Goal: Task Accomplishment & Management: Use online tool/utility

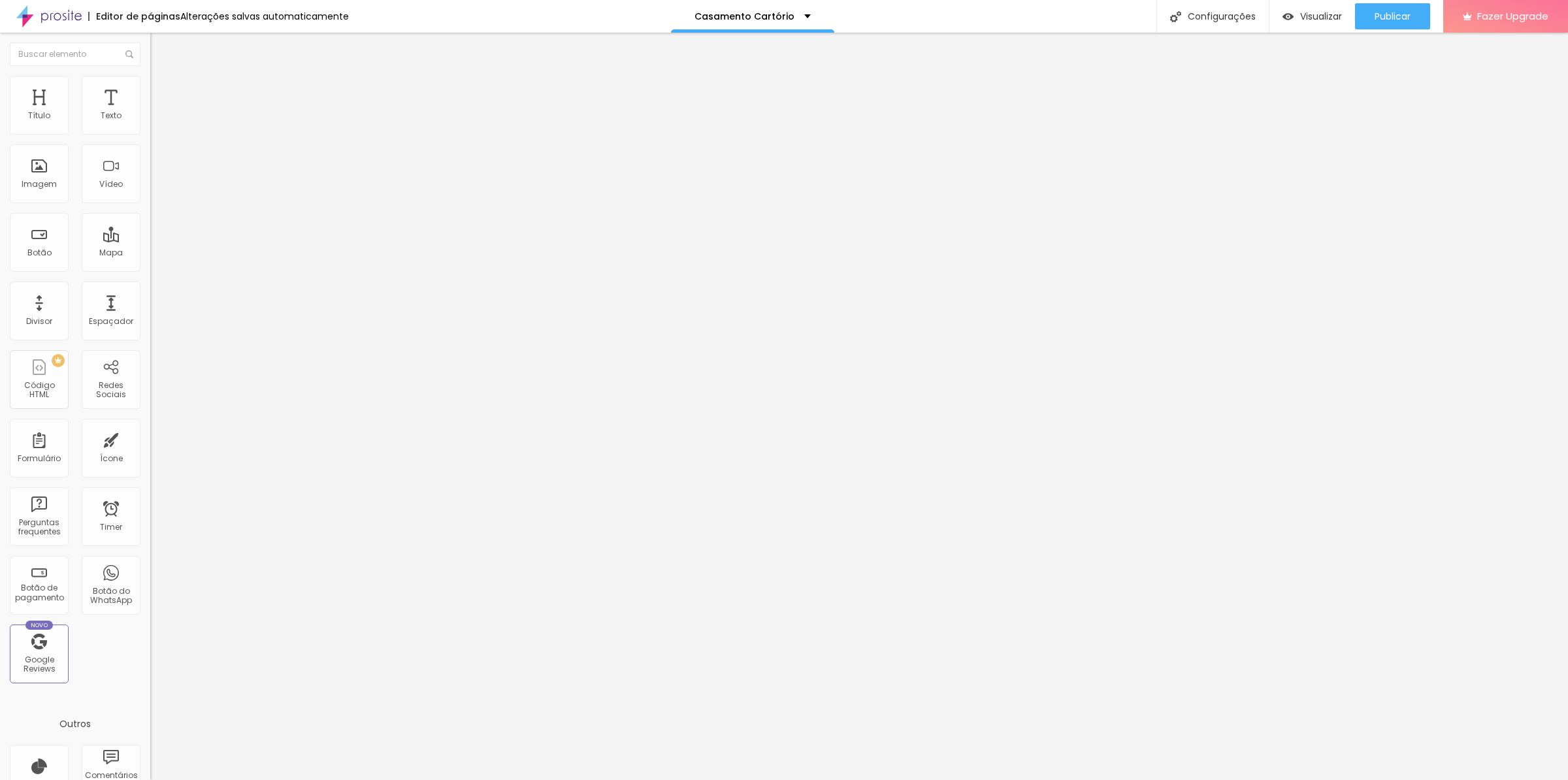
click at [150, 112] on span "Trocar imagem" at bounding box center [186, 107] width 71 height 11
click at [162, 90] on span "Avançado" at bounding box center [184, 84] width 43 height 11
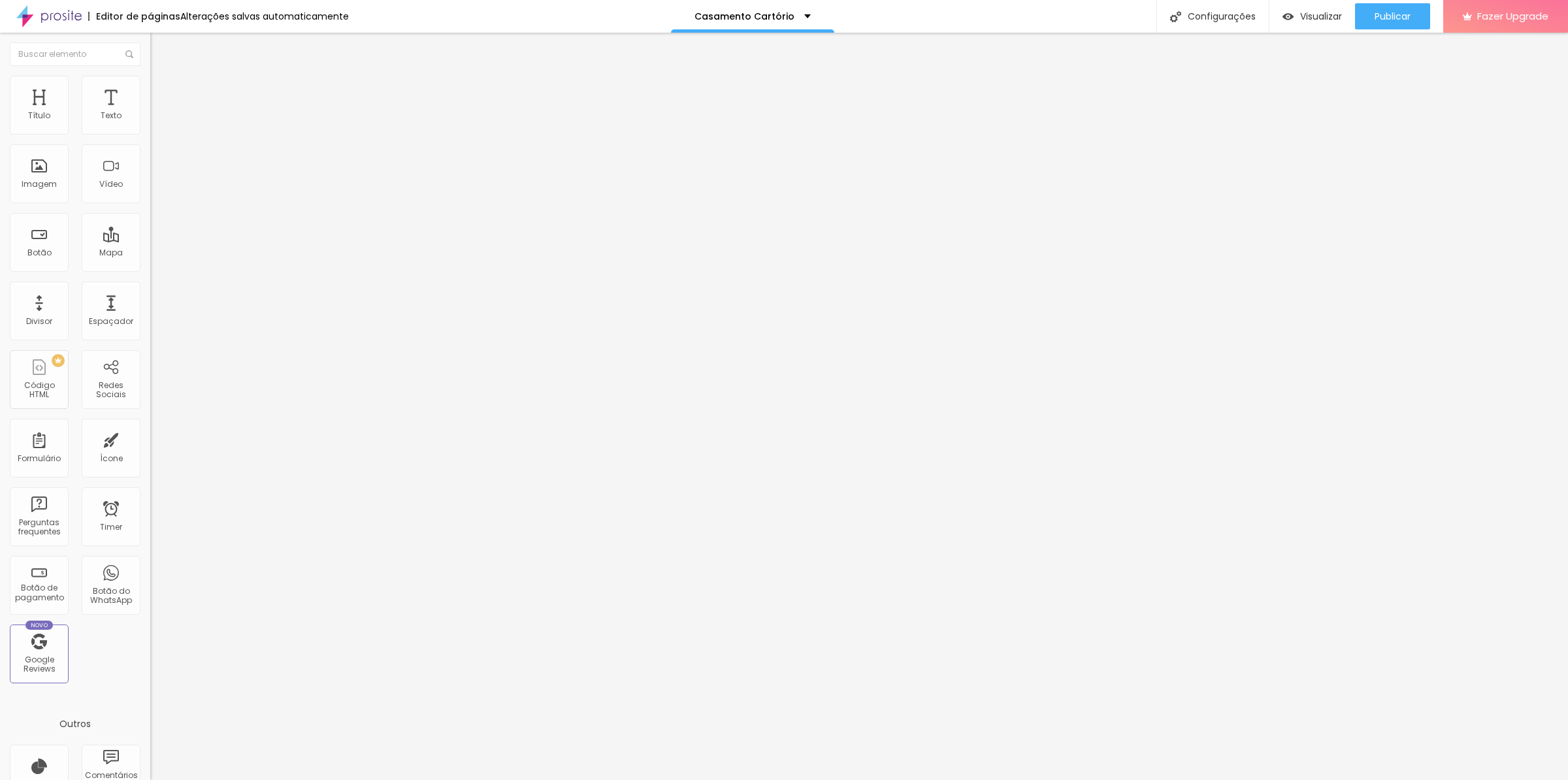
click at [150, 88] on li "Estilo" at bounding box center [225, 82] width 150 height 13
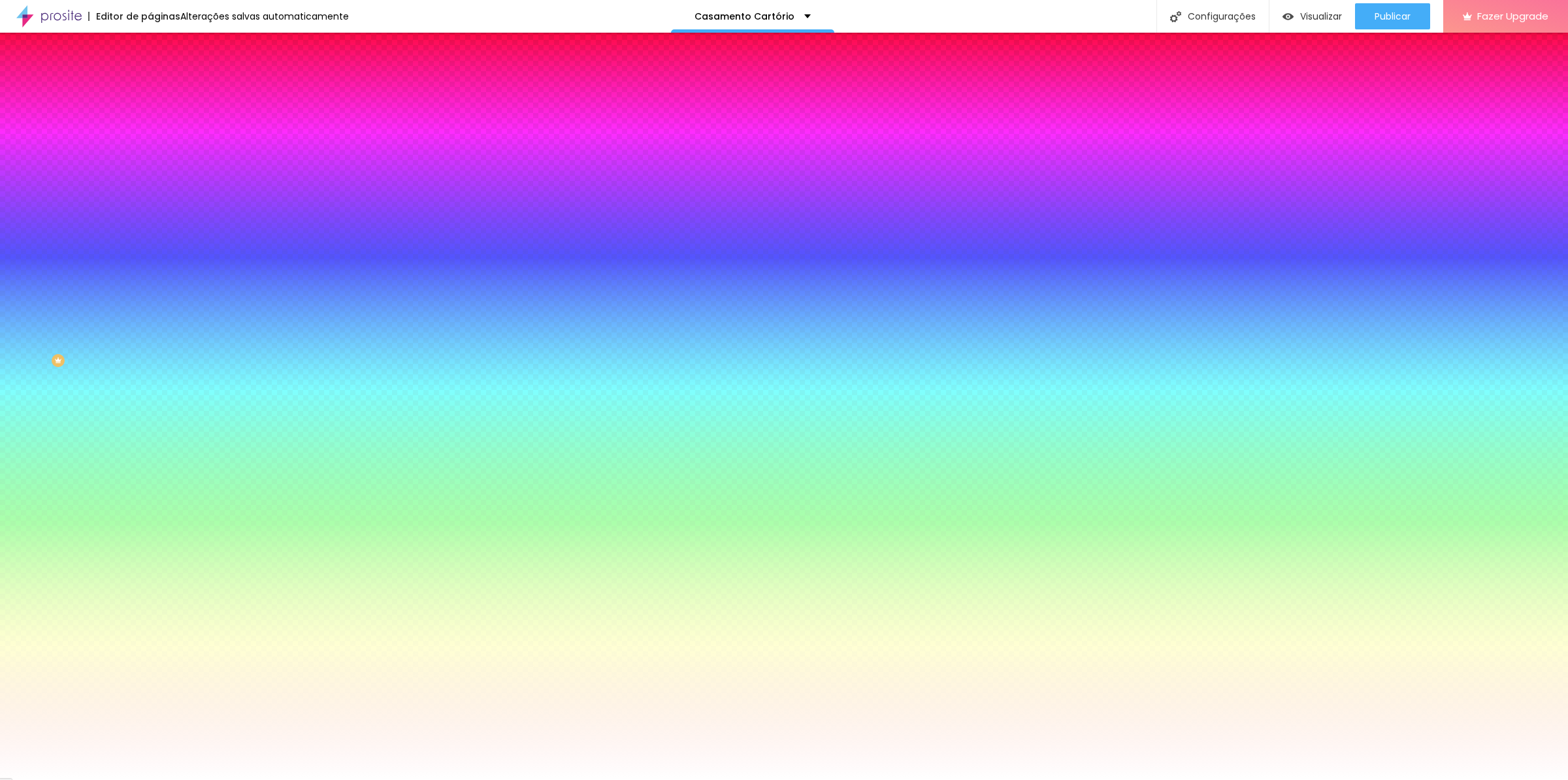
click at [150, 89] on li "Avançado" at bounding box center [225, 95] width 150 height 13
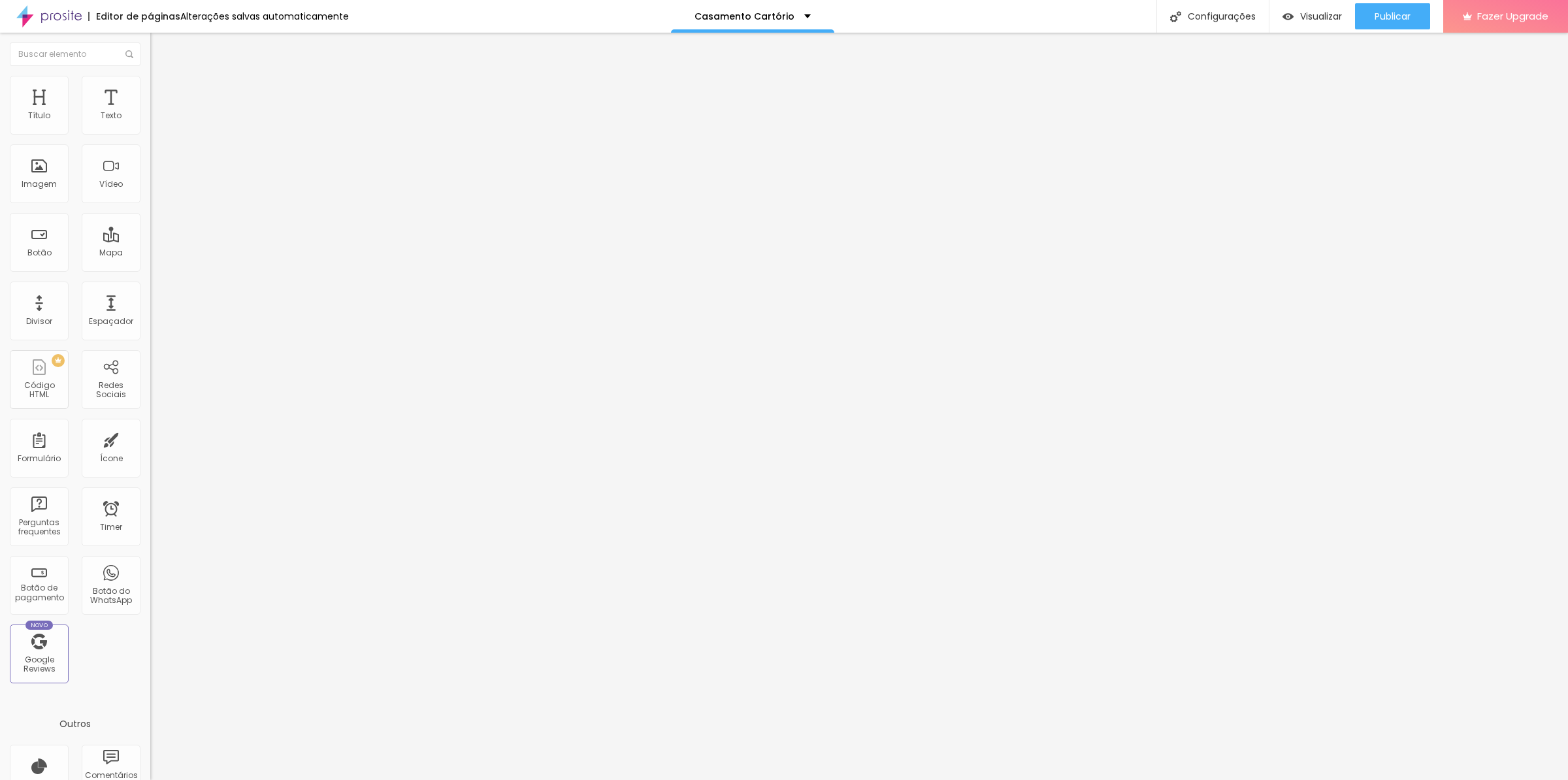
click at [150, 74] on img at bounding box center [156, 68] width 12 height 12
click at [150, 123] on input "Quero descobrir essa estratégia" at bounding box center [228, 116] width 157 height 13
type input "Quero este pacote"
click at [150, 87] on li "Estilo" at bounding box center [225, 82] width 150 height 13
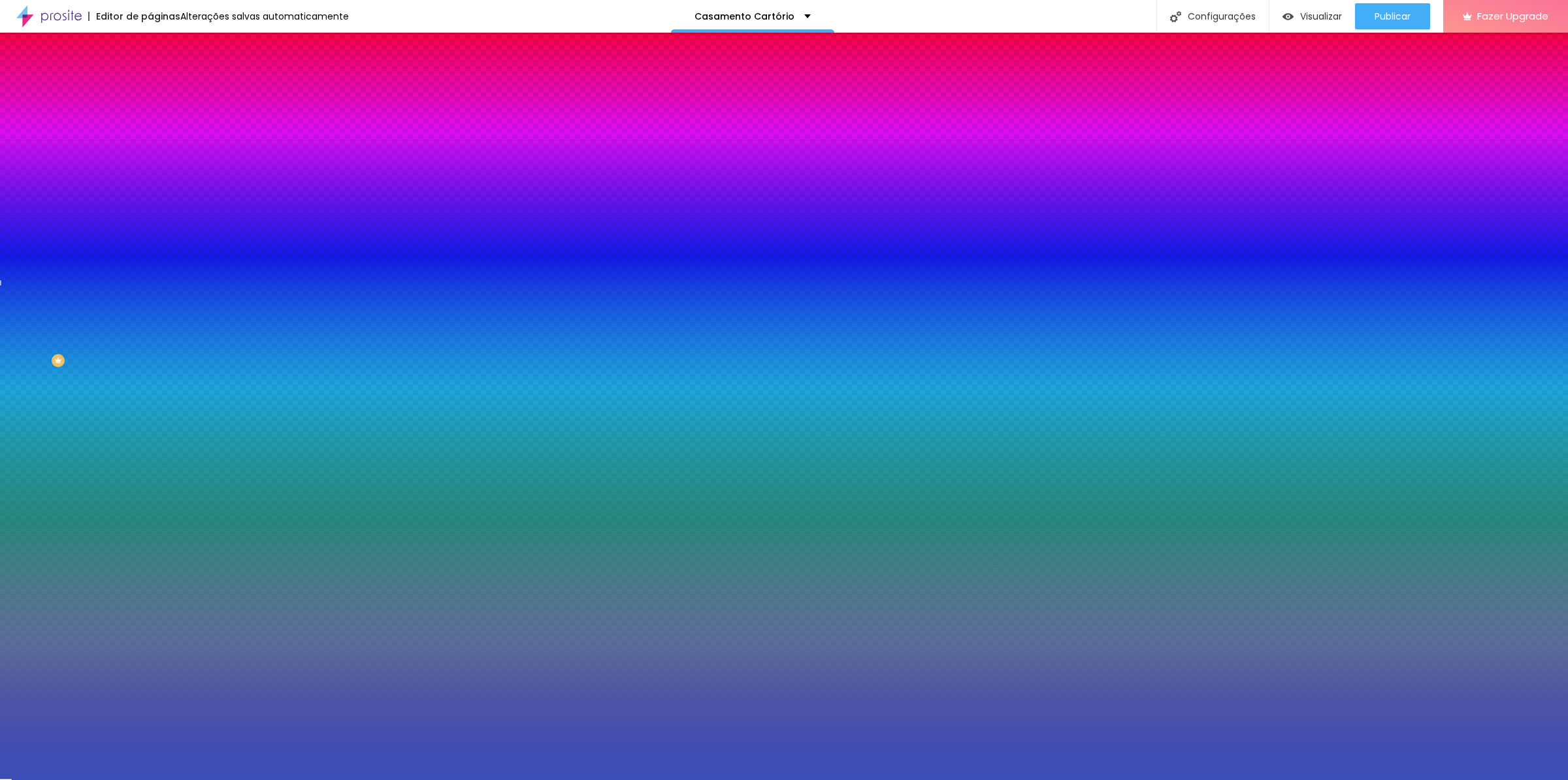
click at [150, 178] on div at bounding box center [225, 178] width 150 height 0
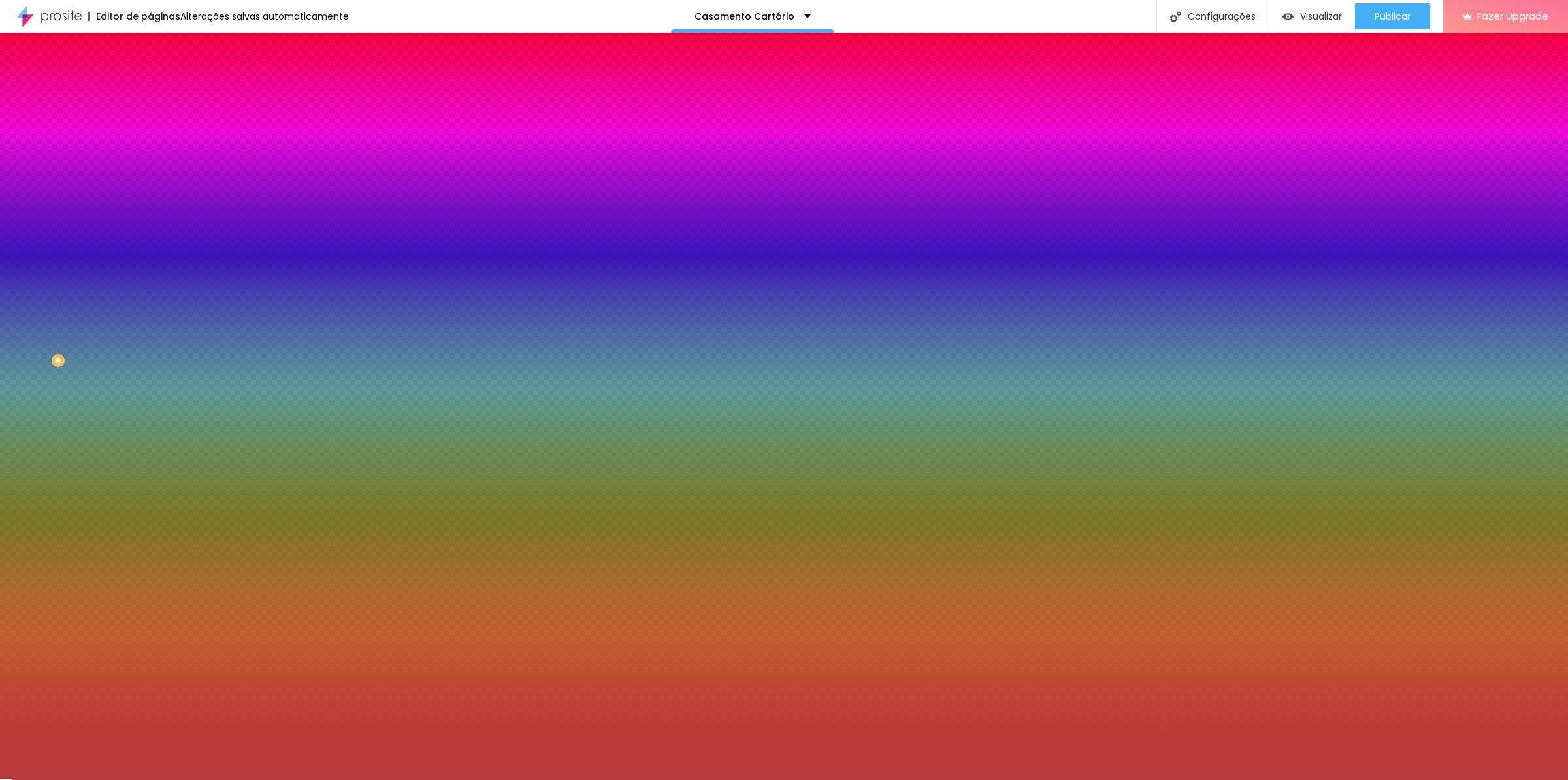
drag, startPoint x: 113, startPoint y: 320, endPoint x: 97, endPoint y: 354, distance: 37.6
click at [150, 191] on div at bounding box center [225, 191] width 150 height 0
click at [150, 178] on div at bounding box center [225, 178] width 150 height 0
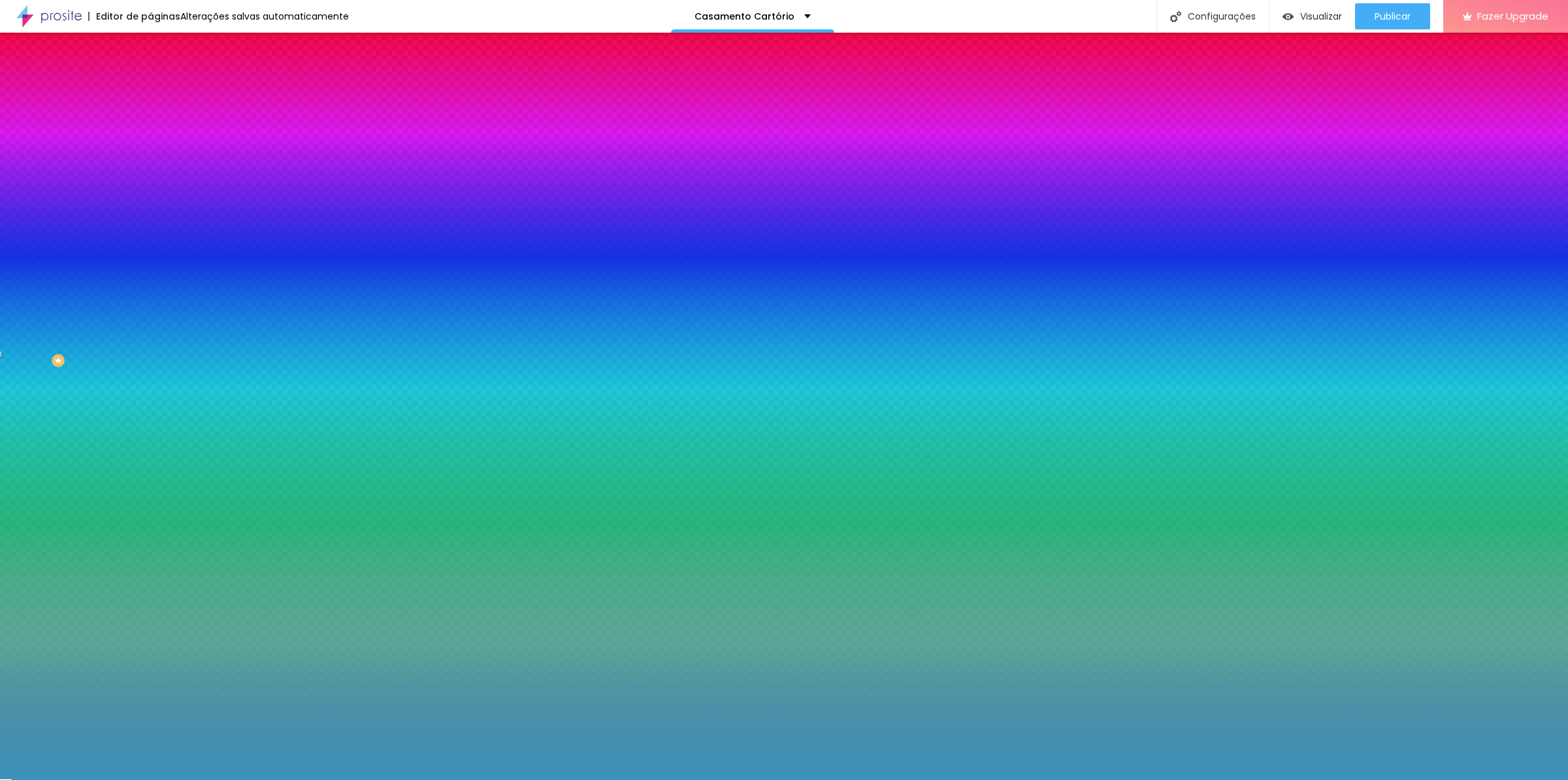
drag, startPoint x: 112, startPoint y: 320, endPoint x: 112, endPoint y: 298, distance: 22.0
click at [112, 298] on div at bounding box center [784, 390] width 1568 height 780
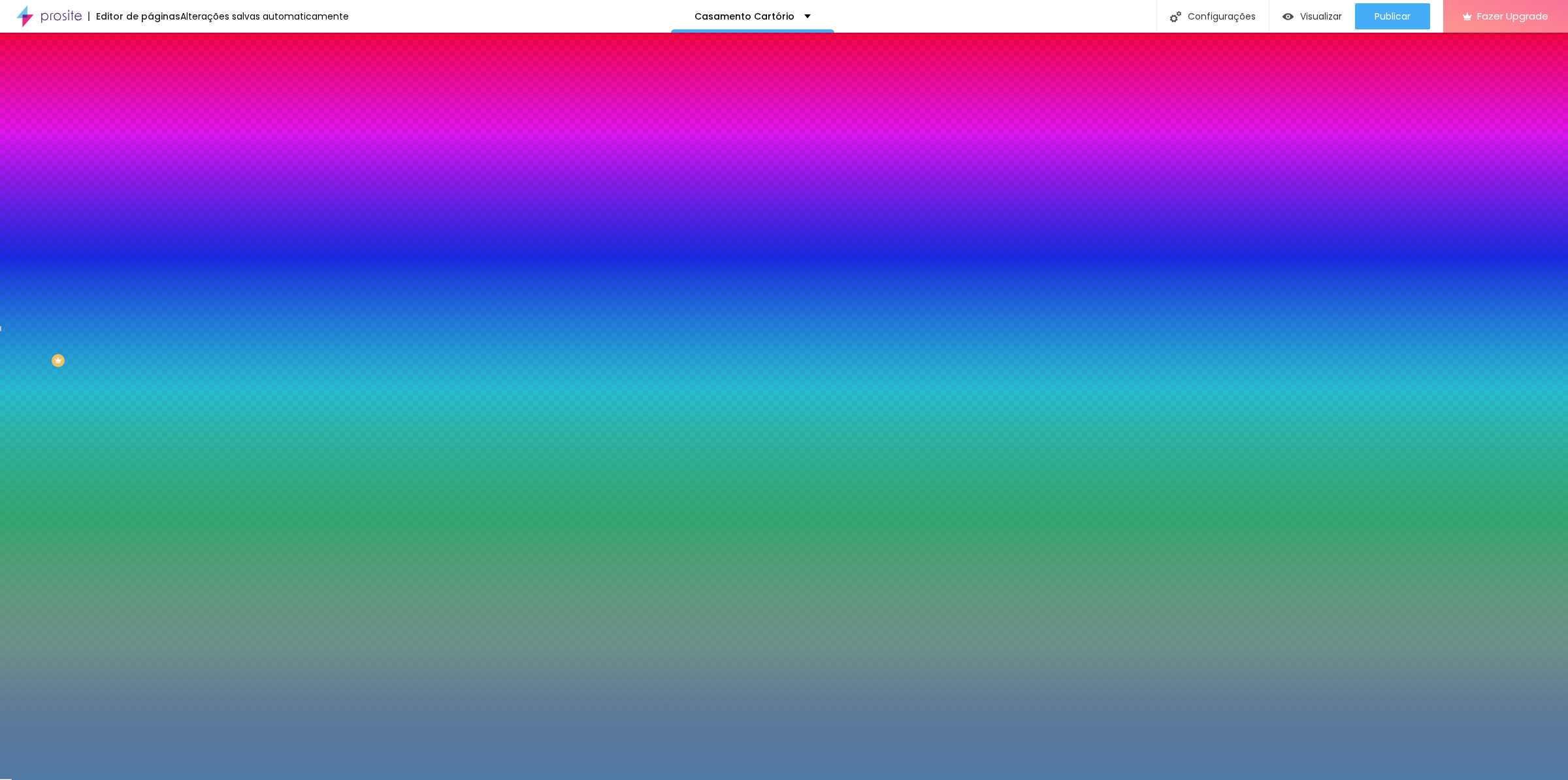
drag, startPoint x: 64, startPoint y: 281, endPoint x: 64, endPoint y: 288, distance: 7.0
click at [64, 288] on div at bounding box center [784, 390] width 1568 height 780
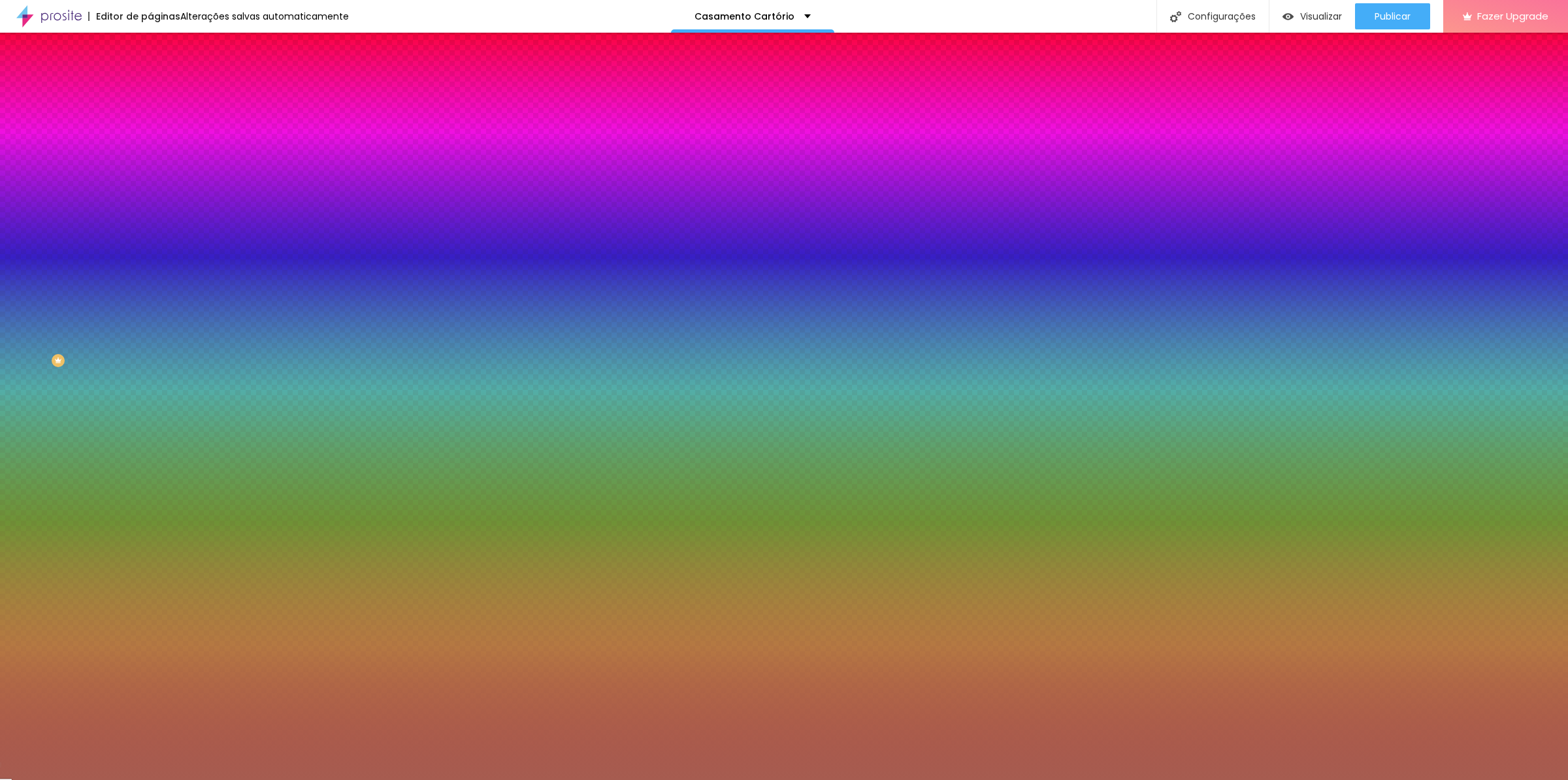
drag, startPoint x: 114, startPoint y: 314, endPoint x: 114, endPoint y: 349, distance: 35.0
click at [114, 349] on div at bounding box center [784, 390] width 1568 height 780
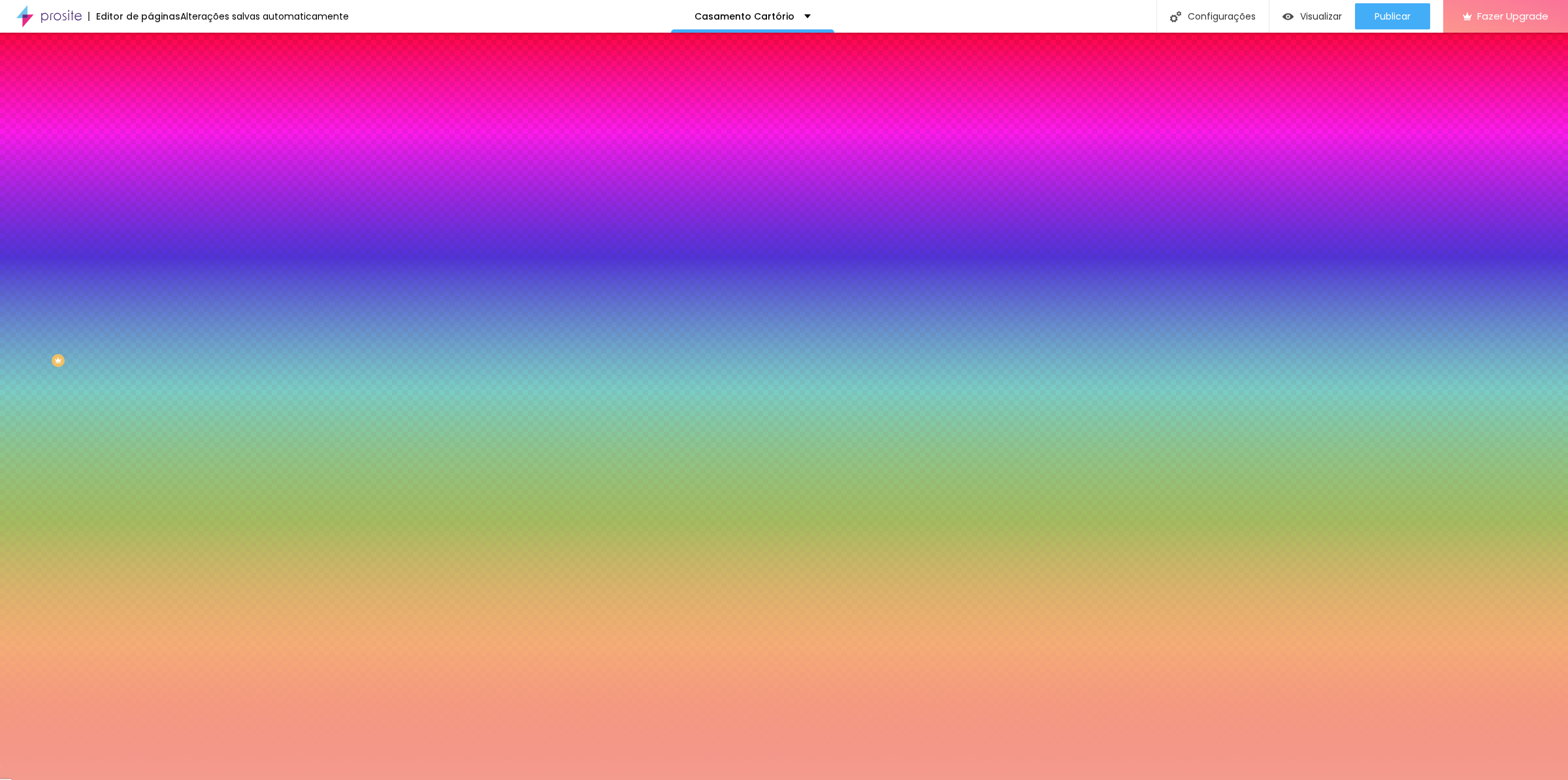
drag, startPoint x: 56, startPoint y: 268, endPoint x: 56, endPoint y: 258, distance: 10.0
click at [56, 258] on div at bounding box center [784, 390] width 1568 height 780
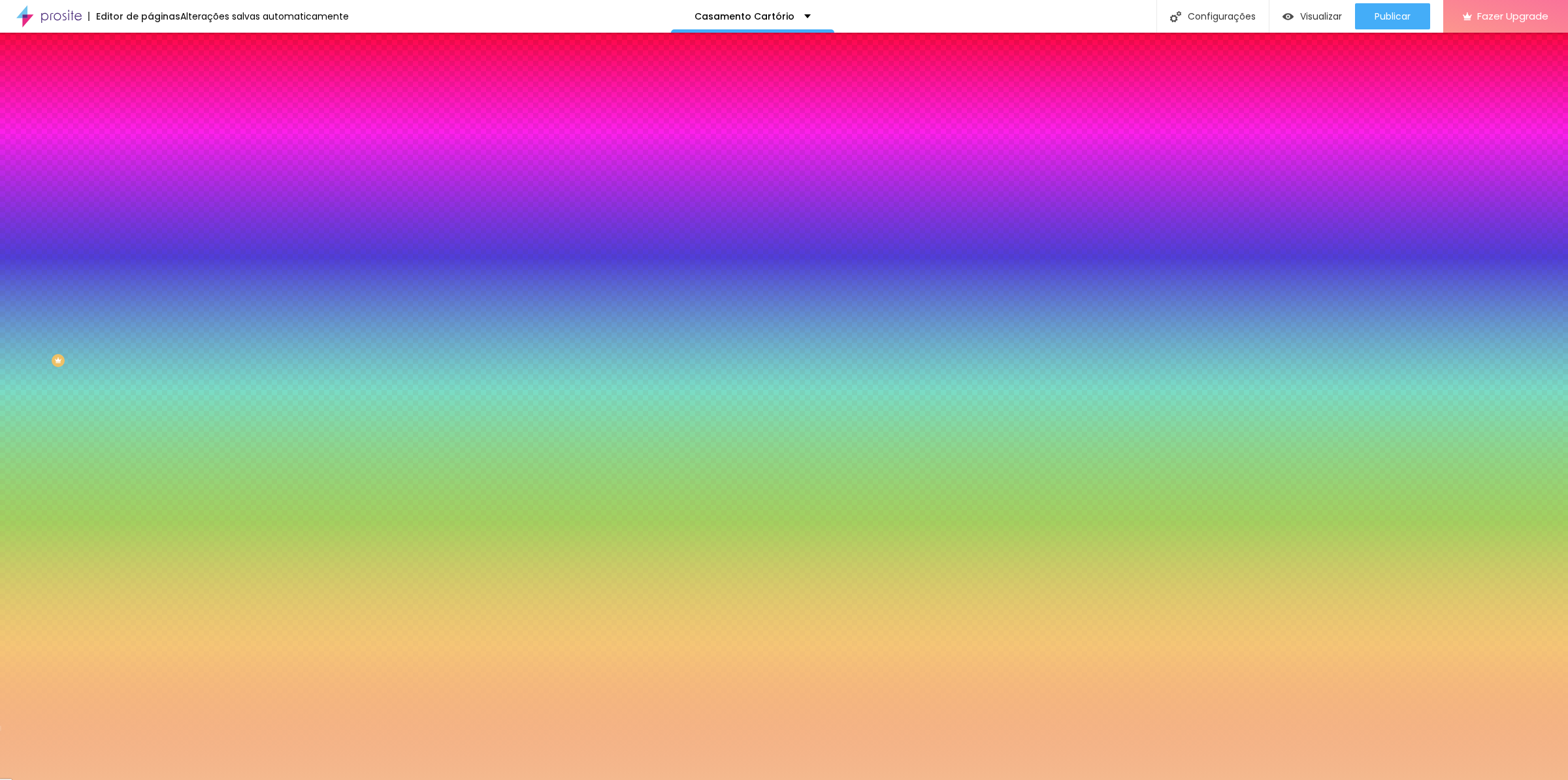
type input "#F4C18E"
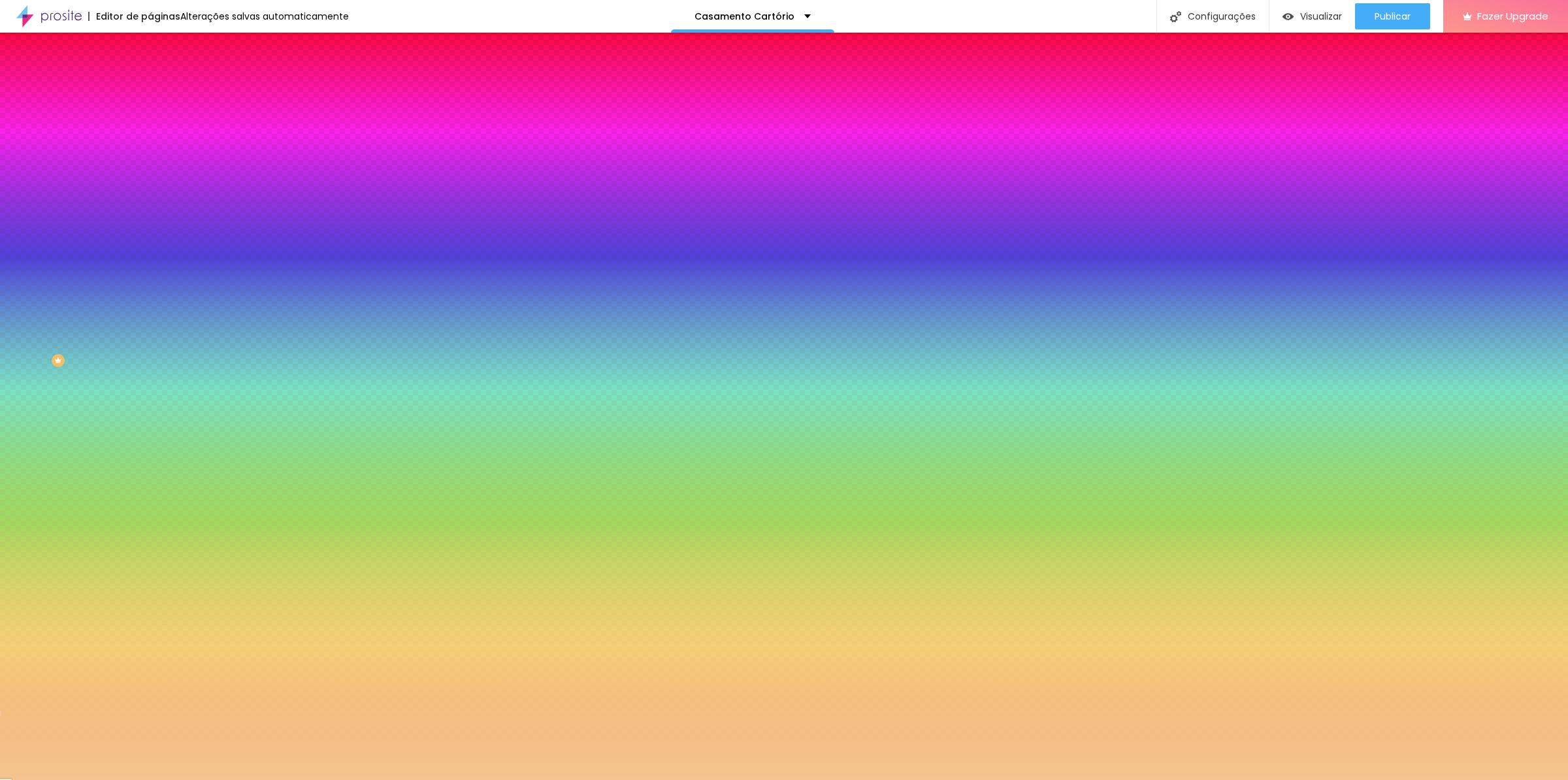
drag, startPoint x: 114, startPoint y: 335, endPoint x: 115, endPoint y: 343, distance: 8.1
click at [115, 343] on div at bounding box center [784, 390] width 1568 height 780
click at [150, 429] on div "Editar Seção Conteúdo Estilo Avançado Imagem de fundo Adicionar imagem Efeito d…" at bounding box center [225, 406] width 150 height 747
click at [150, 191] on input "#F4C18E" at bounding box center [228, 184] width 157 height 13
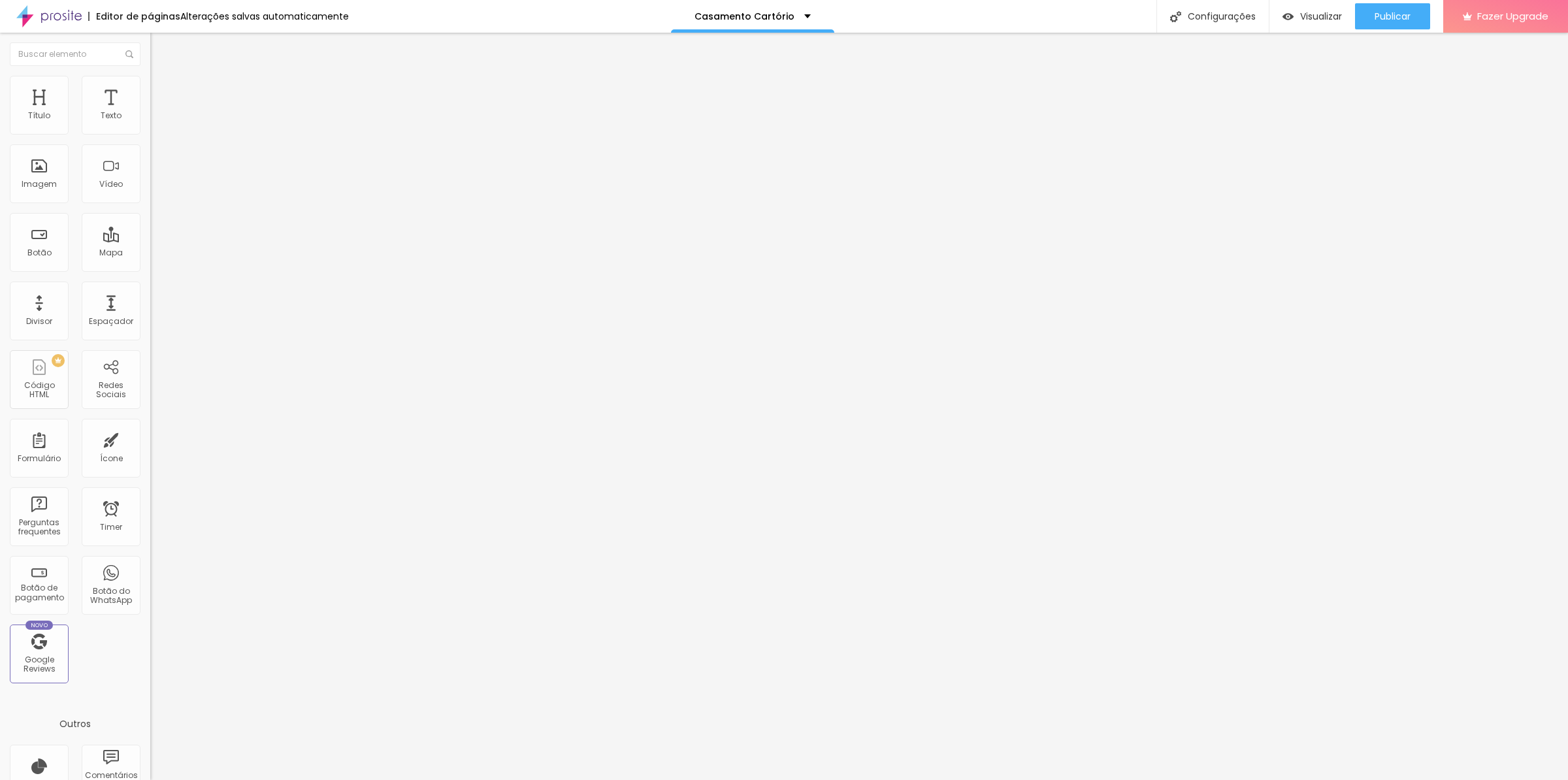
click at [162, 90] on span "Estilo" at bounding box center [172, 84] width 20 height 11
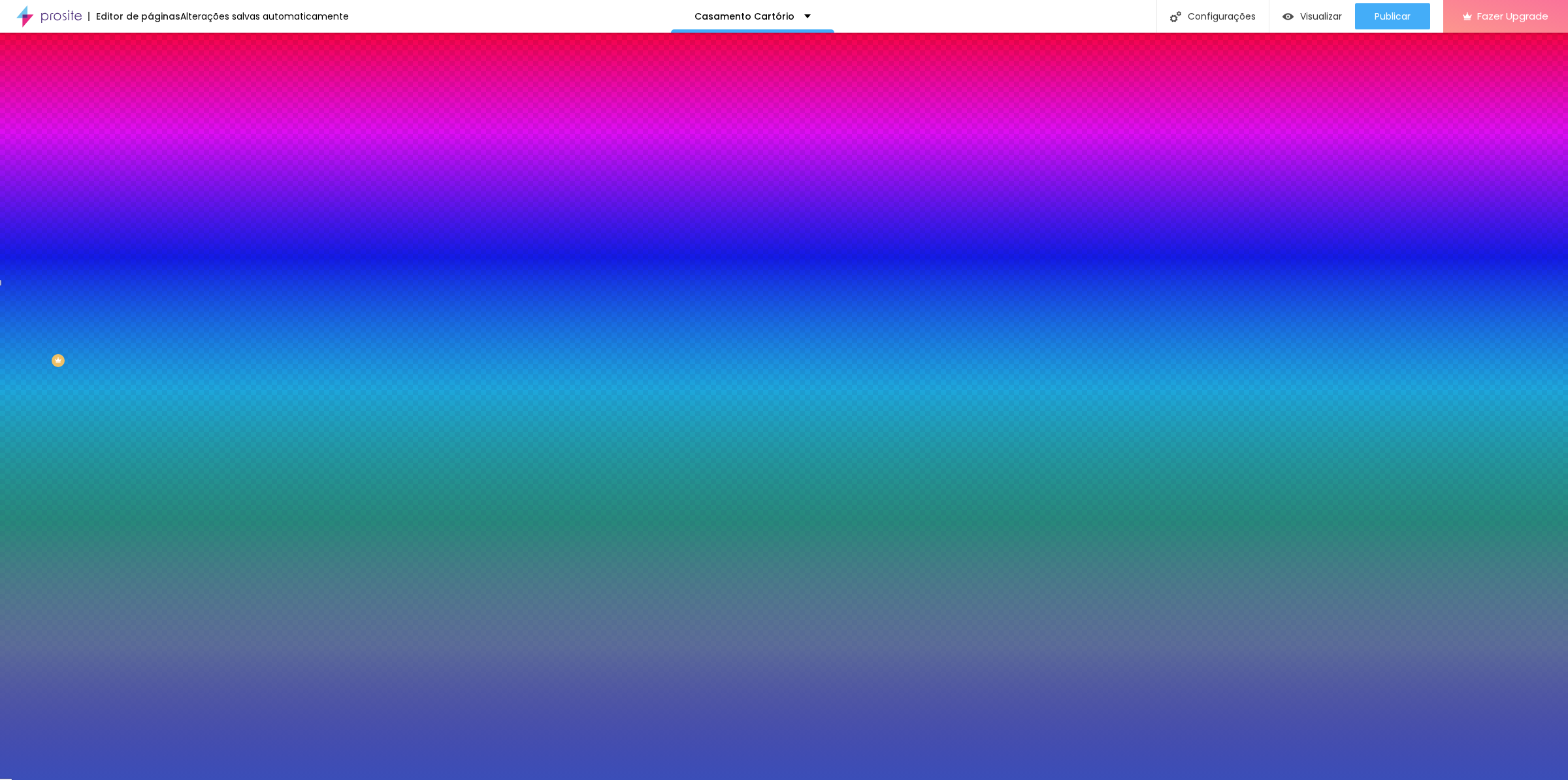
click at [150, 191] on input "#3B4EB8" at bounding box center [228, 184] width 157 height 13
paste input "F4C18E"
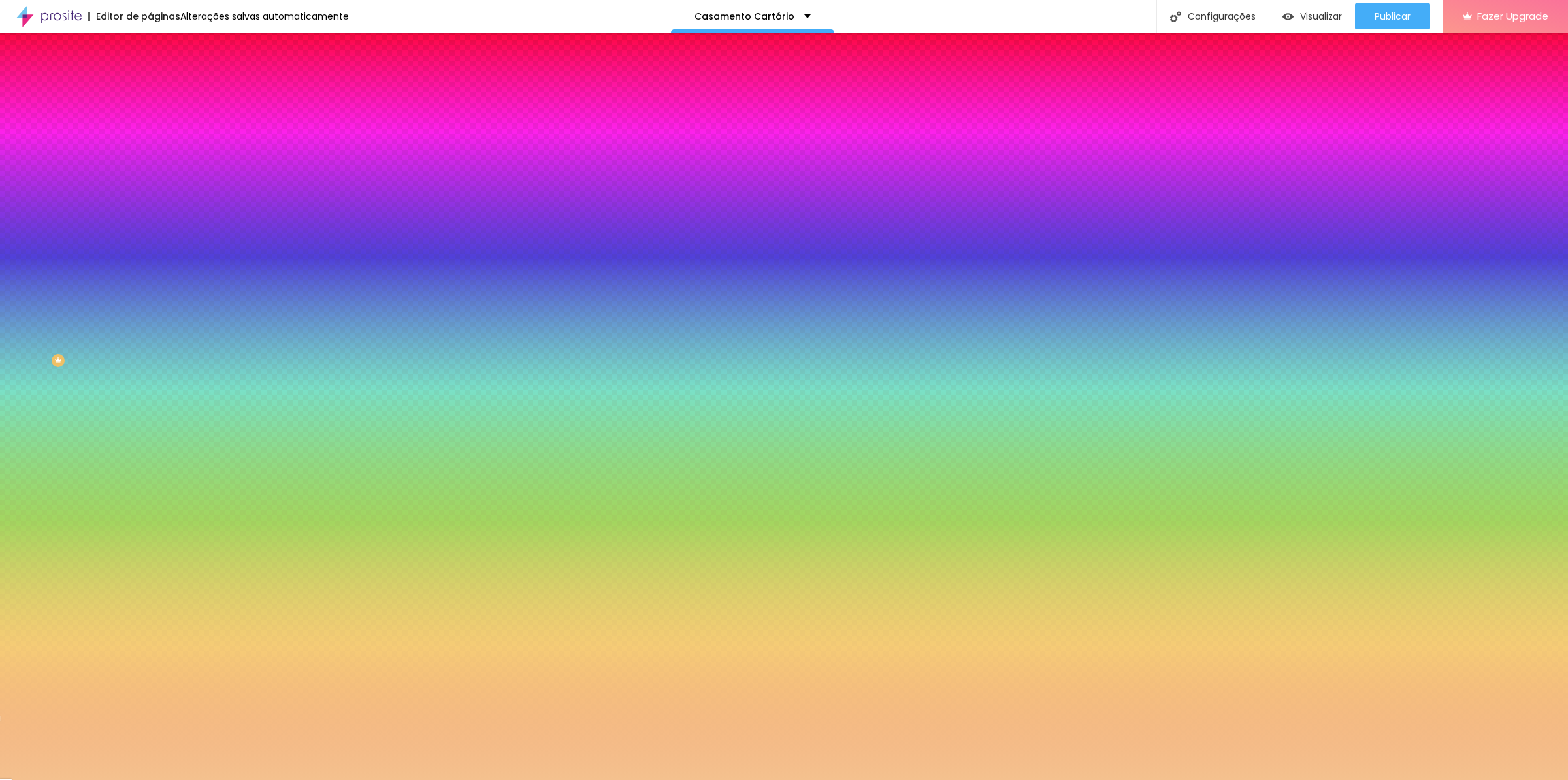
type input "#F4C18E"
click at [150, 415] on div "Editar Seção Conteúdo Estilo Avançado Imagem de fundo Adicionar imagem Efeito d…" at bounding box center [225, 406] width 150 height 747
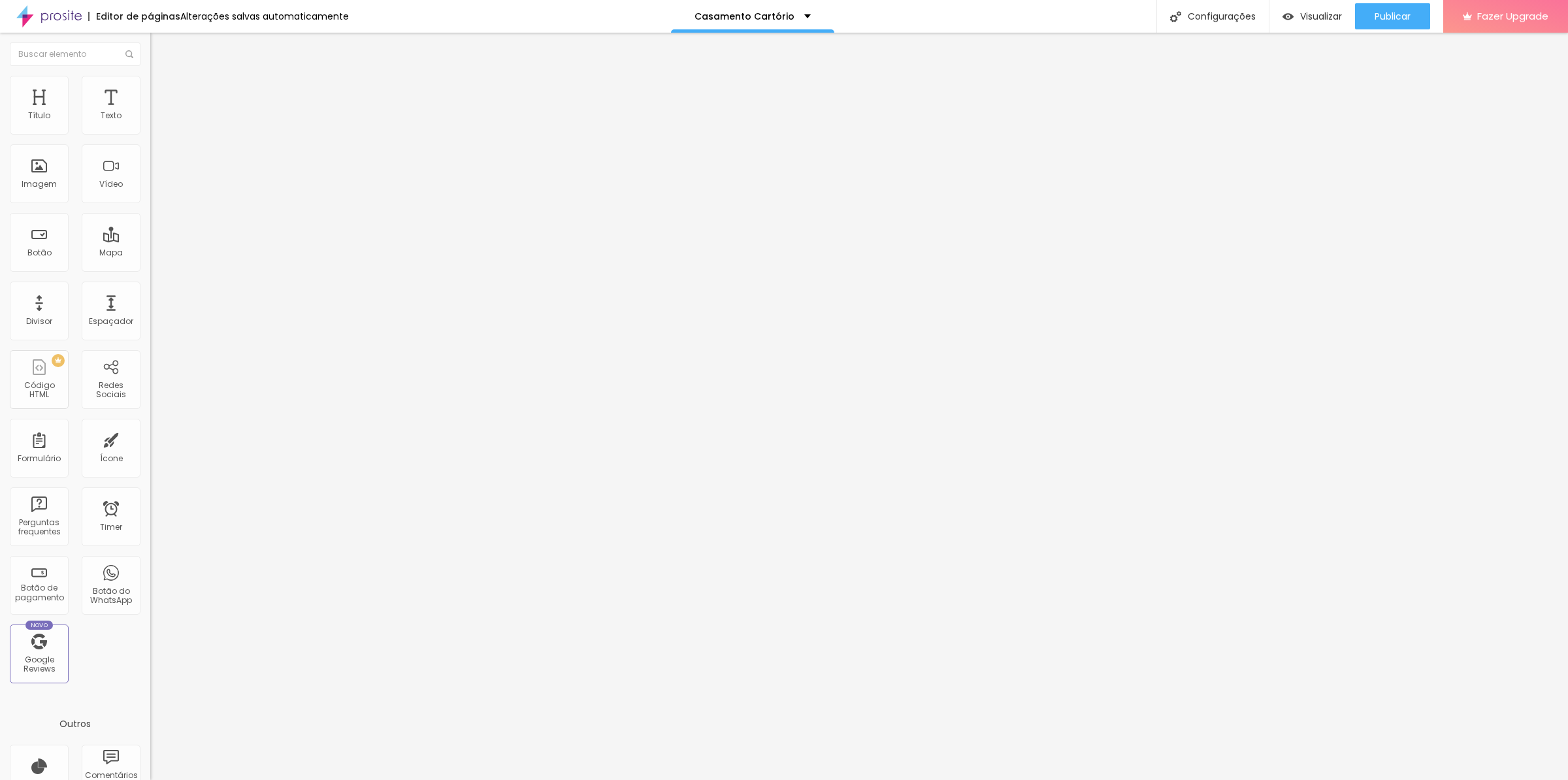
click at [150, 80] on img at bounding box center [156, 82] width 12 height 12
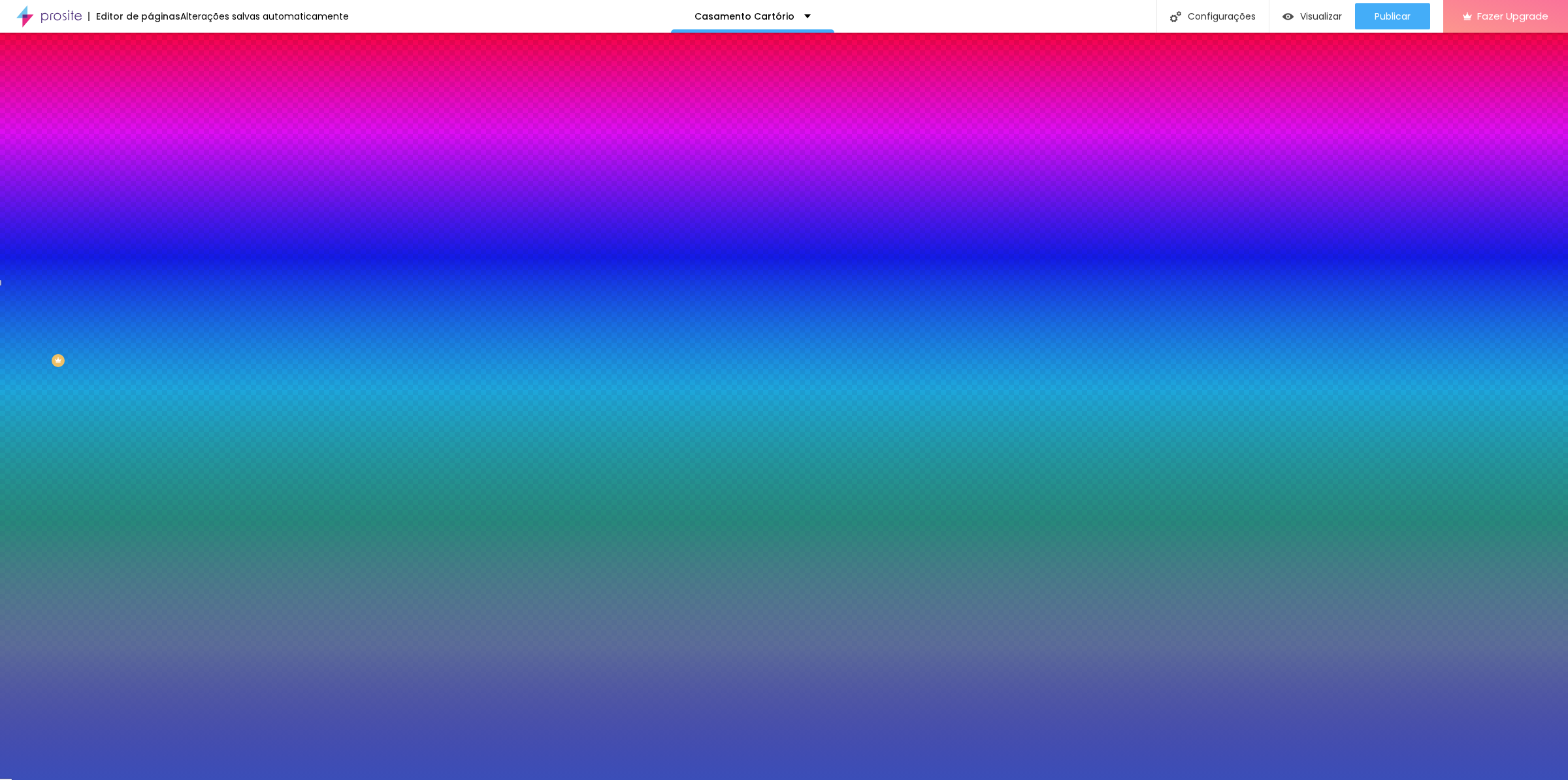
click at [150, 191] on input "#3B4EB8" at bounding box center [228, 184] width 157 height 13
paste input "F4C18E"
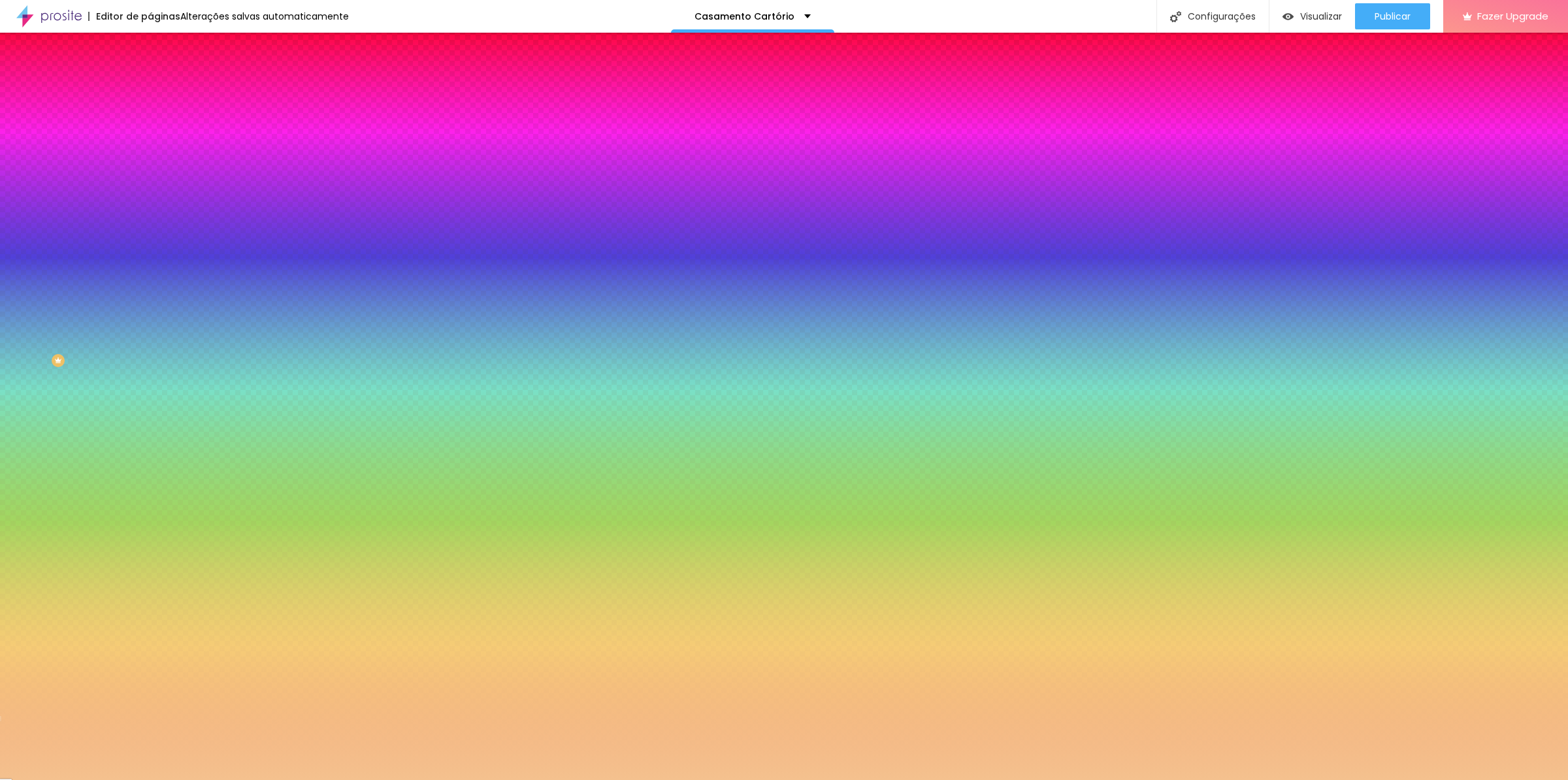
type input "#F4C18E"
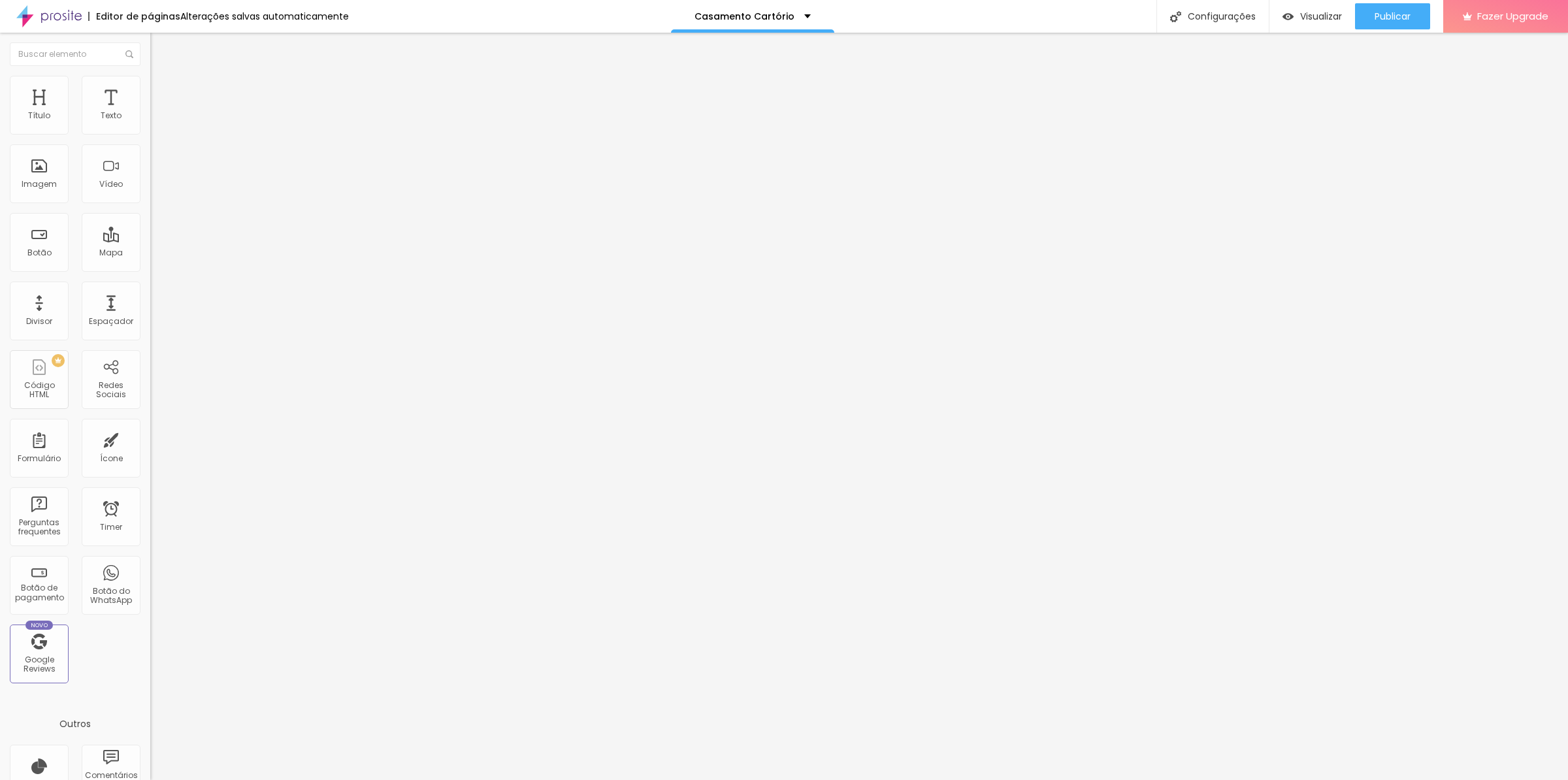
click at [162, 89] on span "Estilo" at bounding box center [172, 84] width 20 height 11
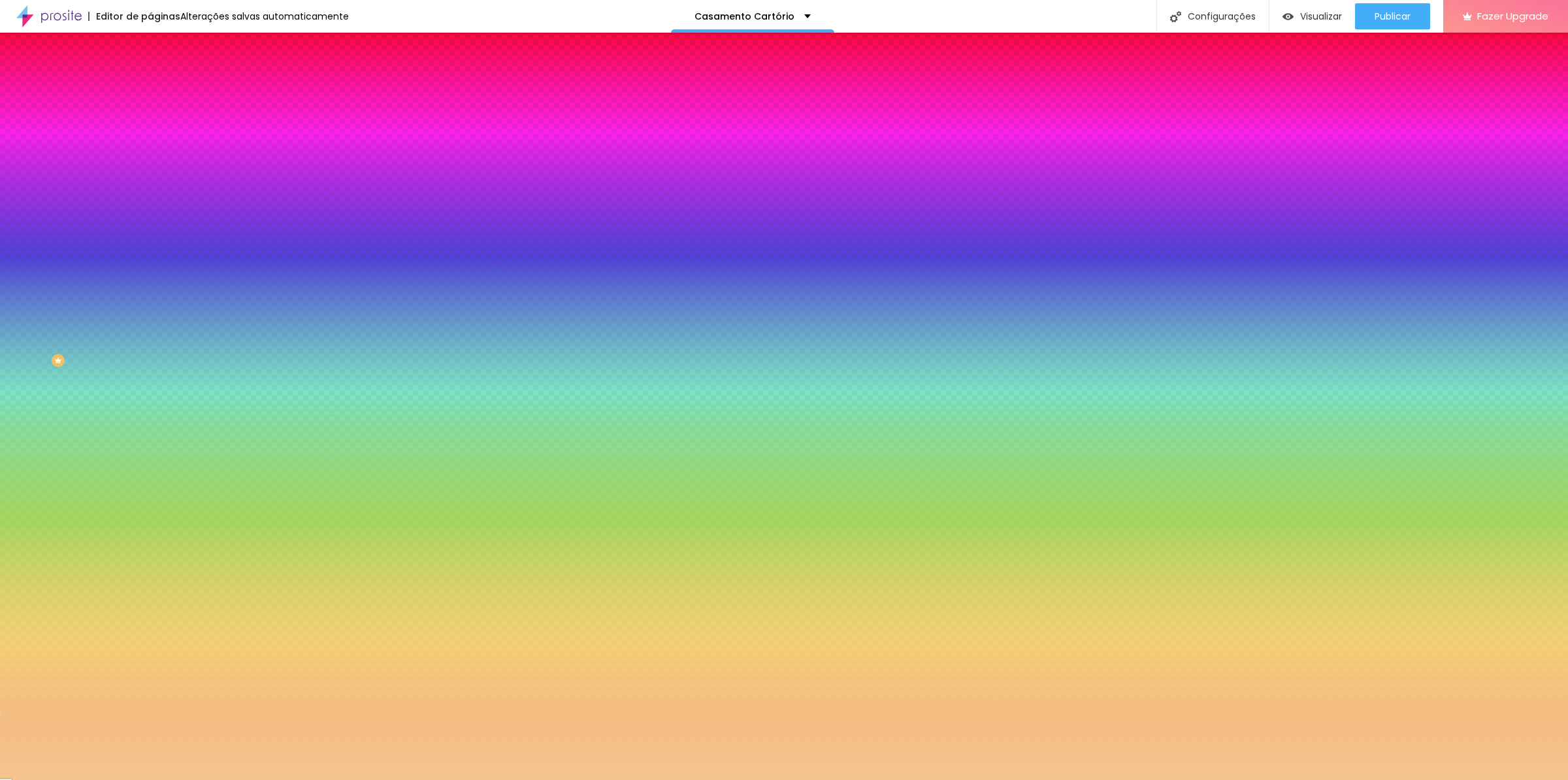
click at [150, 191] on input "#F4C58E" at bounding box center [228, 184] width 157 height 13
click at [150, 178] on div at bounding box center [225, 178] width 150 height 0
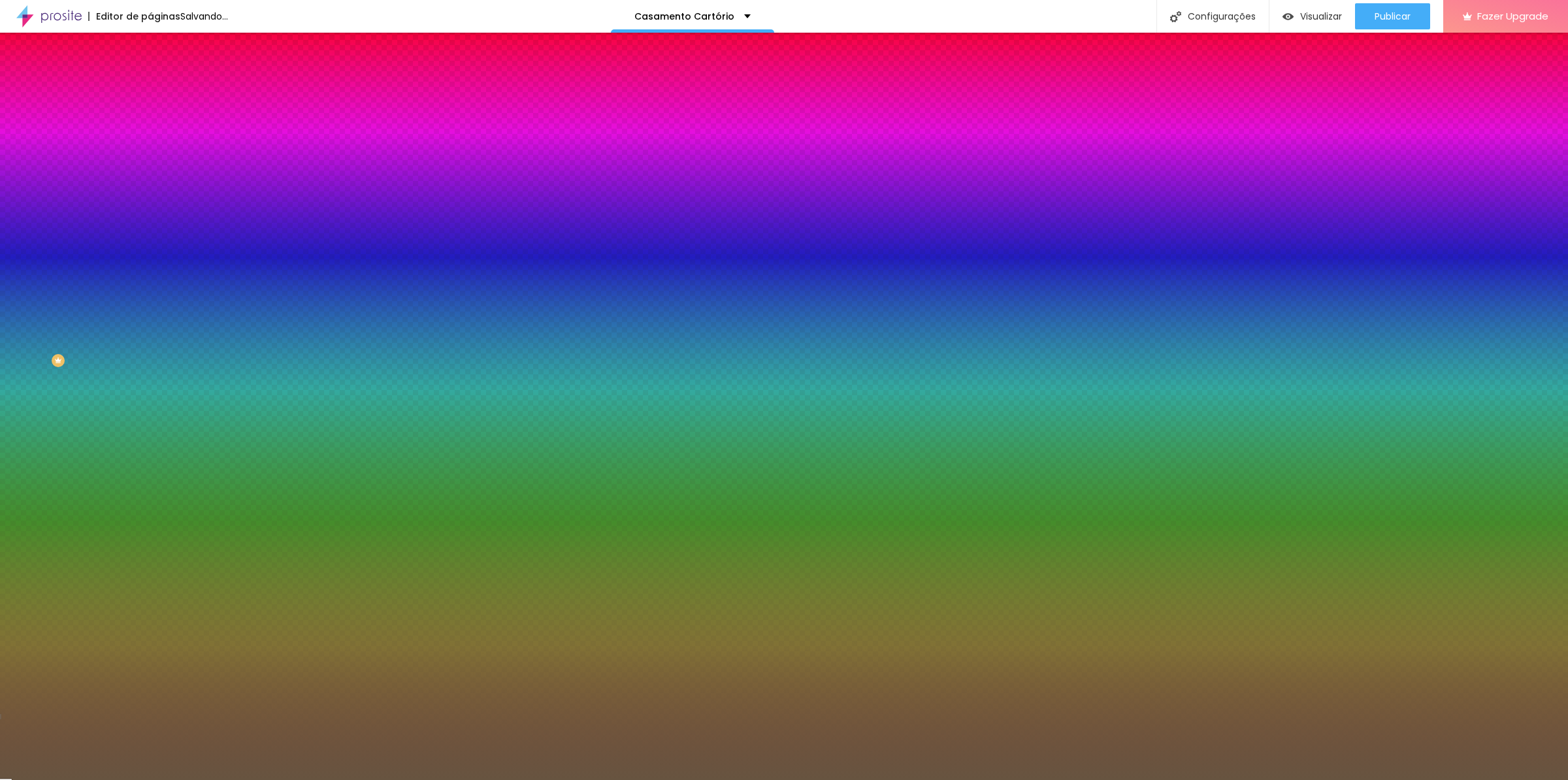
type input "#675440"
drag, startPoint x: 69, startPoint y: 299, endPoint x: 54, endPoint y: 313, distance: 20.5
click at [54, 313] on div at bounding box center [784, 390] width 1568 height 780
click at [150, 191] on input "#675440" at bounding box center [228, 184] width 157 height 13
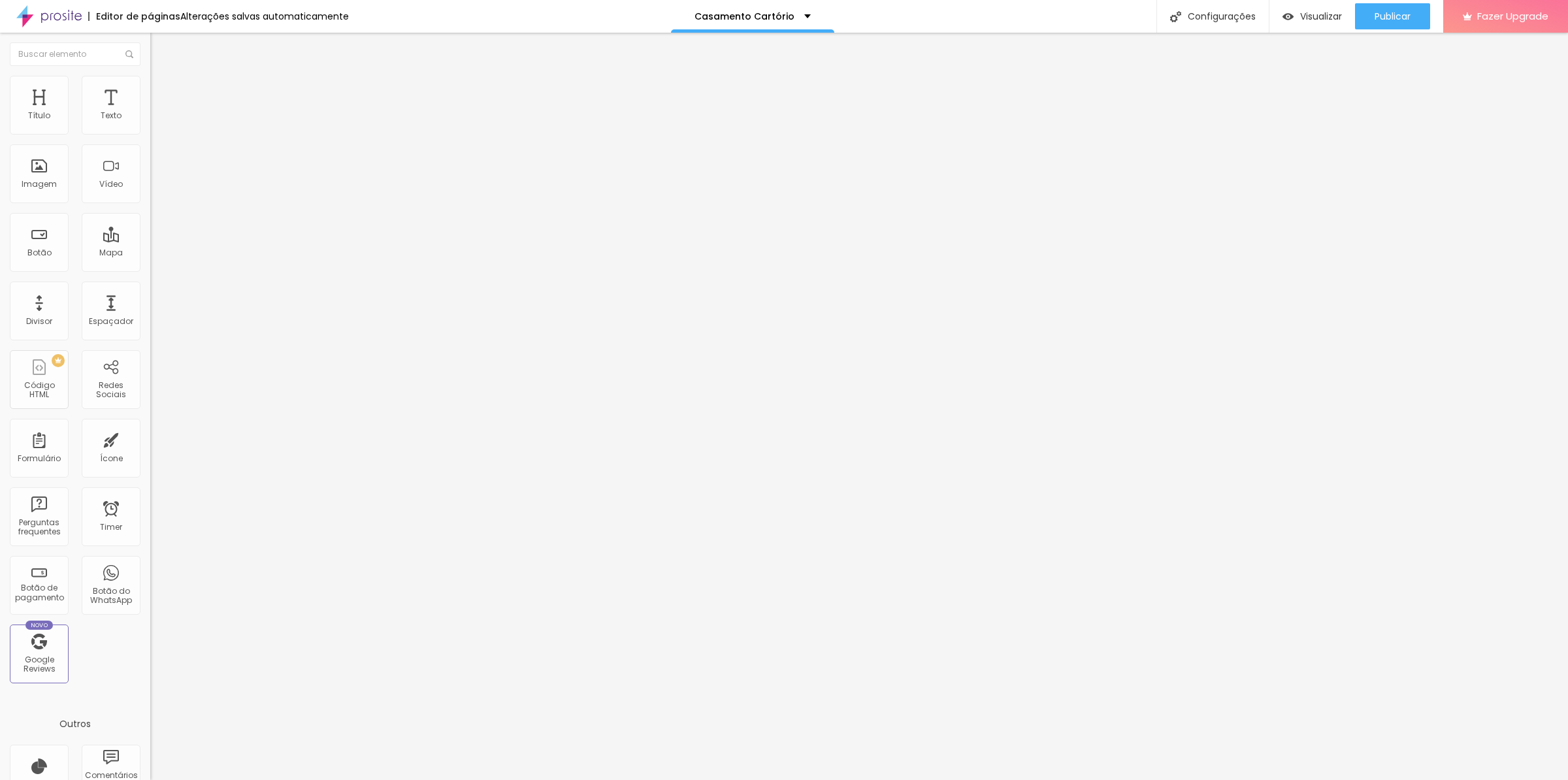
click at [150, 85] on li "Estilo" at bounding box center [225, 82] width 150 height 13
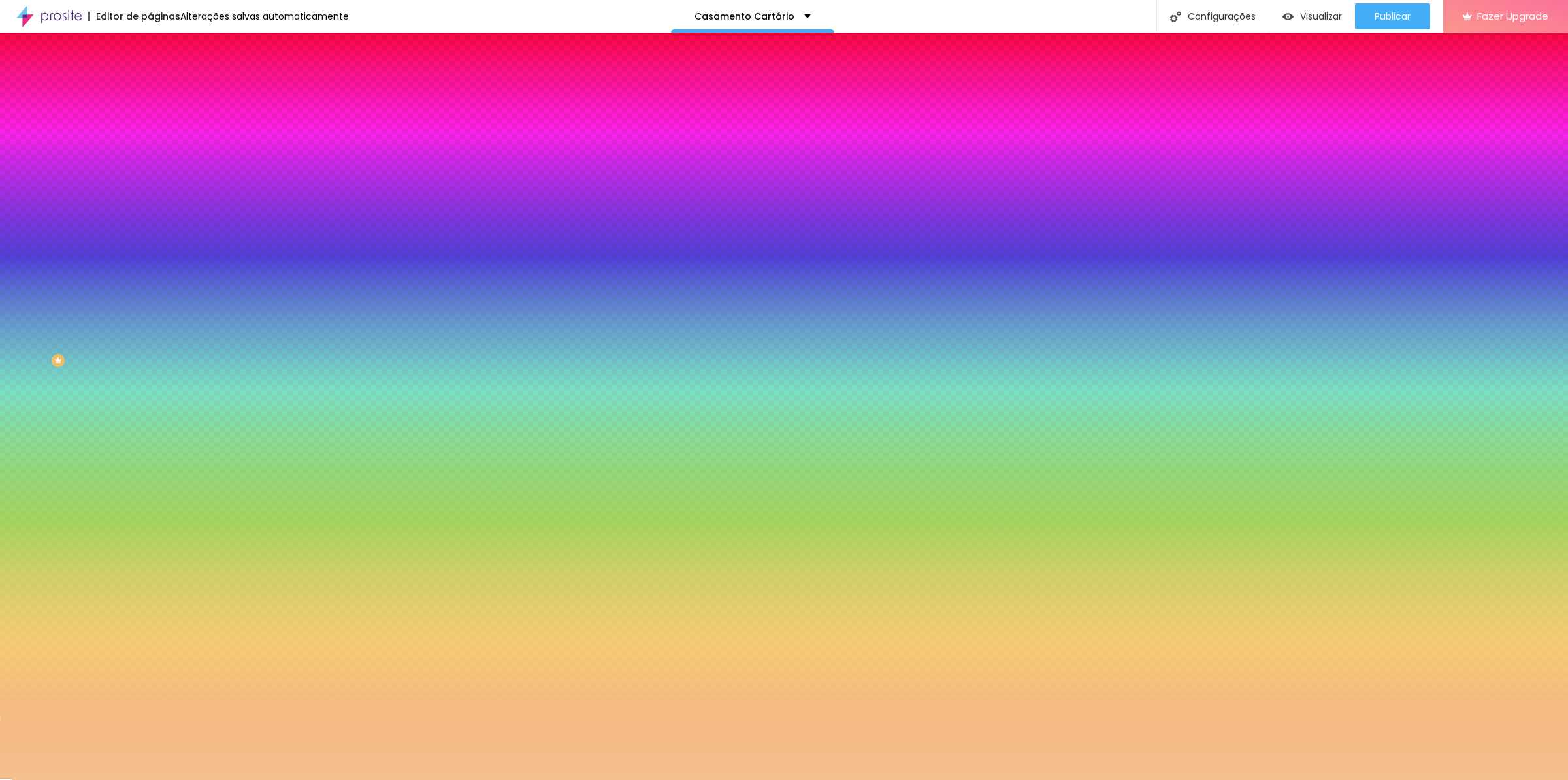
click at [150, 191] on input "#F4C18E" at bounding box center [228, 184] width 157 height 13
paste input "675440"
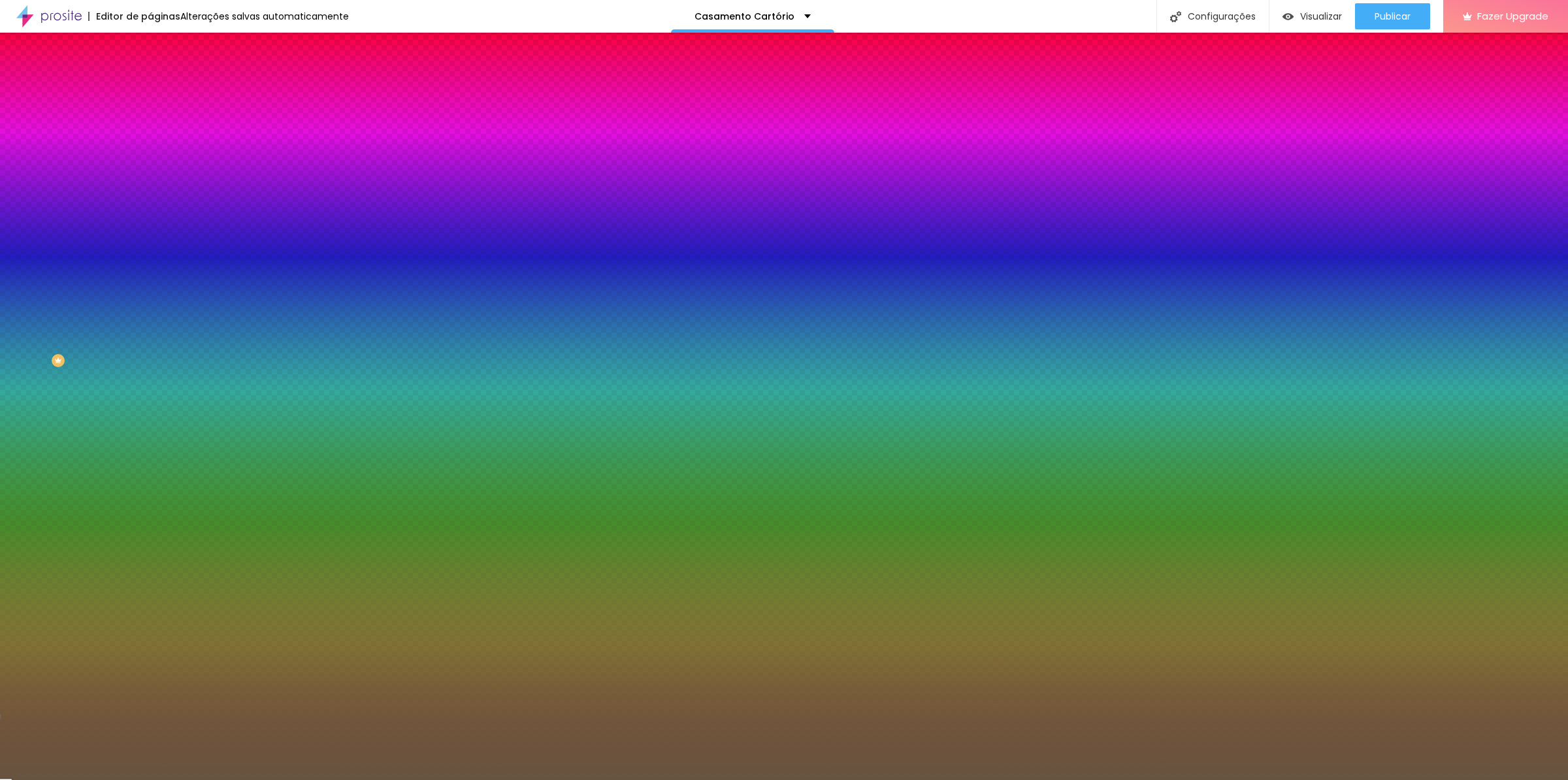
type input "#675440"
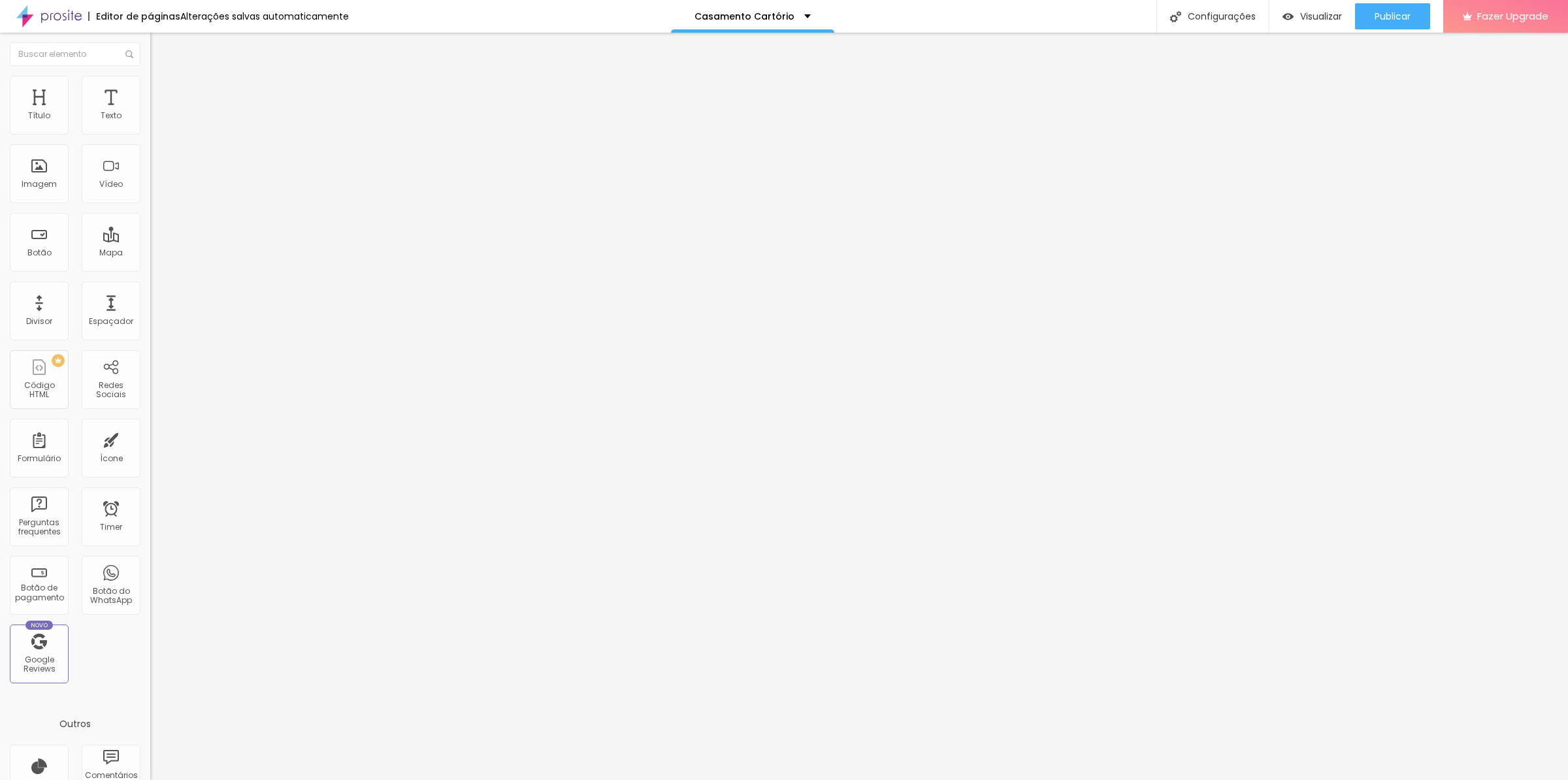
click at [150, 87] on li "Estilo" at bounding box center [225, 82] width 150 height 13
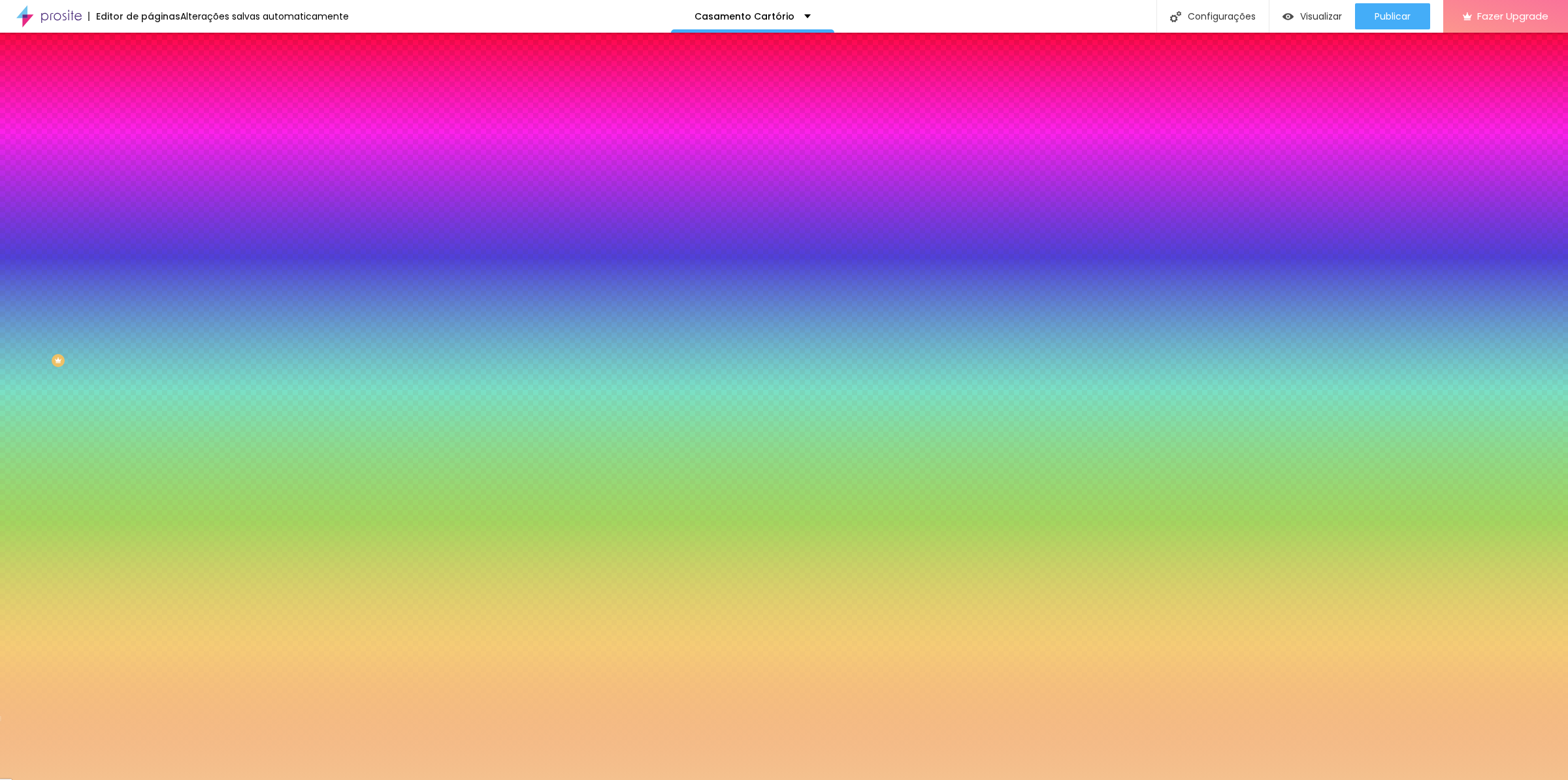
click at [150, 191] on input "#F4C18E" at bounding box center [228, 184] width 157 height 13
paste input "675440"
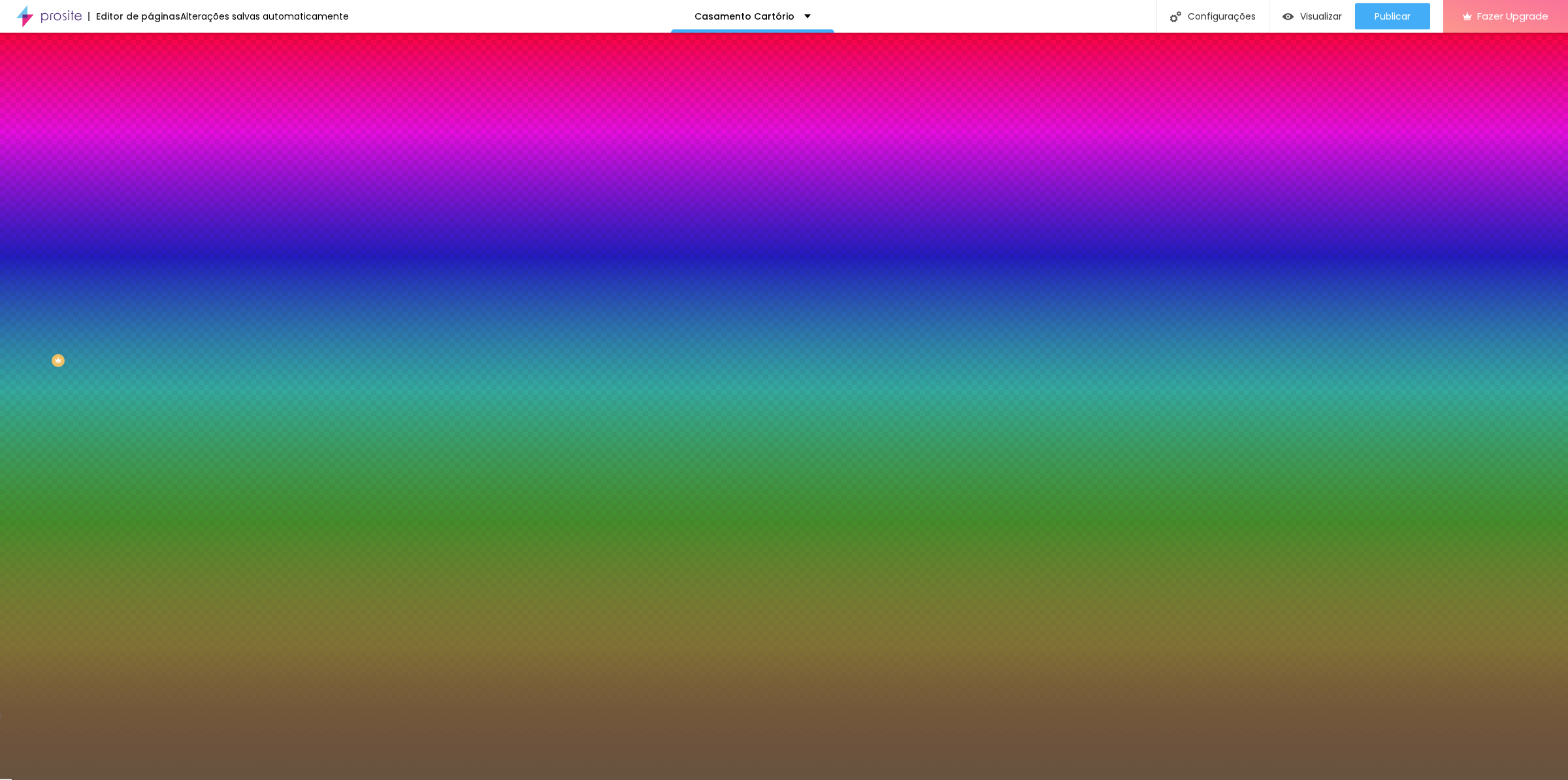
type input "#675440"
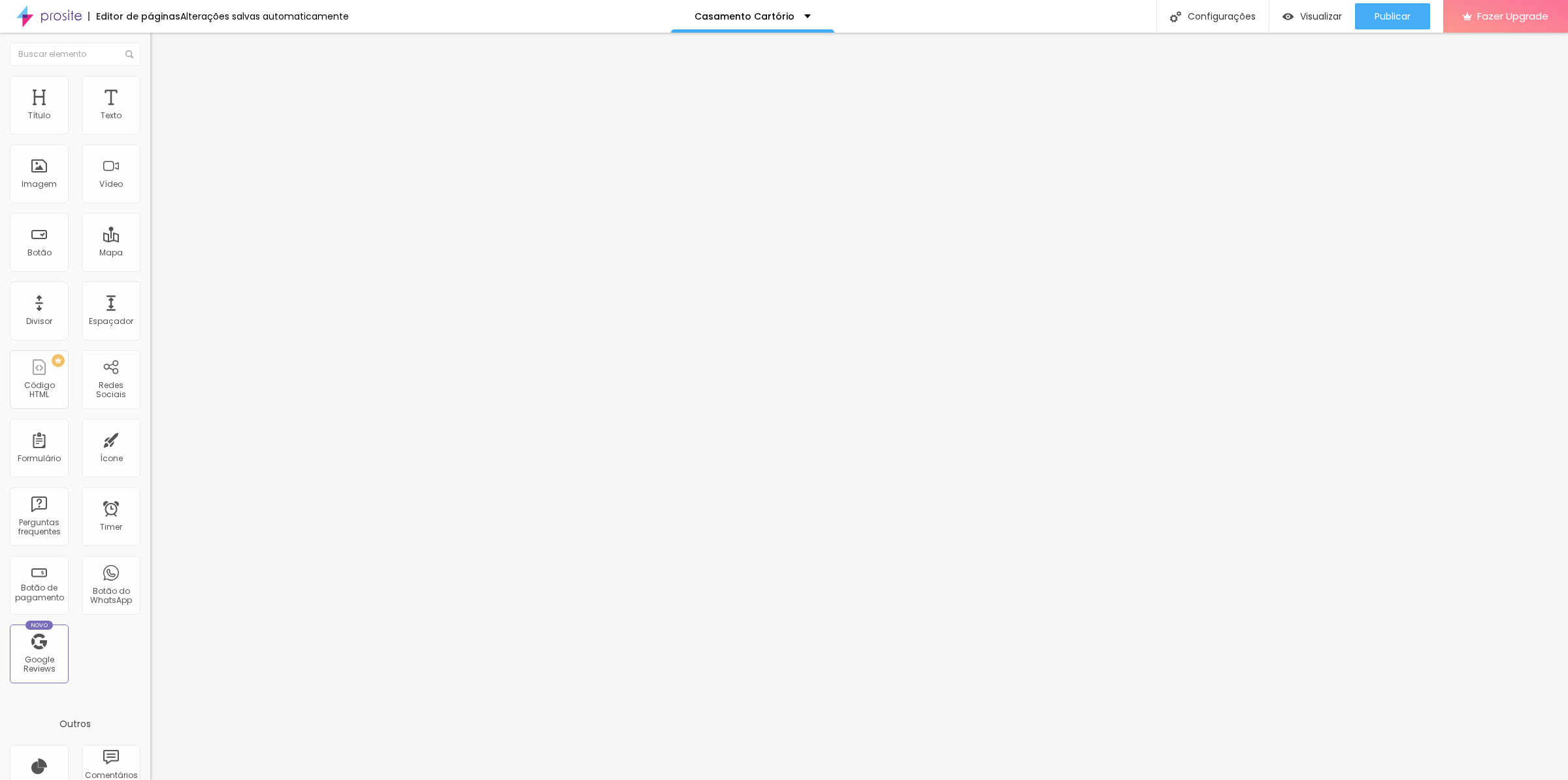
click at [162, 90] on span "Estilo" at bounding box center [172, 84] width 20 height 11
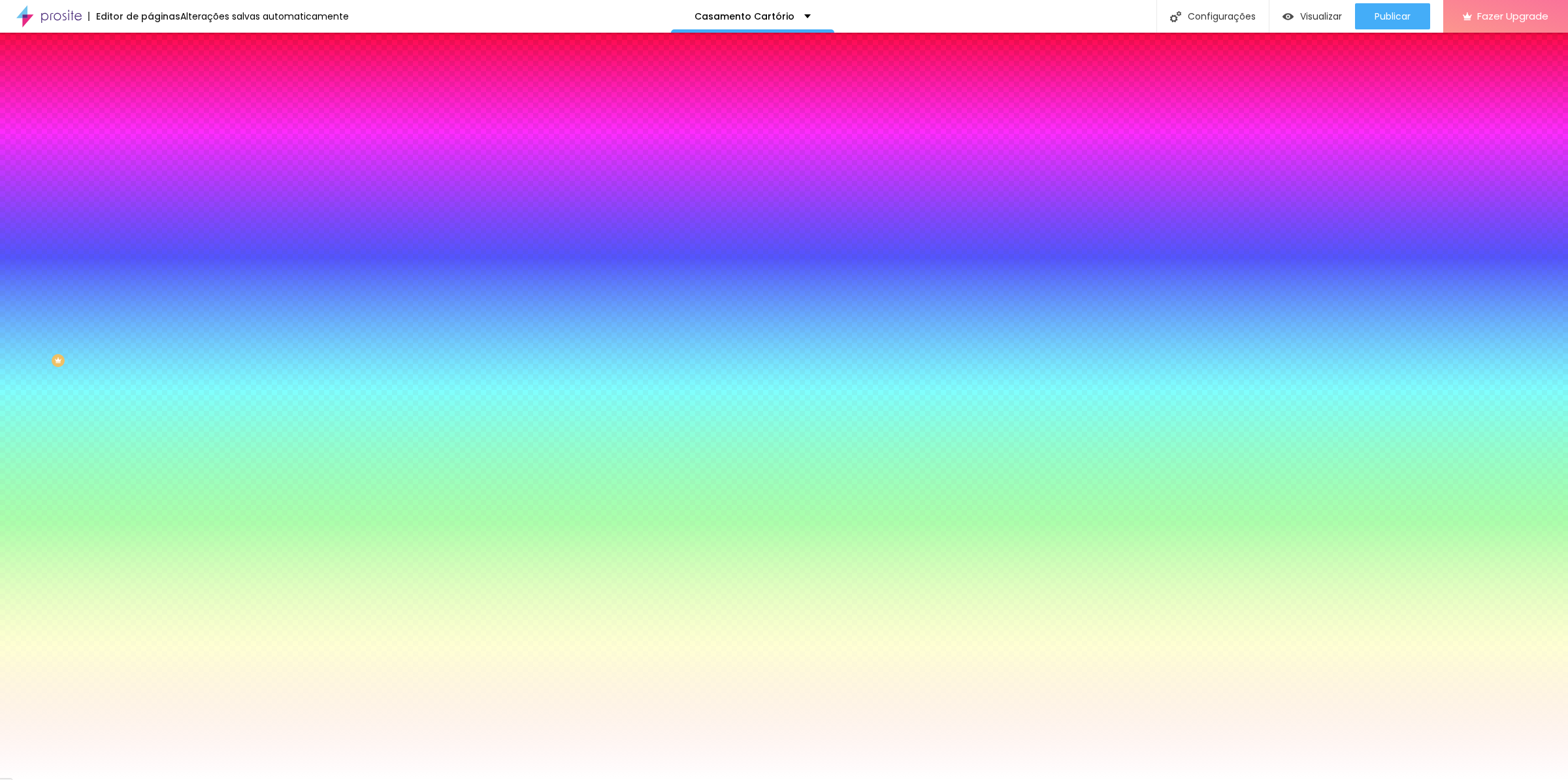
click at [150, 191] on input "#FFFFFF" at bounding box center [228, 184] width 157 height 13
click at [150, 178] on div at bounding box center [225, 178] width 150 height 0
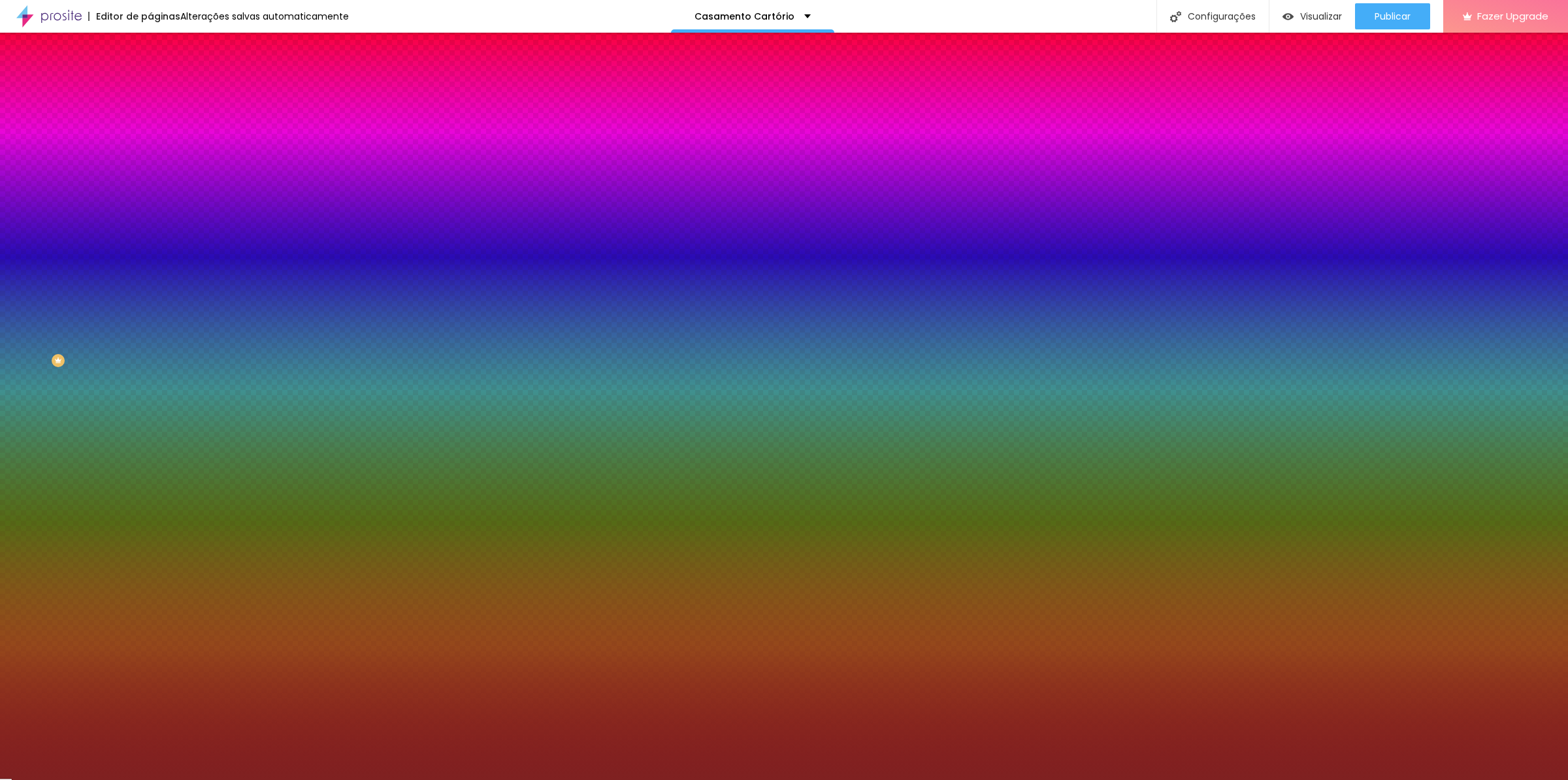
drag, startPoint x: 78, startPoint y: 280, endPoint x: 89, endPoint y: 308, distance: 30.1
click at [84, 303] on div at bounding box center [784, 390] width 1568 height 780
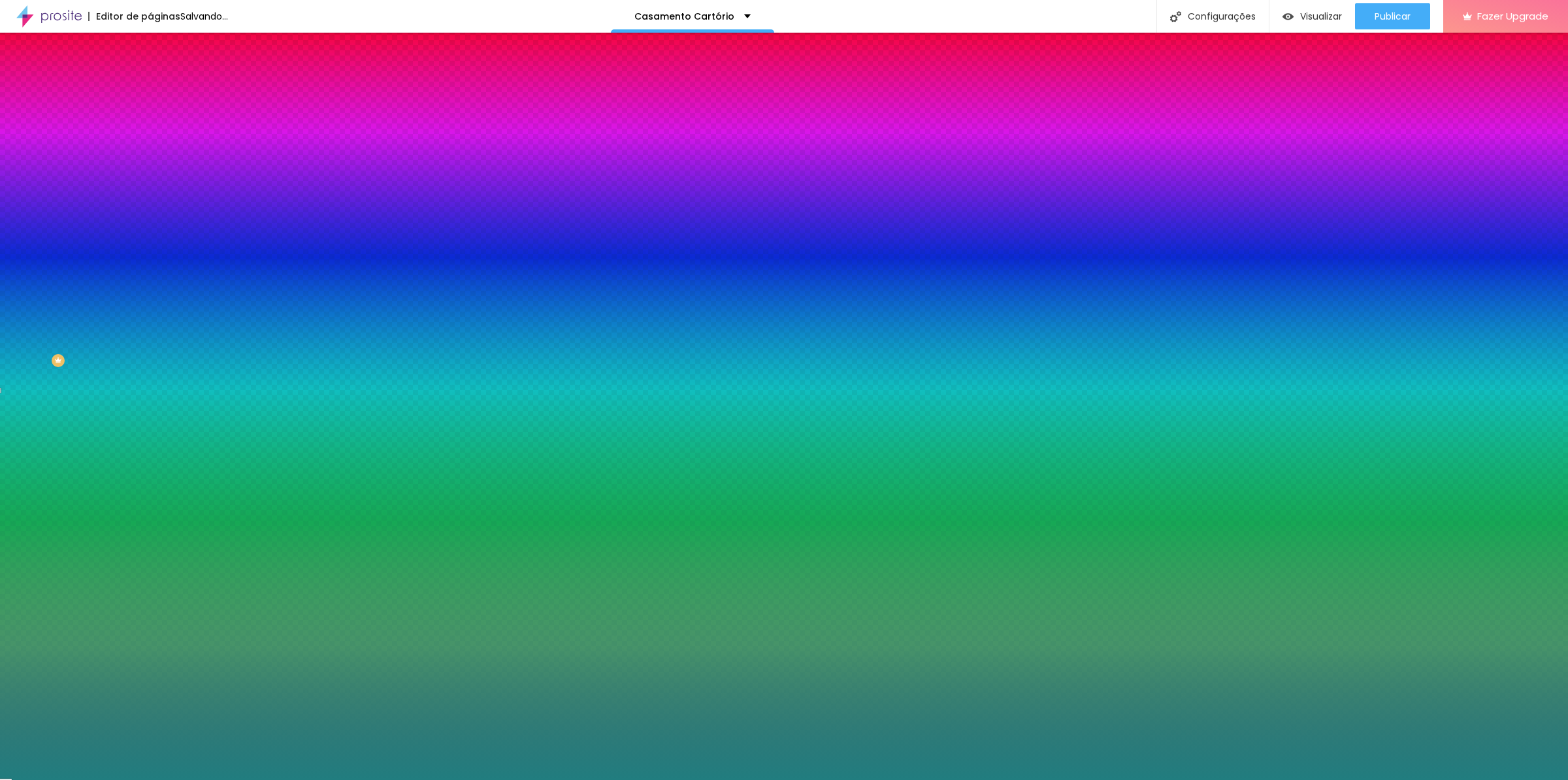
drag, startPoint x: 114, startPoint y: 326, endPoint x: 115, endPoint y: 301, distance: 25.0
click at [115, 301] on div at bounding box center [784, 390] width 1568 height 780
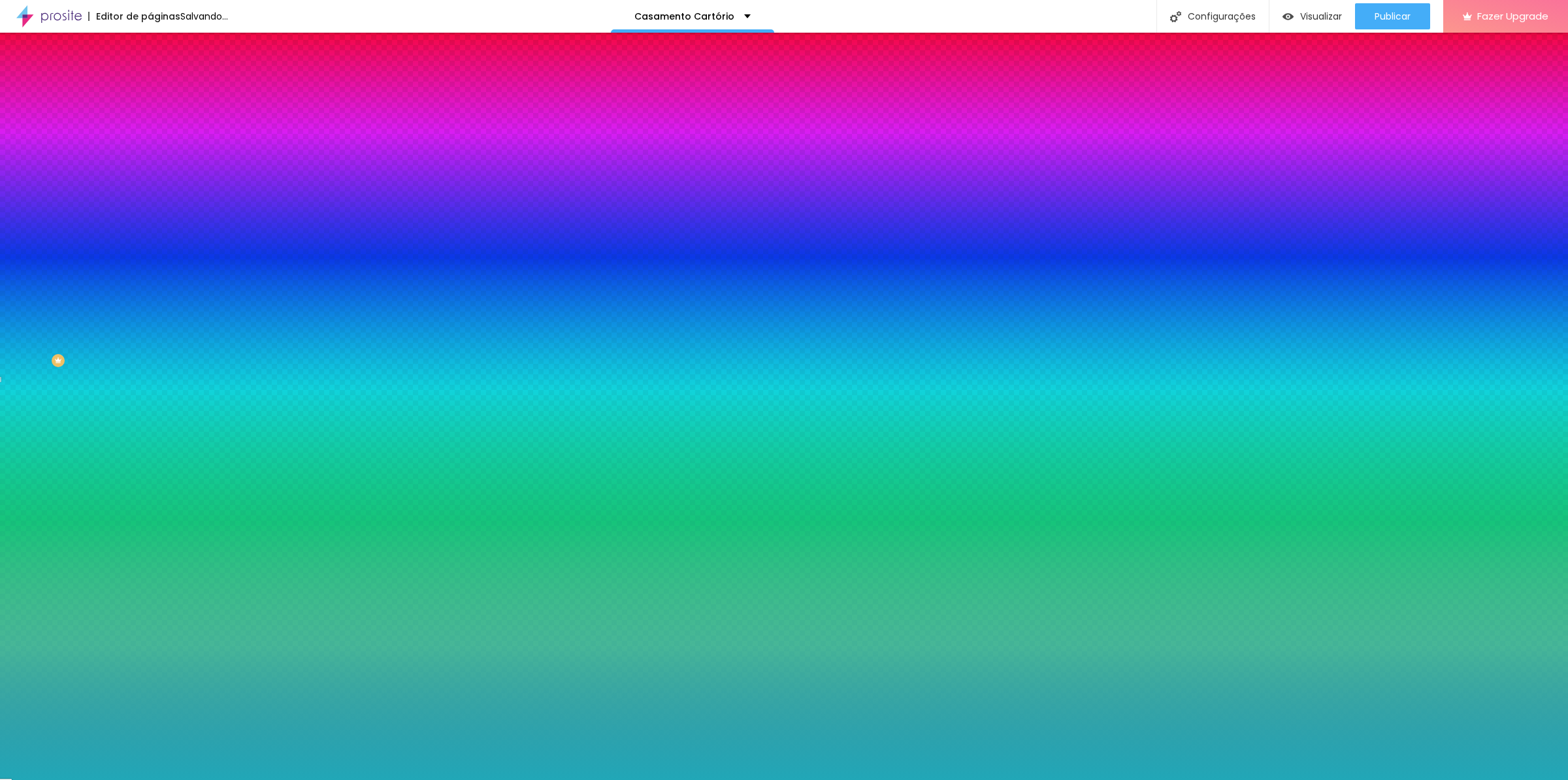
type input "#24A7B7"
drag, startPoint x: 82, startPoint y: 261, endPoint x: 88, endPoint y: 281, distance: 20.9
click at [88, 281] on div at bounding box center [784, 390] width 1568 height 780
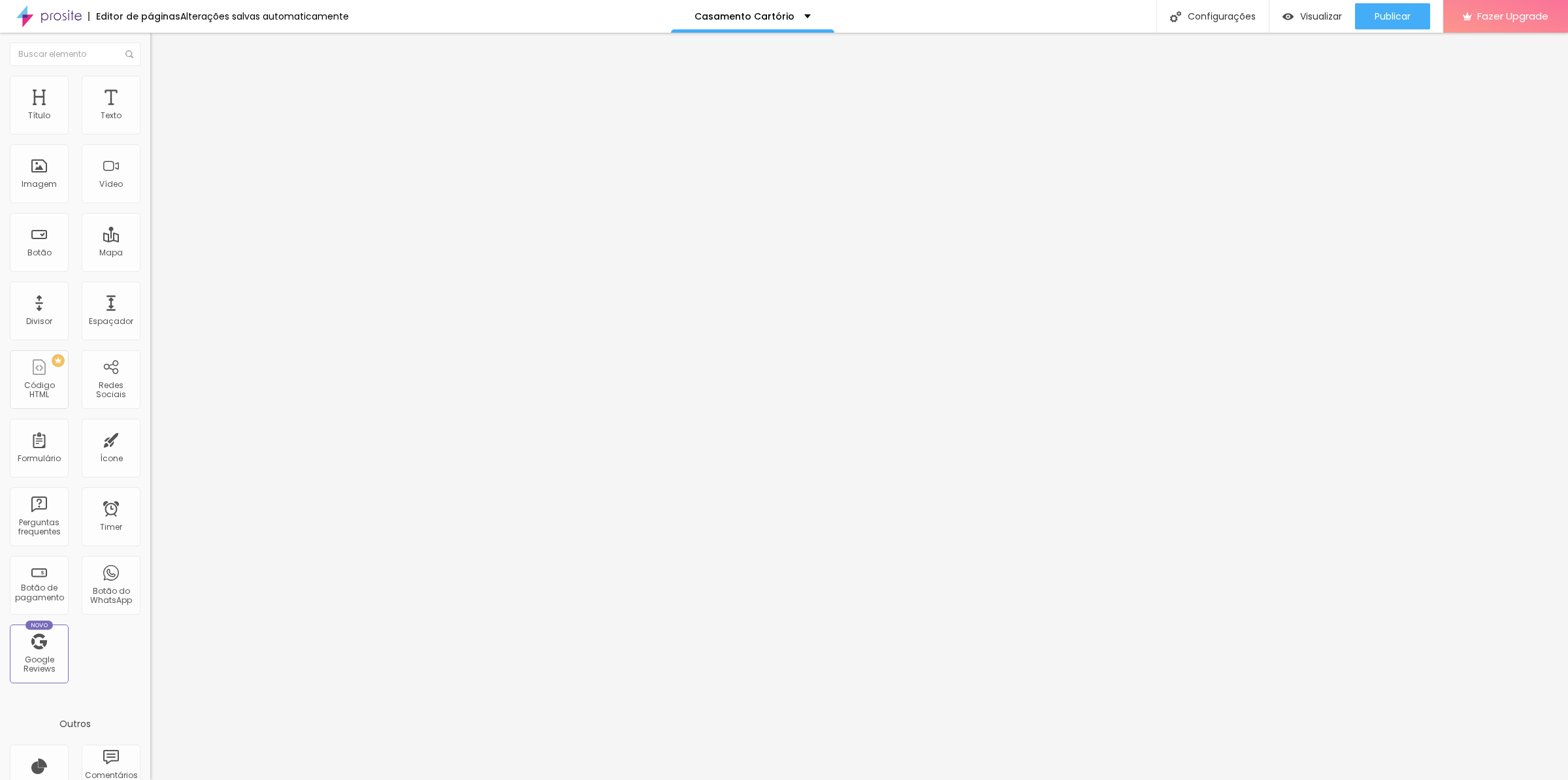
click at [150, 85] on li "Estilo" at bounding box center [225, 82] width 150 height 13
click at [150, 82] on img at bounding box center [156, 82] width 12 height 12
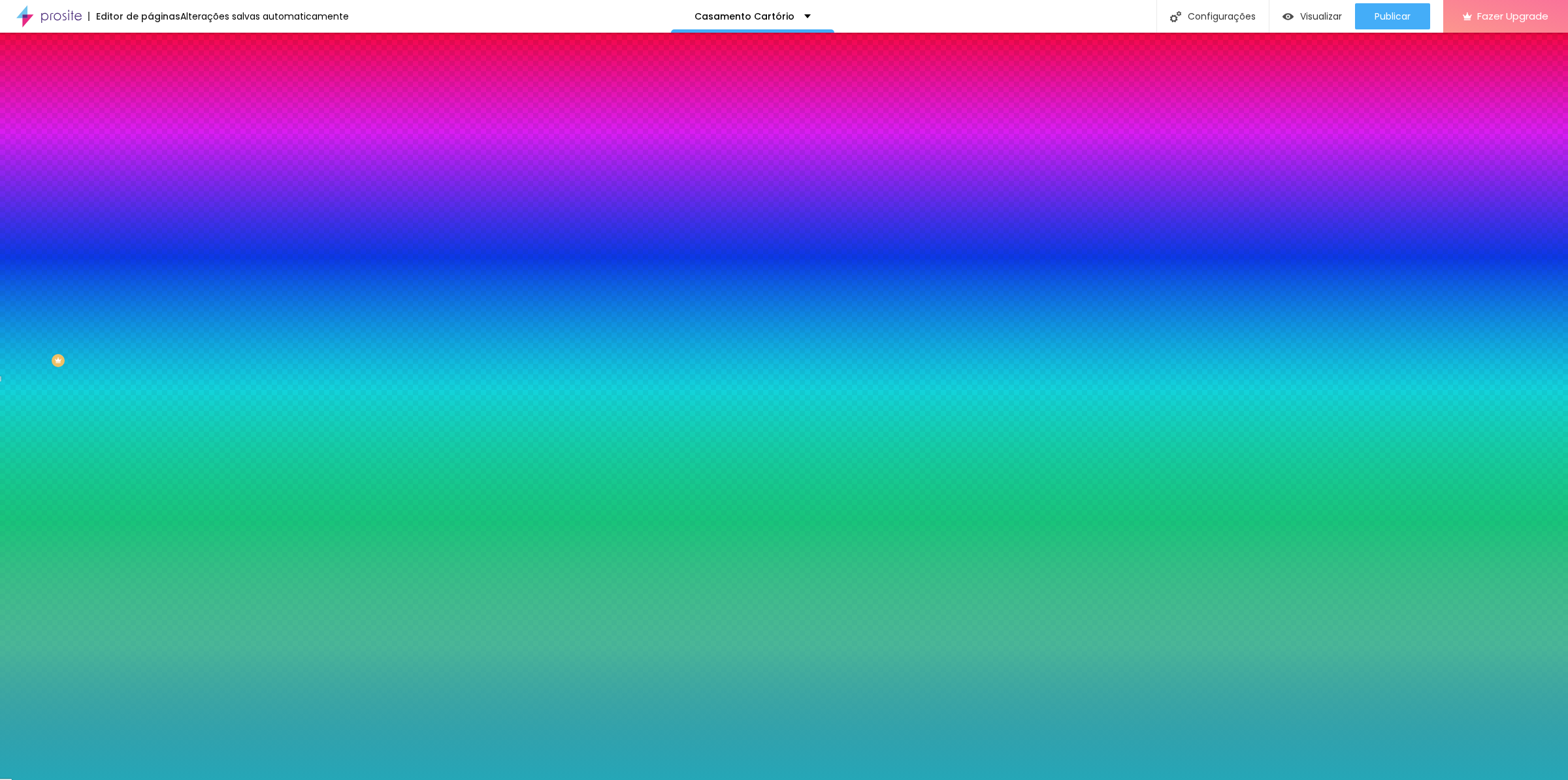
click at [150, 191] on input "#25A7B7" at bounding box center [228, 184] width 157 height 13
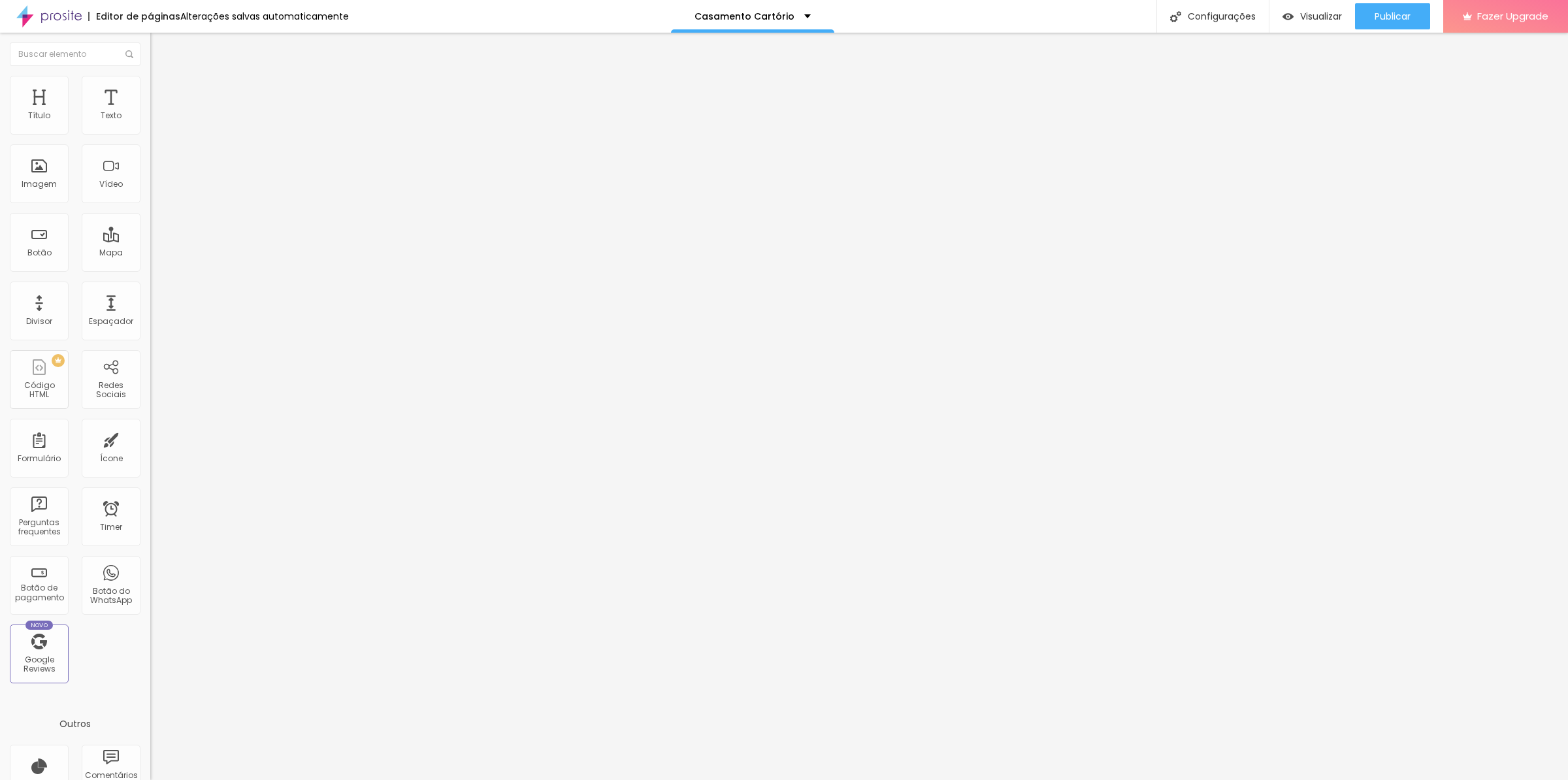
click at [150, 85] on li "Estilo" at bounding box center [225, 82] width 150 height 13
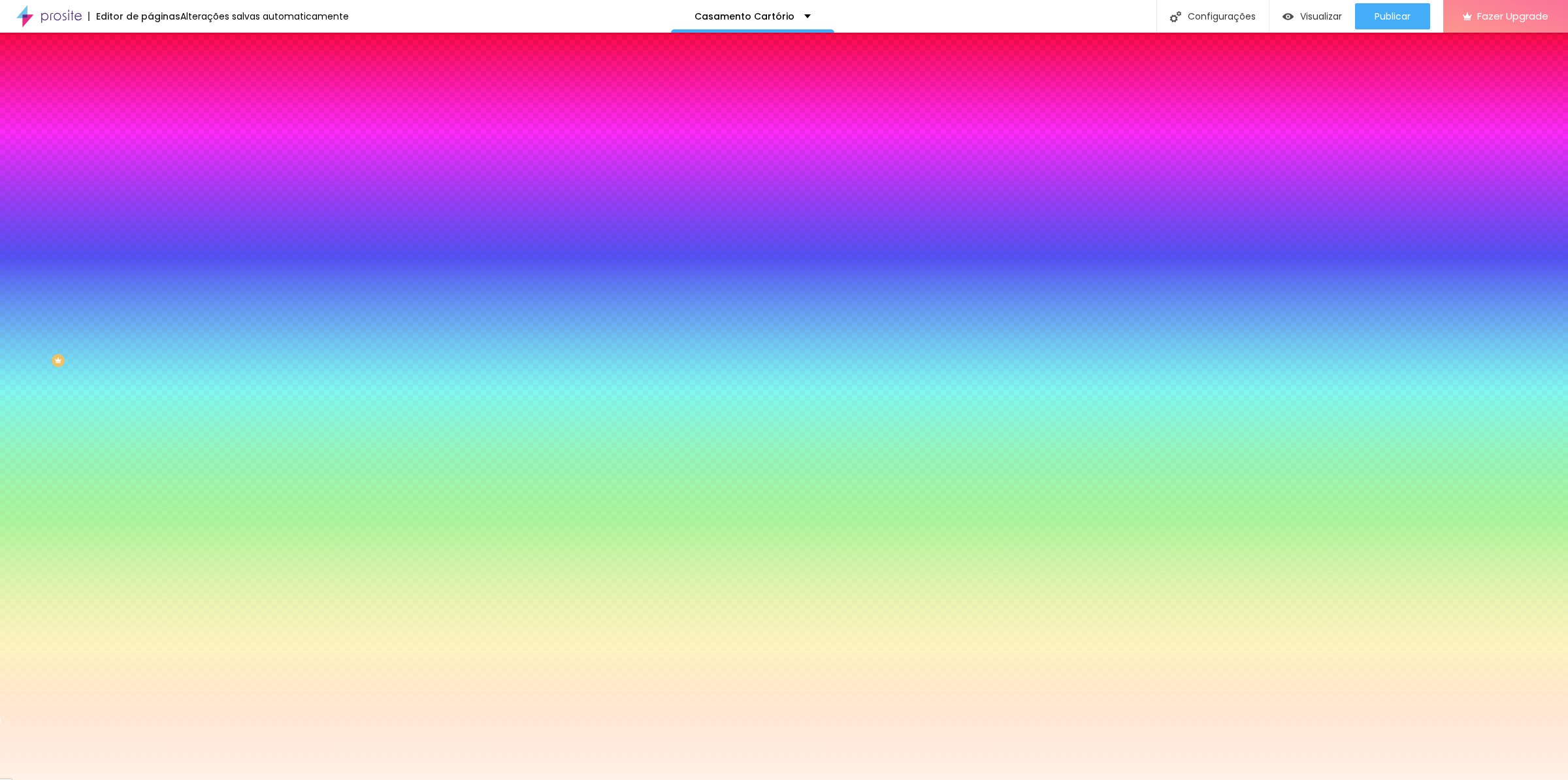
click at [150, 132] on input "#FFF2E6" at bounding box center [228, 132] width 157 height 13
paste input "25A7B7"
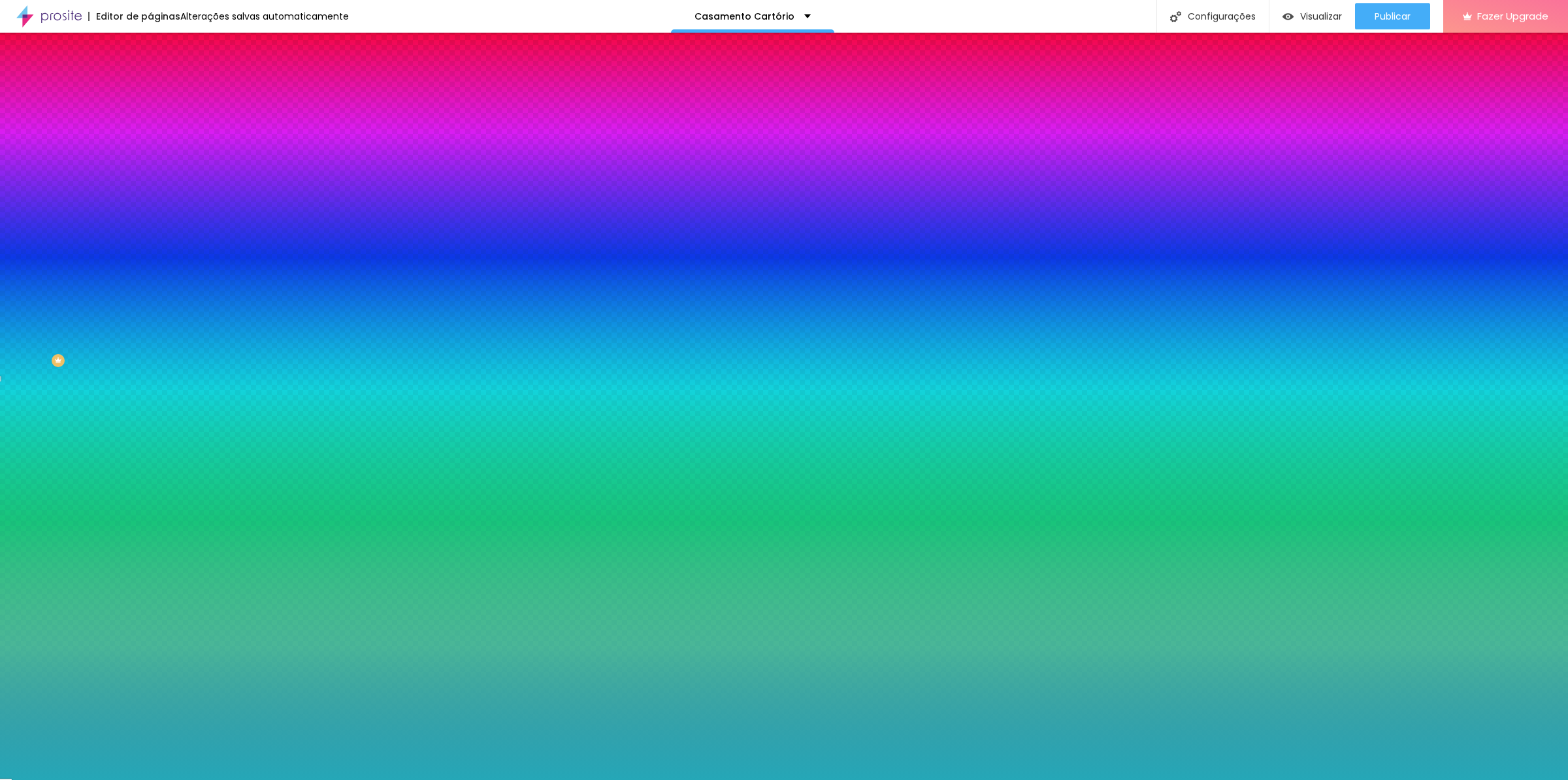
type input "#25A7B7"
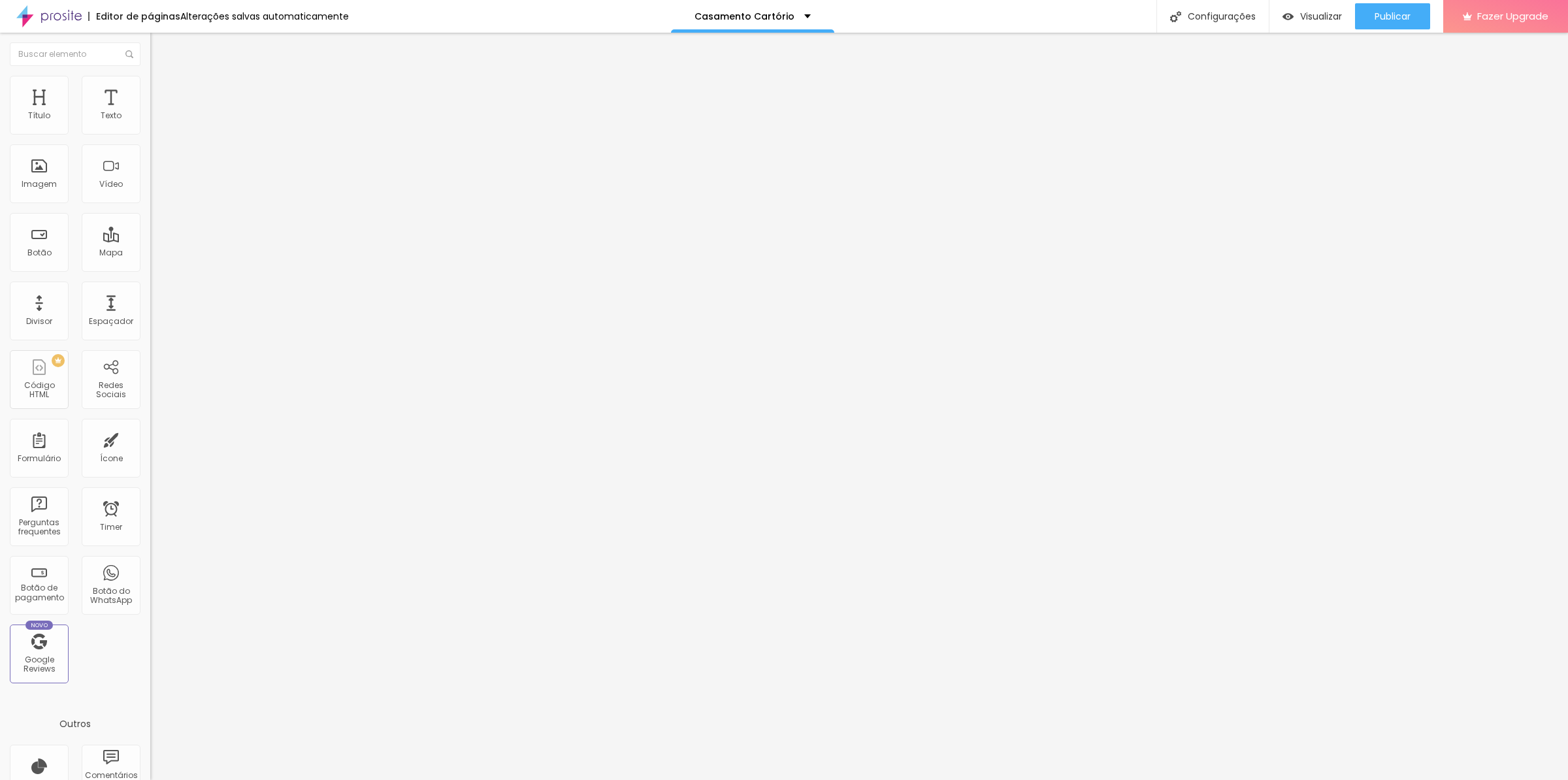
click at [150, 85] on li "Estilo" at bounding box center [225, 82] width 150 height 13
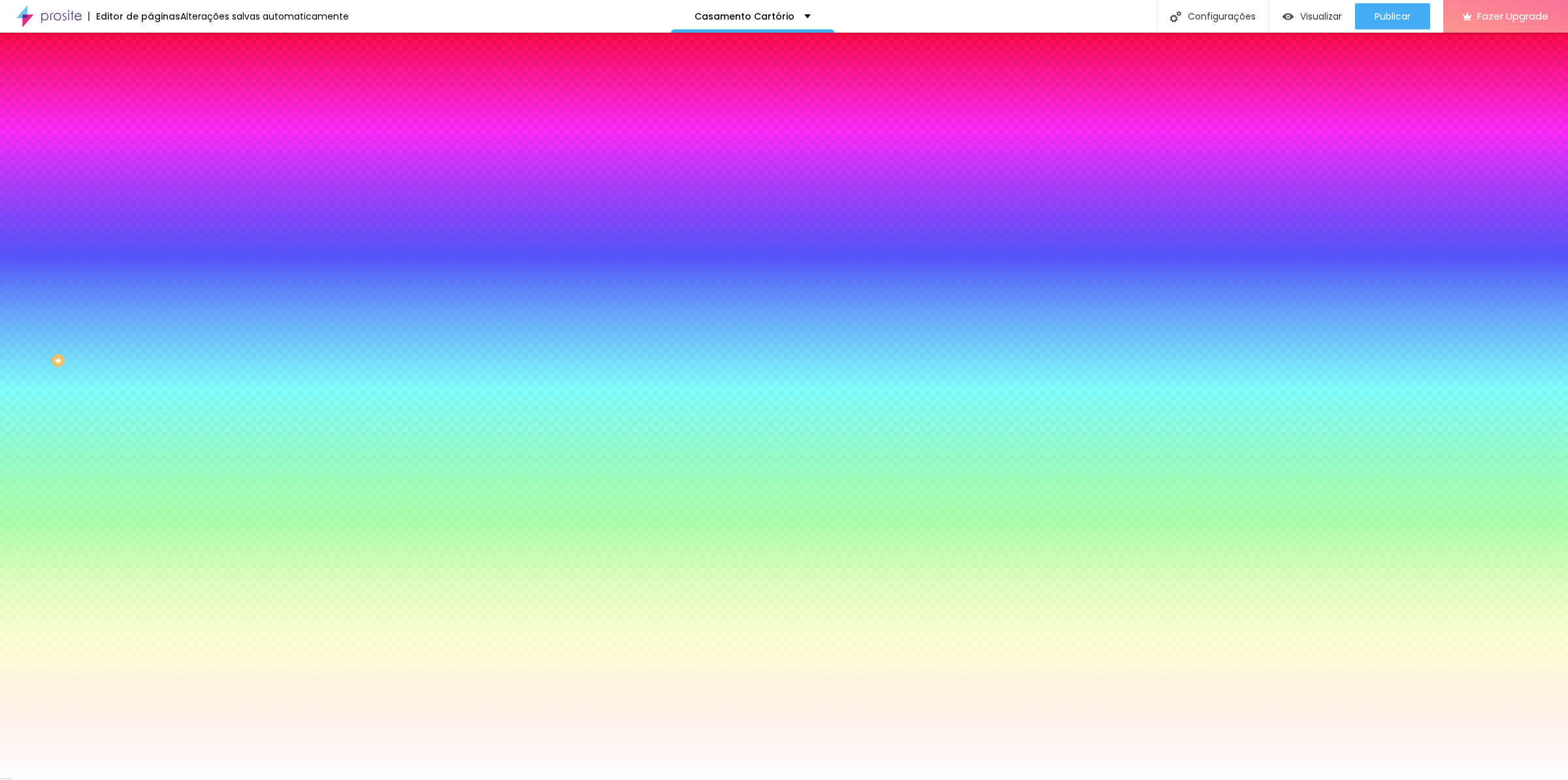
click at [150, 130] on input "#FFFFFF" at bounding box center [228, 132] width 157 height 13
paste input "25A7B7"
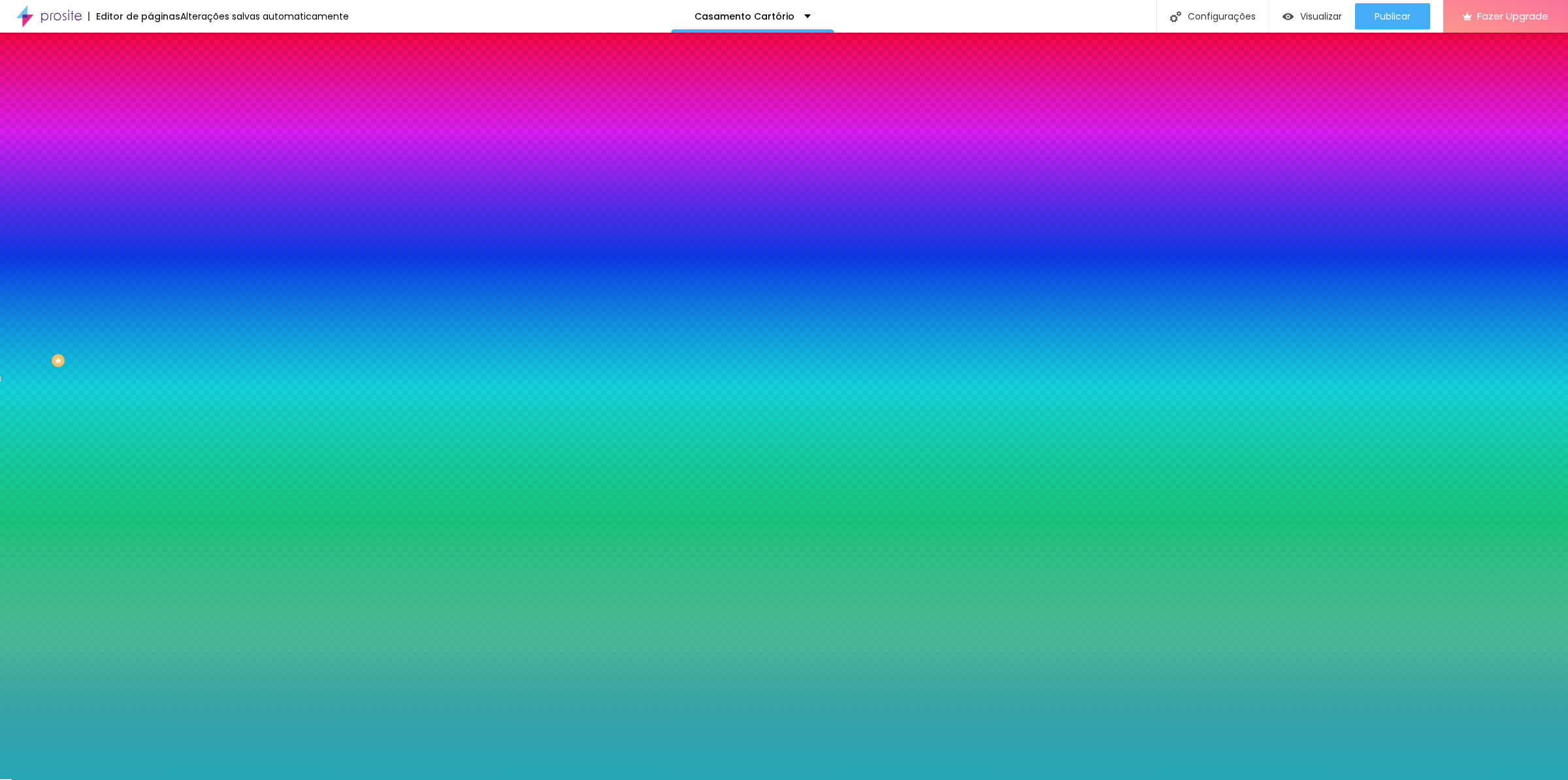
type input "#25A7B7"
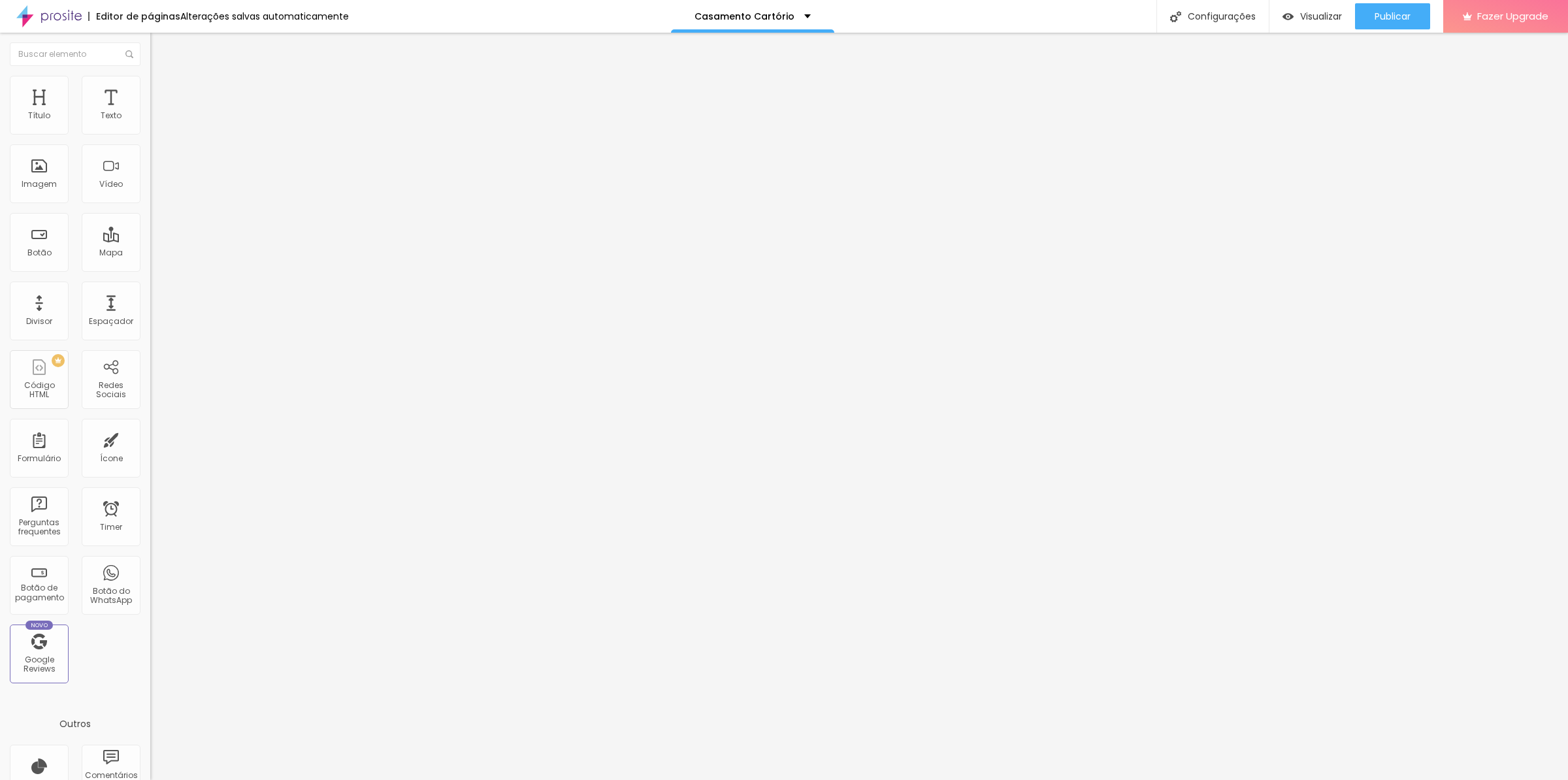
click at [162, 90] on span "Estilo" at bounding box center [172, 84] width 20 height 11
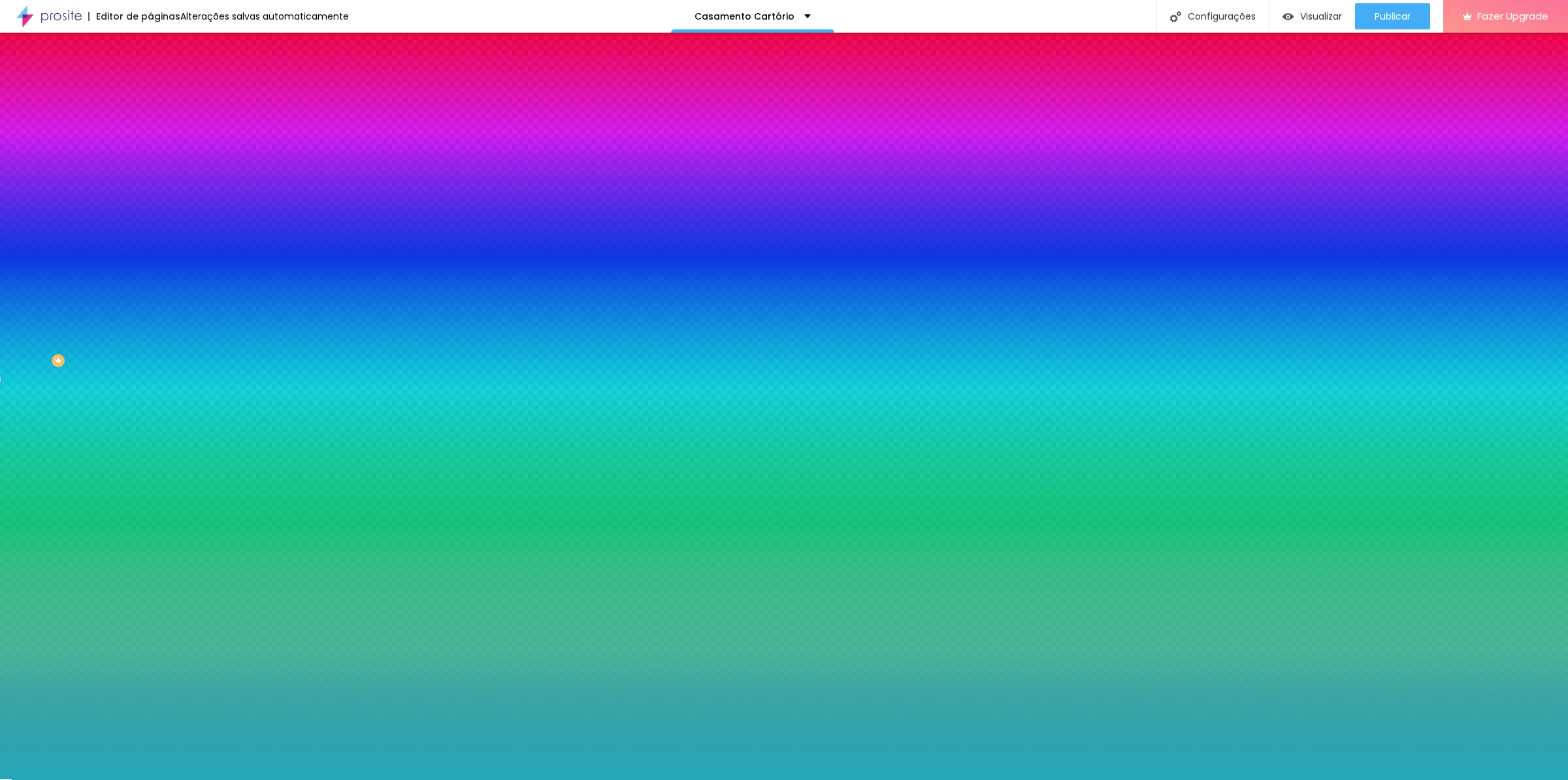
click at [150, 134] on input "#25A7B7" at bounding box center [228, 132] width 157 height 13
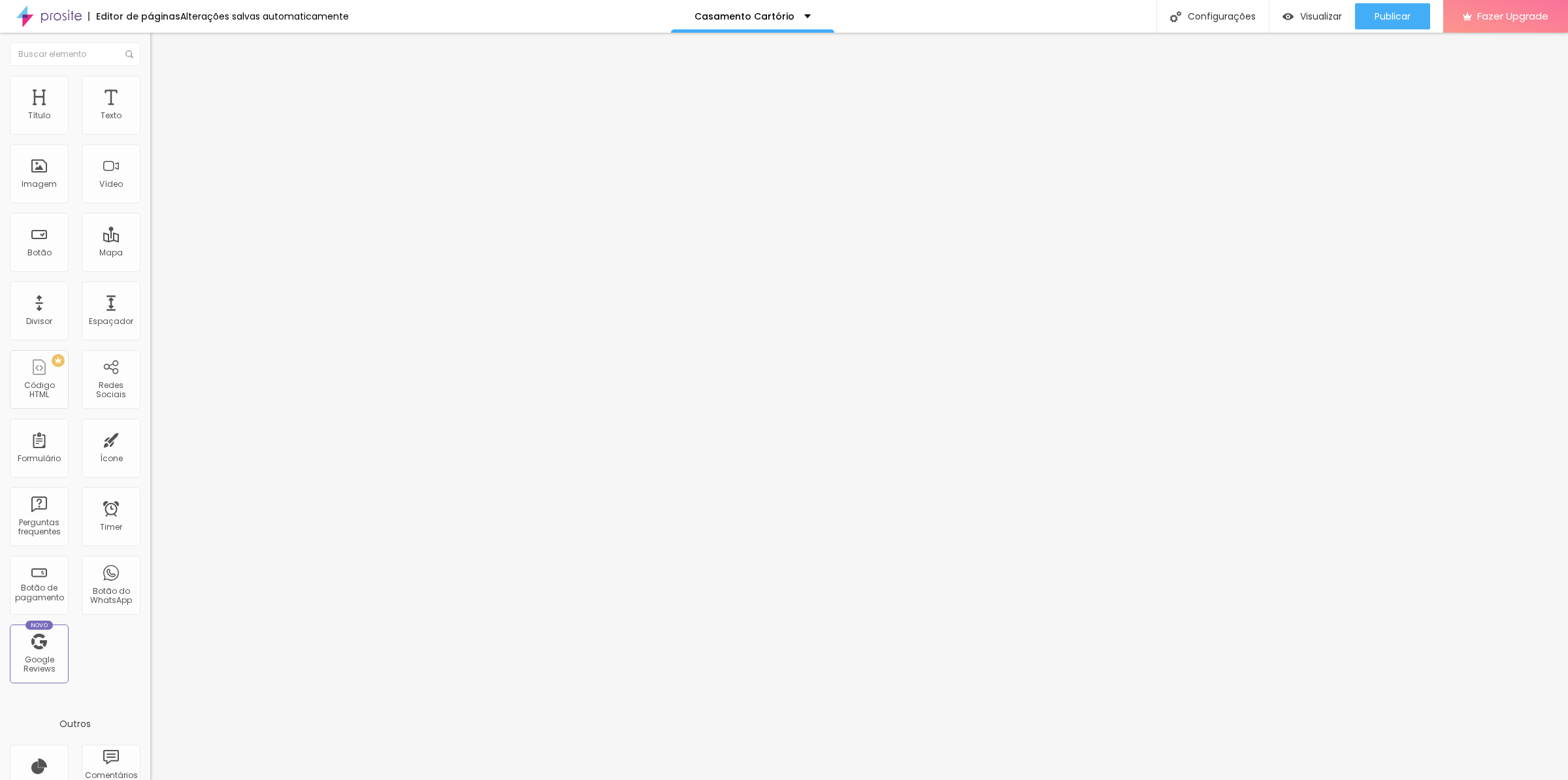
click at [150, 87] on li "Avançado" at bounding box center [225, 82] width 150 height 13
click at [150, 82] on ul "Estilo Avançado" at bounding box center [225, 76] width 150 height 26
click at [150, 74] on img at bounding box center [156, 68] width 12 height 12
click at [1323, 22] on span "Visualizar" at bounding box center [1321, 16] width 42 height 11
click at [162, 90] on span "Avançado" at bounding box center [184, 84] width 43 height 11
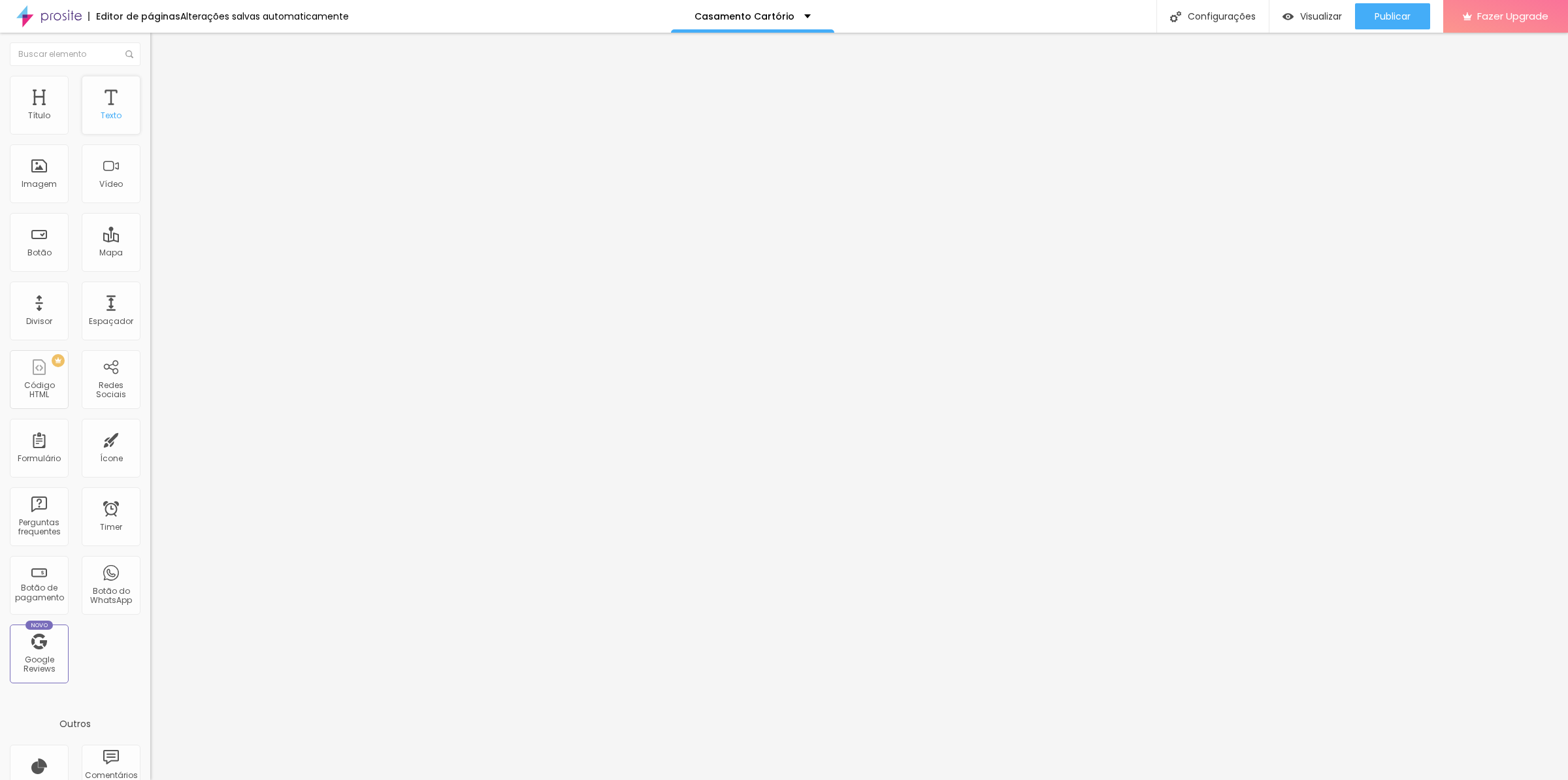
click at [82, 135] on div "Texto" at bounding box center [111, 105] width 59 height 59
click at [150, 82] on img at bounding box center [156, 82] width 12 height 12
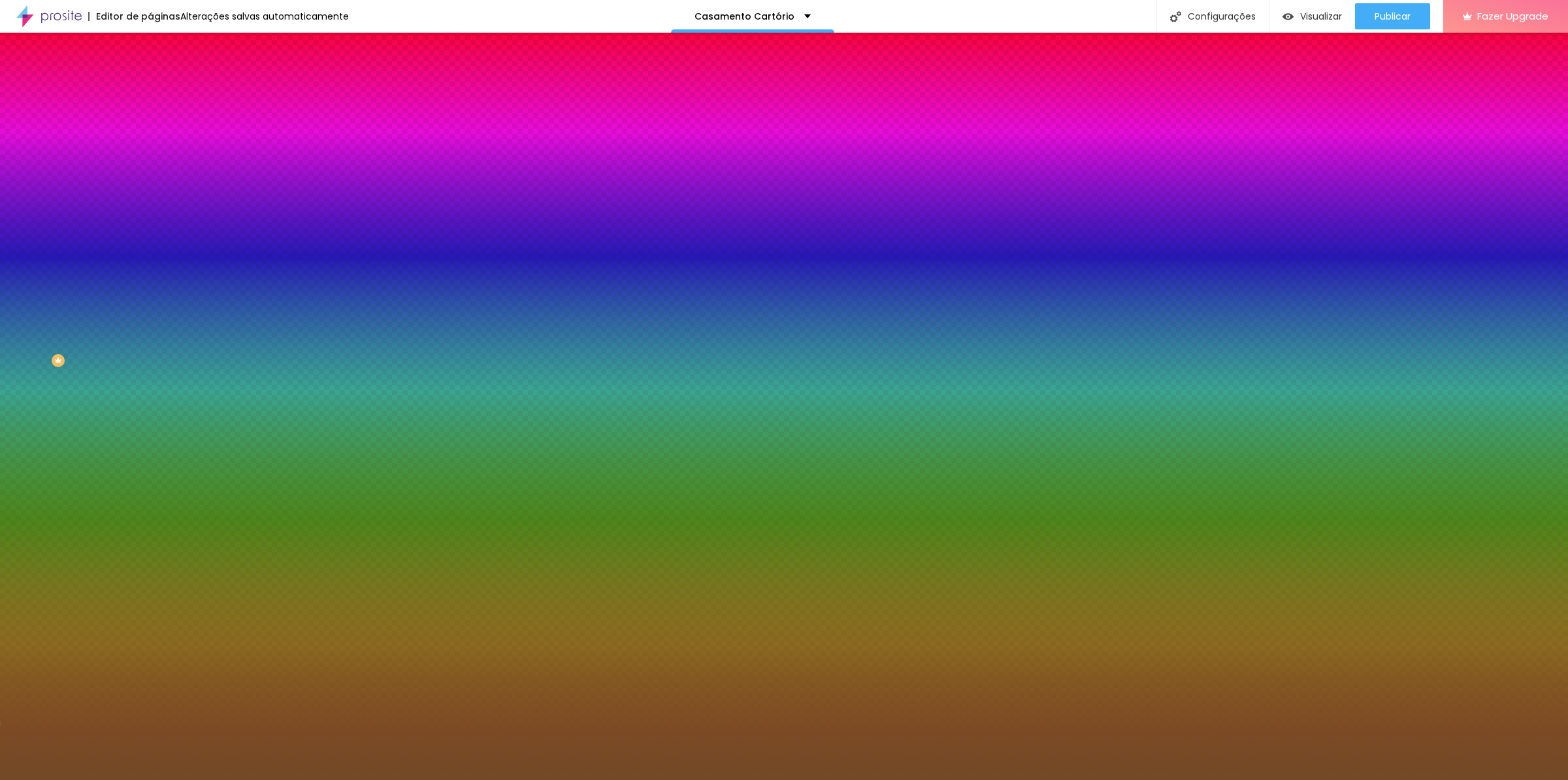
click at [150, 89] on li "Avançado" at bounding box center [225, 95] width 150 height 13
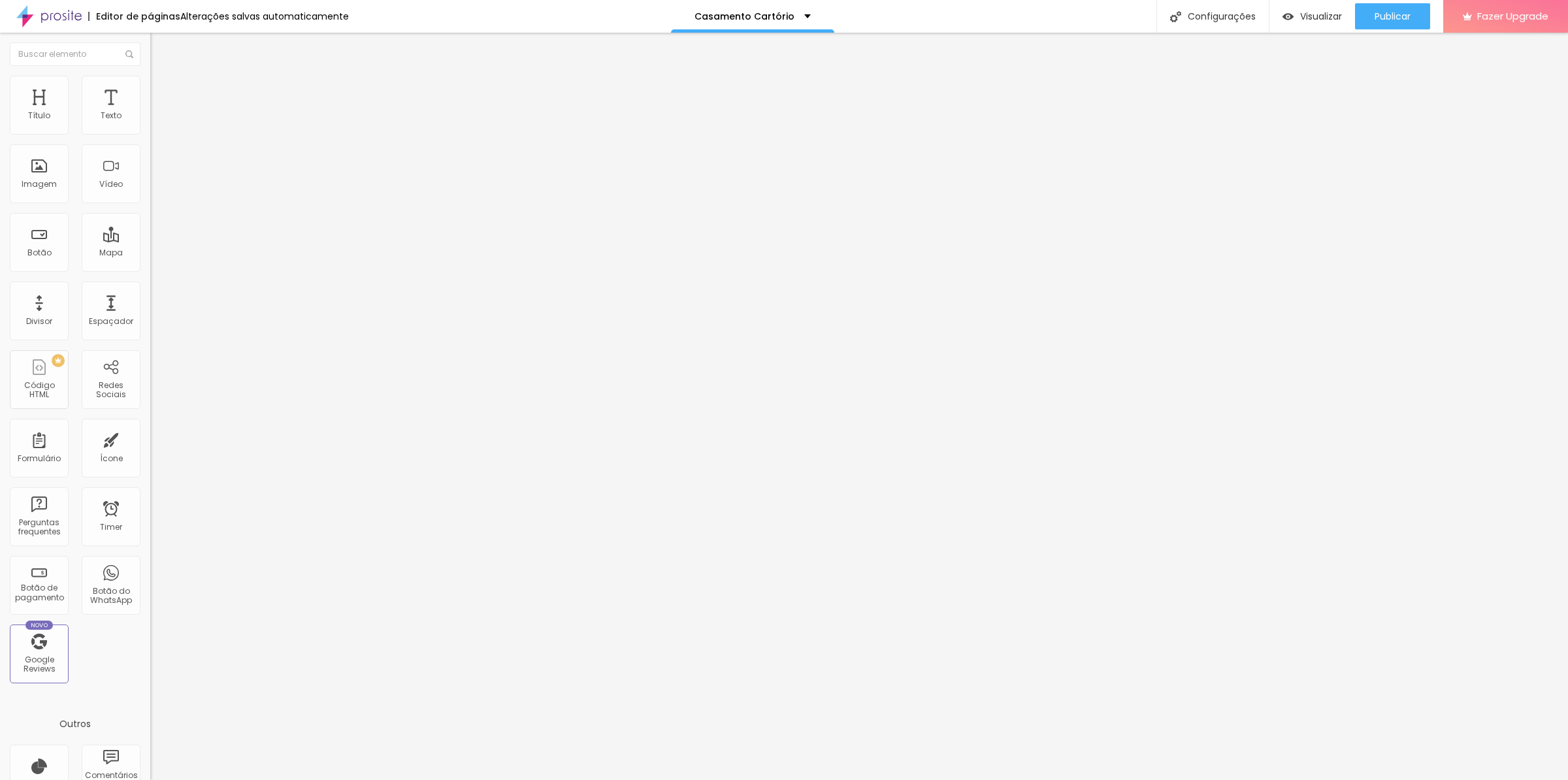
click at [150, 85] on li "Estilo" at bounding box center [225, 82] width 150 height 13
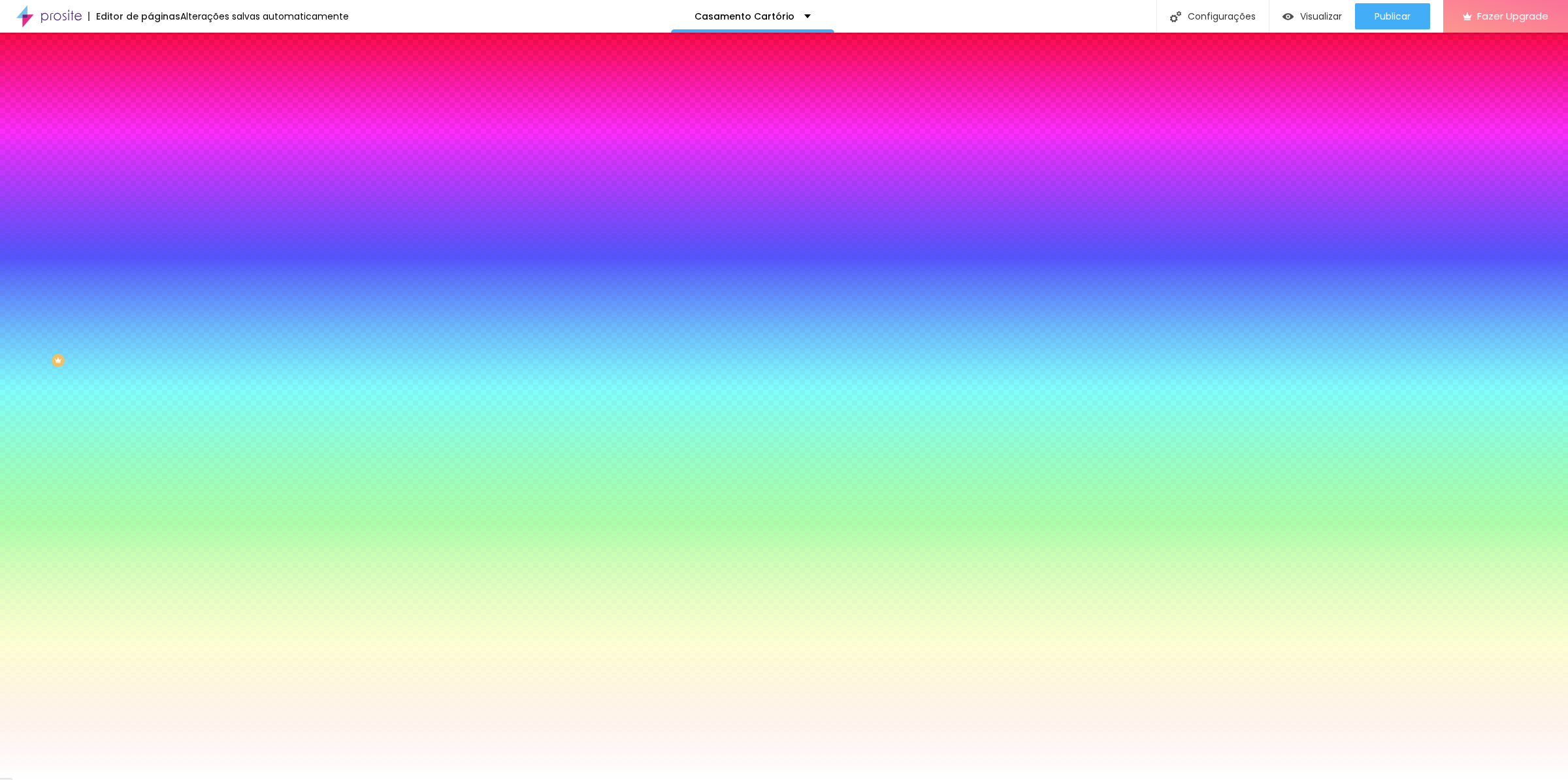
click at [150, 191] on input "#FFFFFF" at bounding box center [228, 184] width 157 height 13
click at [150, 178] on div at bounding box center [225, 178] width 150 height 0
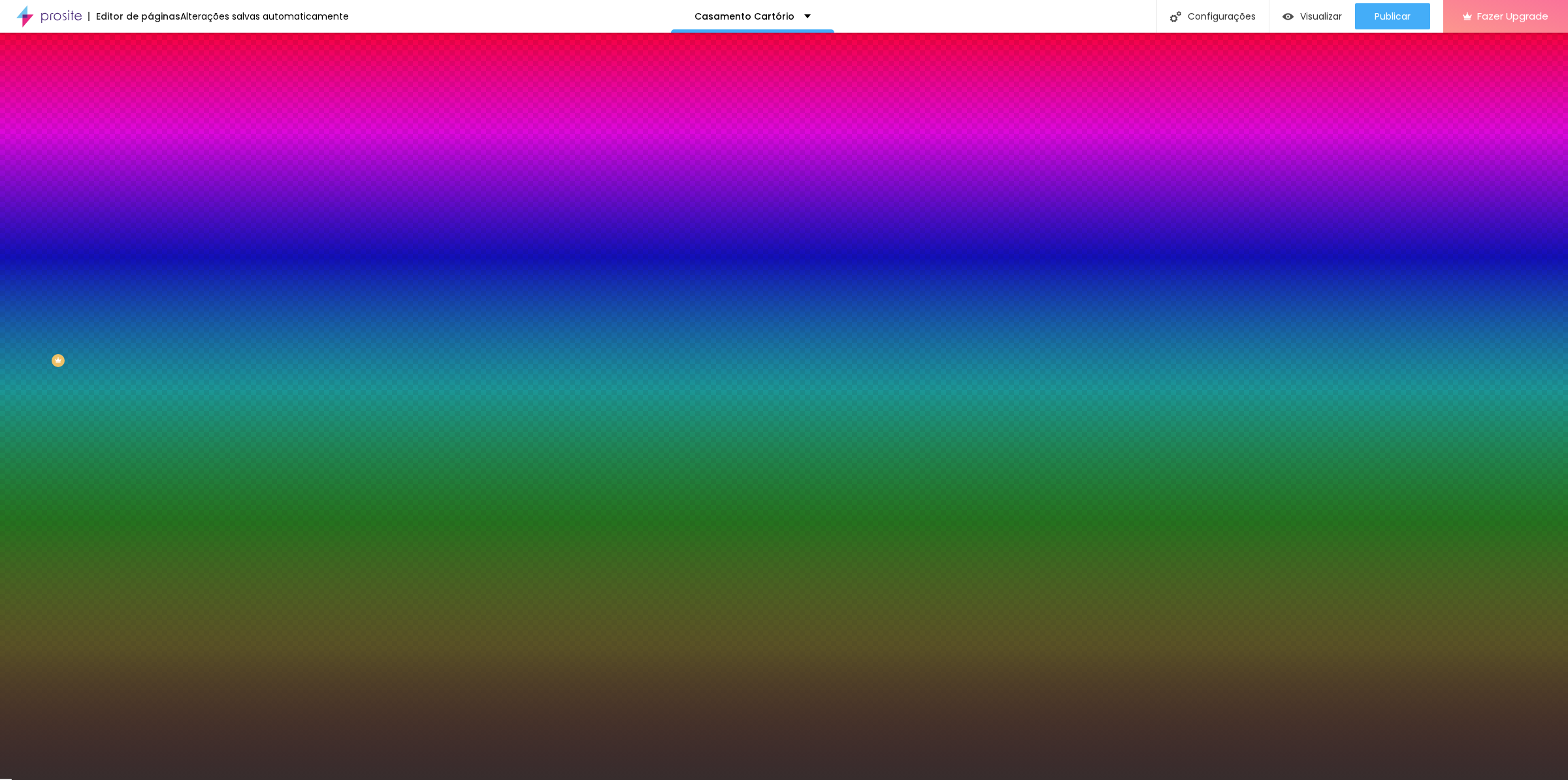
drag, startPoint x: 91, startPoint y: 297, endPoint x: 37, endPoint y: 330, distance: 63.3
click at [37, 330] on div at bounding box center [784, 390] width 1568 height 780
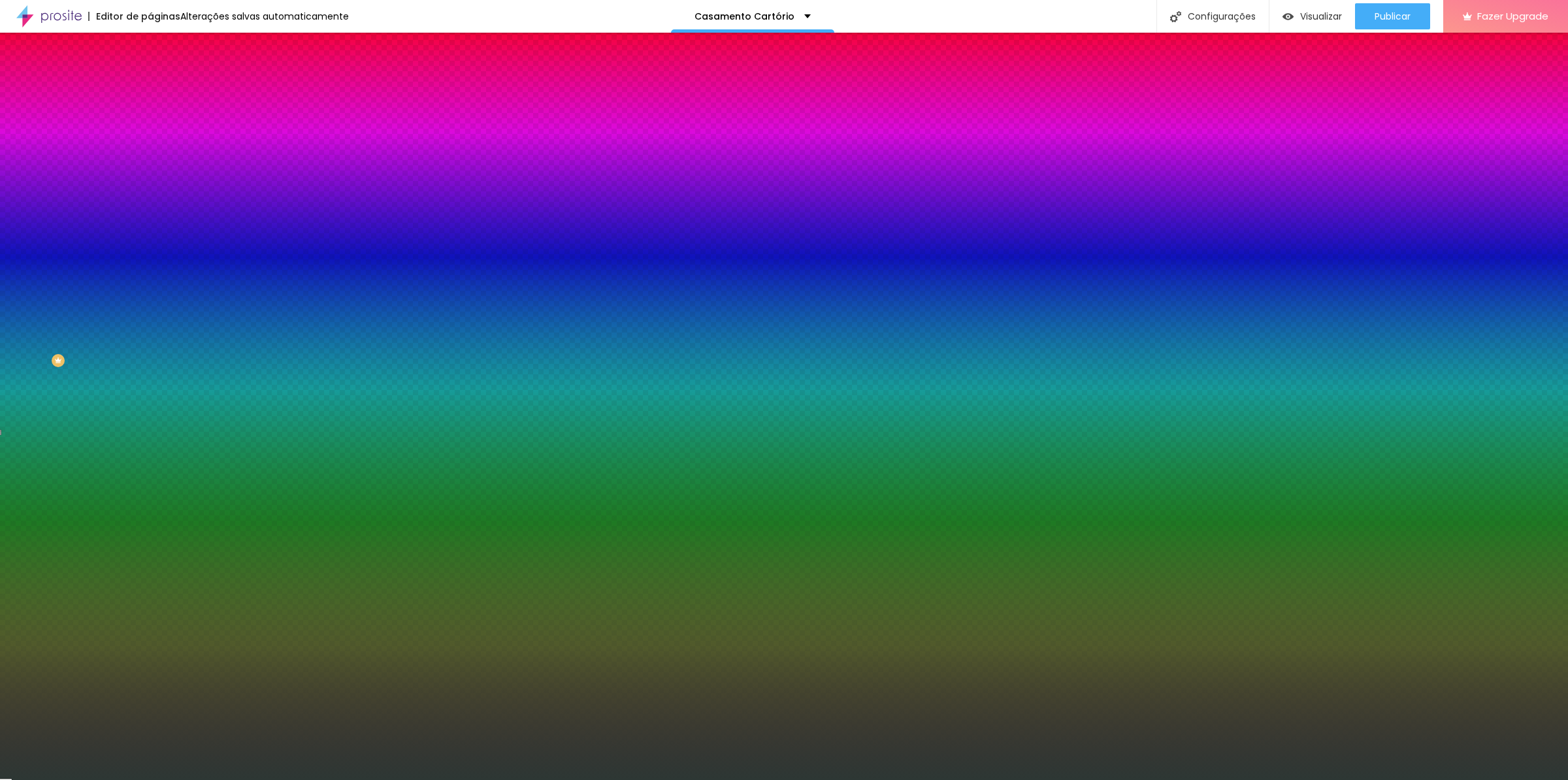
drag, startPoint x: 116, startPoint y: 295, endPoint x: 69, endPoint y: 281, distance: 49.0
click at [150, 191] on div at bounding box center [225, 191] width 150 height 0
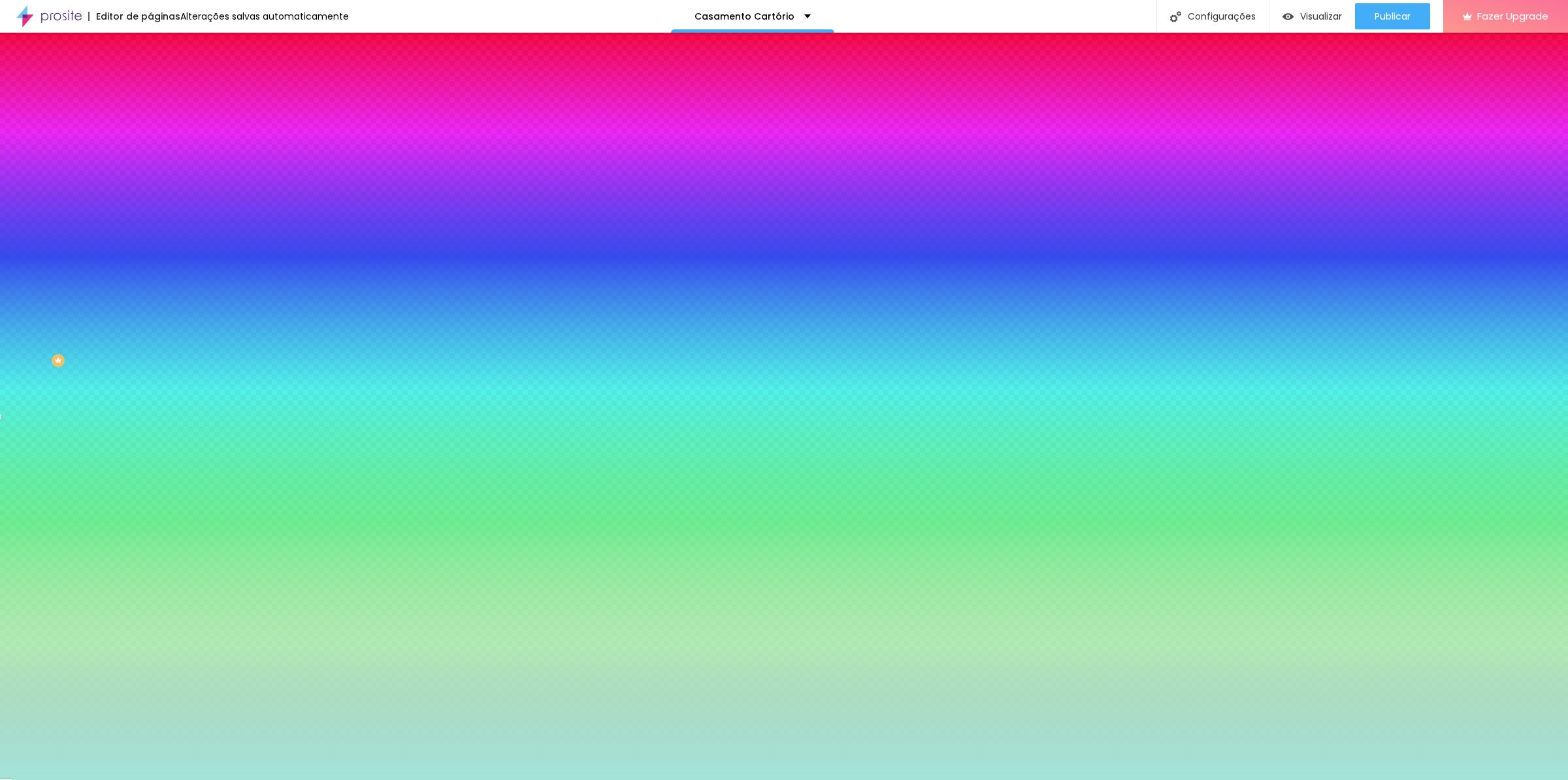
click at [451, 81] on div at bounding box center [452, 80] width 3 height 3
click at [51, 281] on div at bounding box center [784, 390] width 1568 height 780
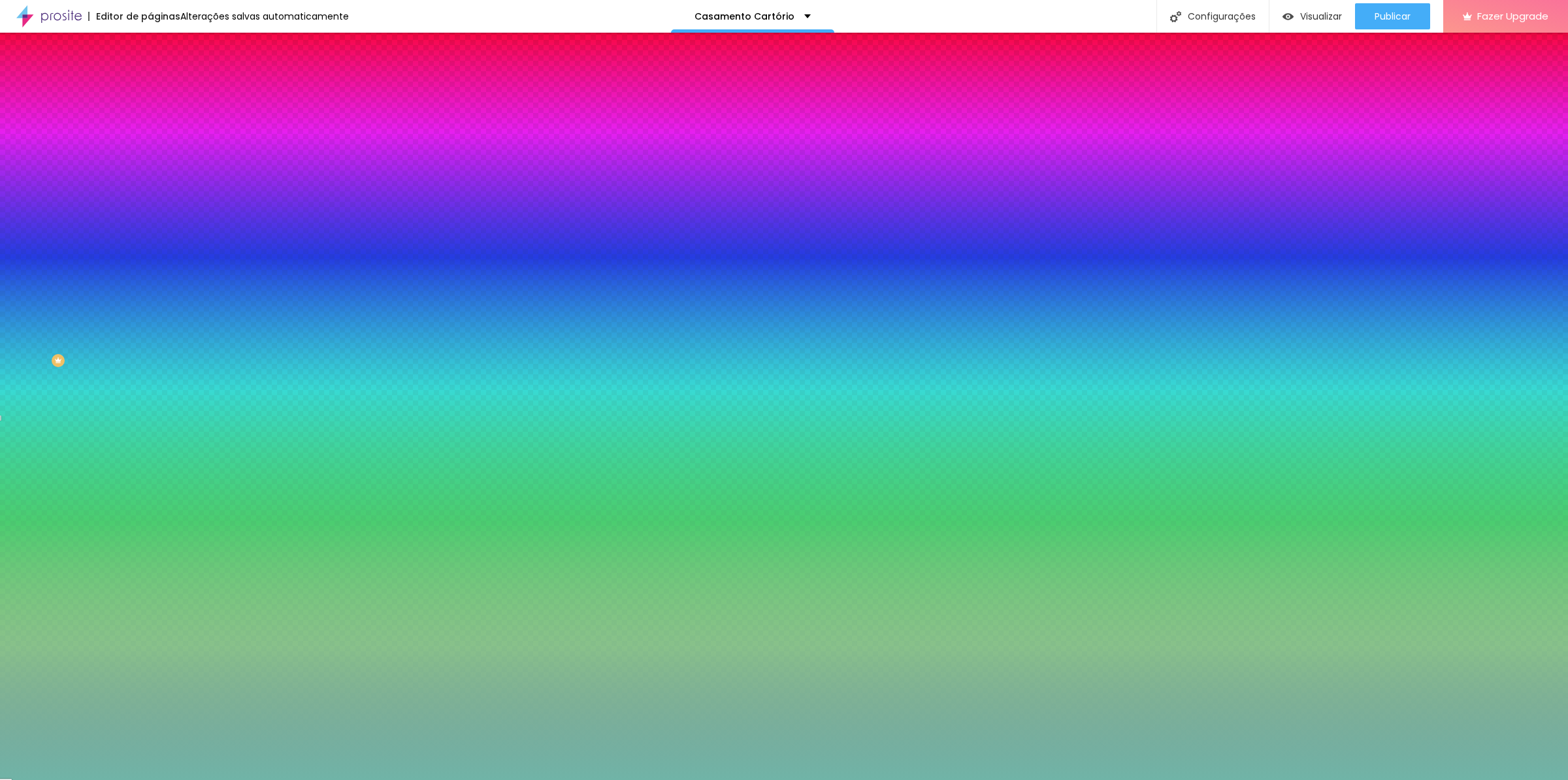
click at [593, 232] on div at bounding box center [594, 231] width 3 height 3
click at [39, 290] on div at bounding box center [784, 390] width 1568 height 780
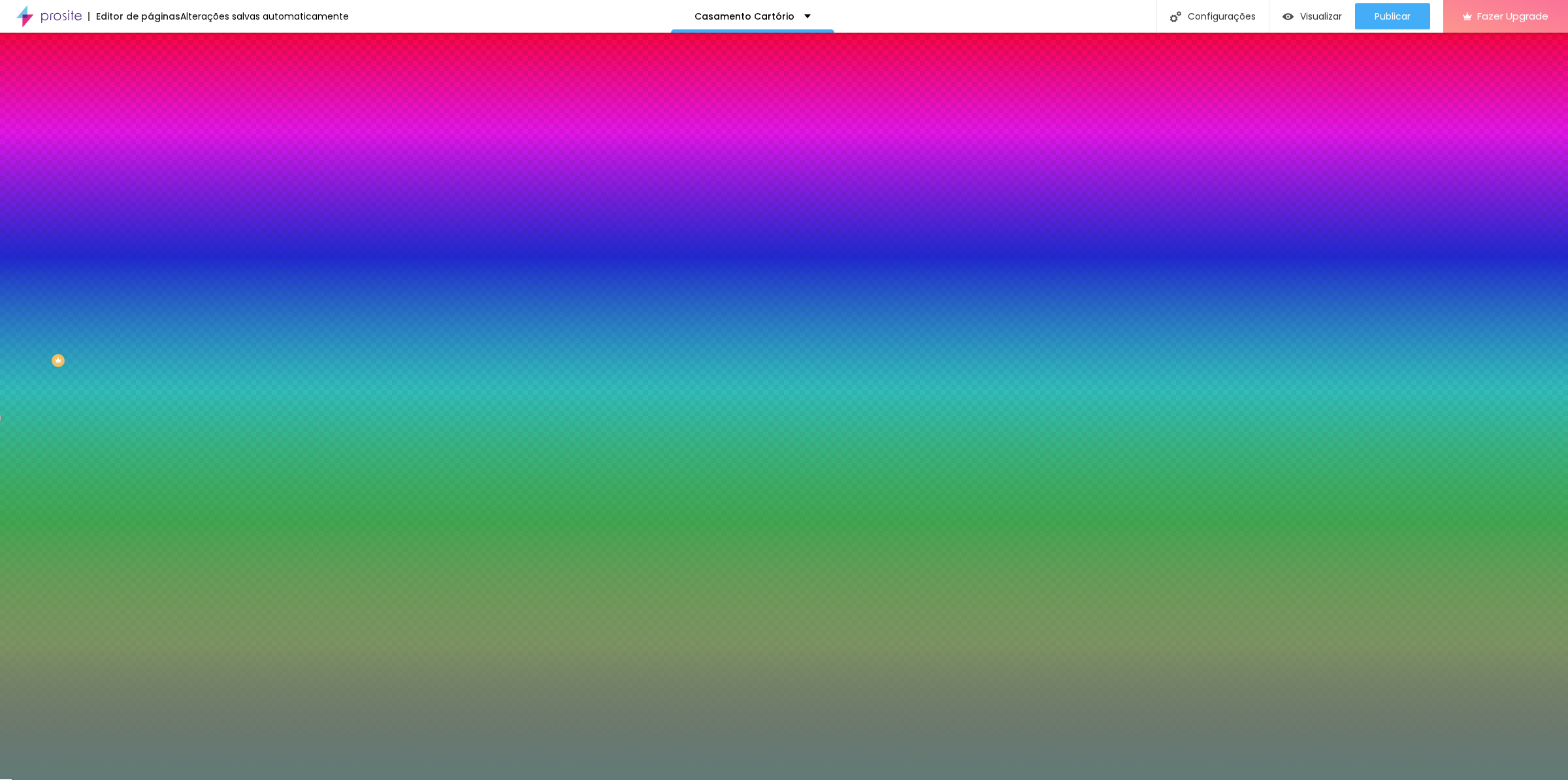
click at [39, 305] on div at bounding box center [784, 390] width 1568 height 780
click at [61, 278] on div at bounding box center [784, 390] width 1568 height 780
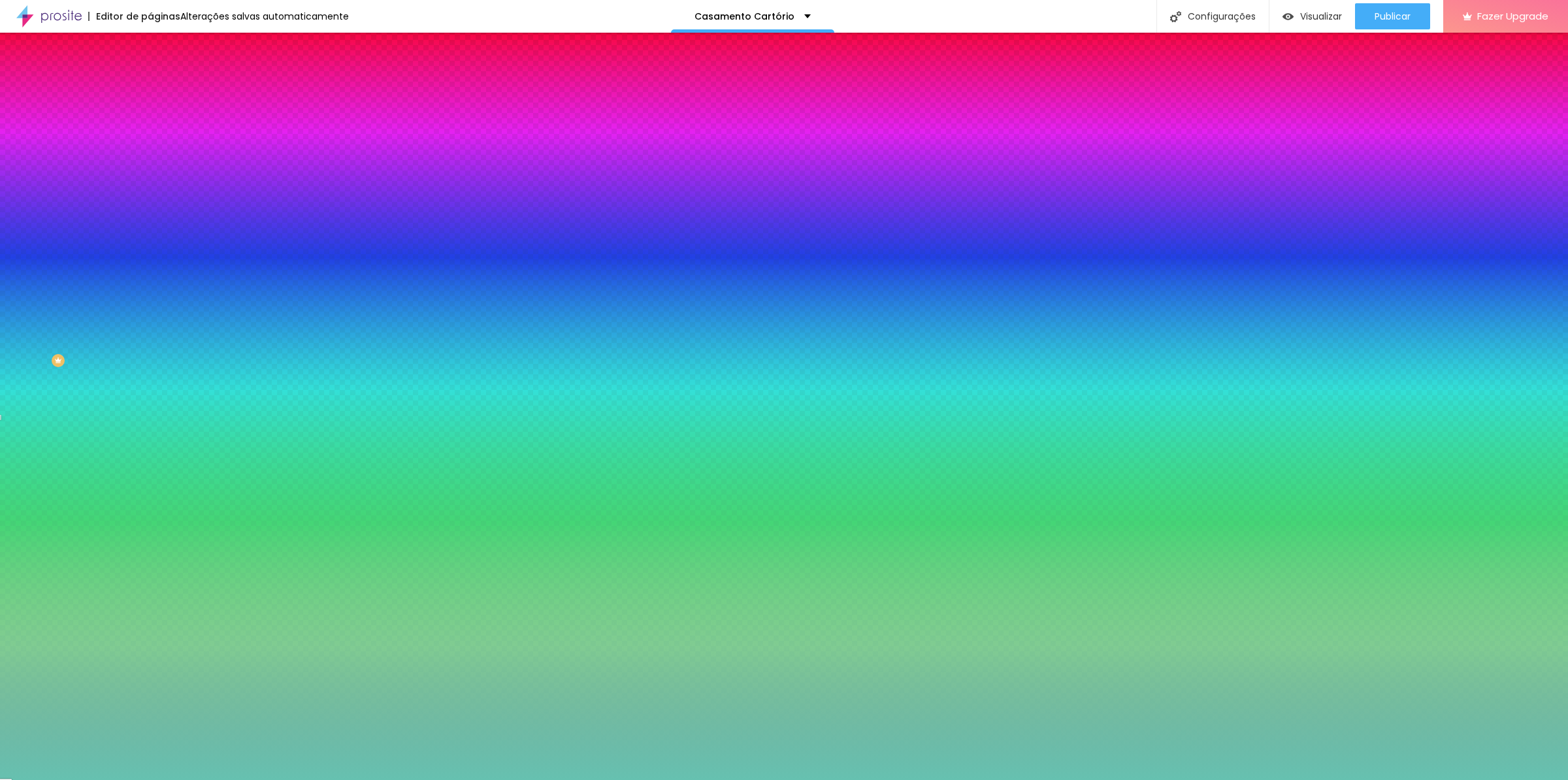
click at [64, 271] on div at bounding box center [784, 390] width 1568 height 780
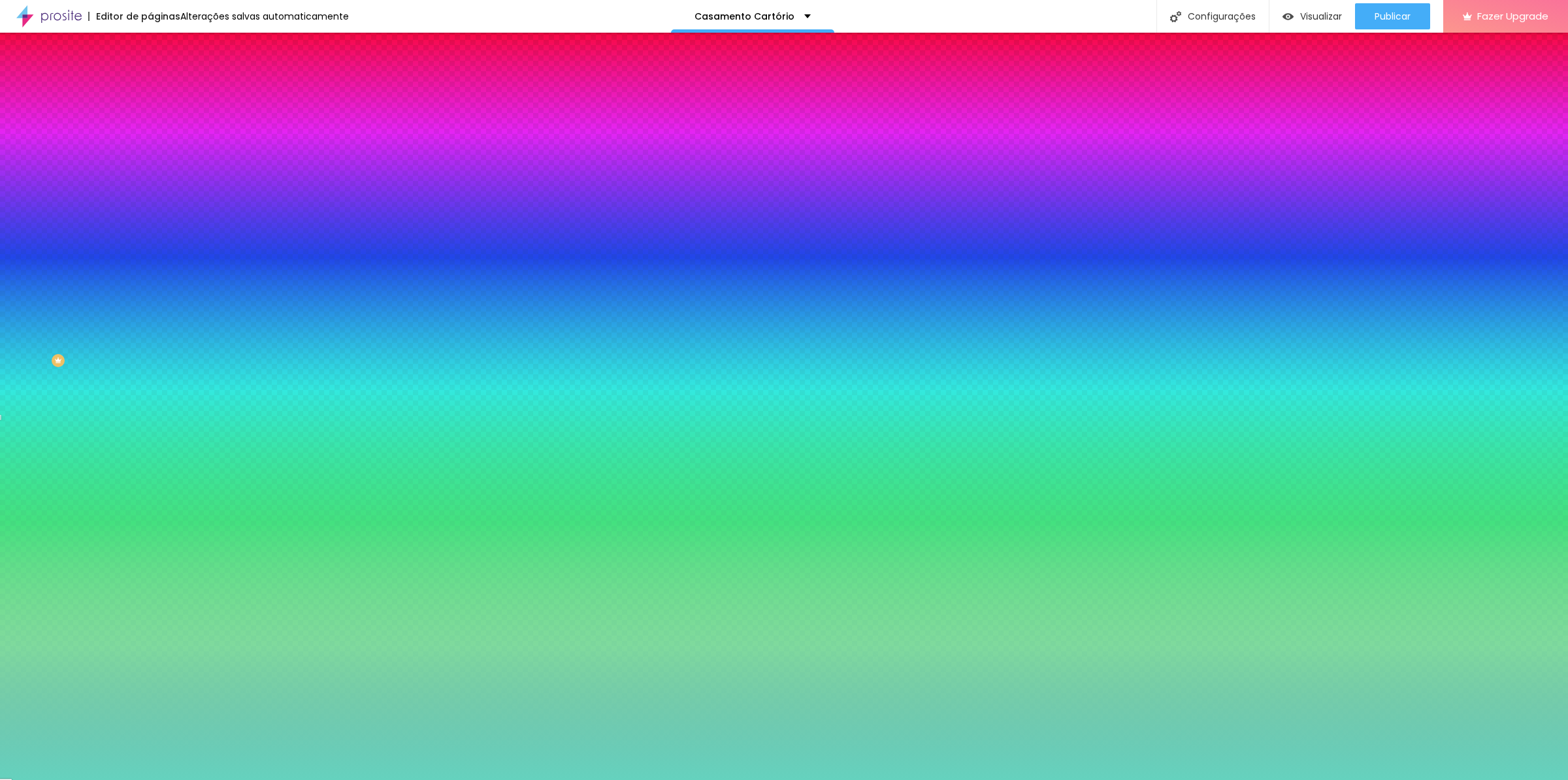
click at [75, 293] on div at bounding box center [784, 390] width 1568 height 780
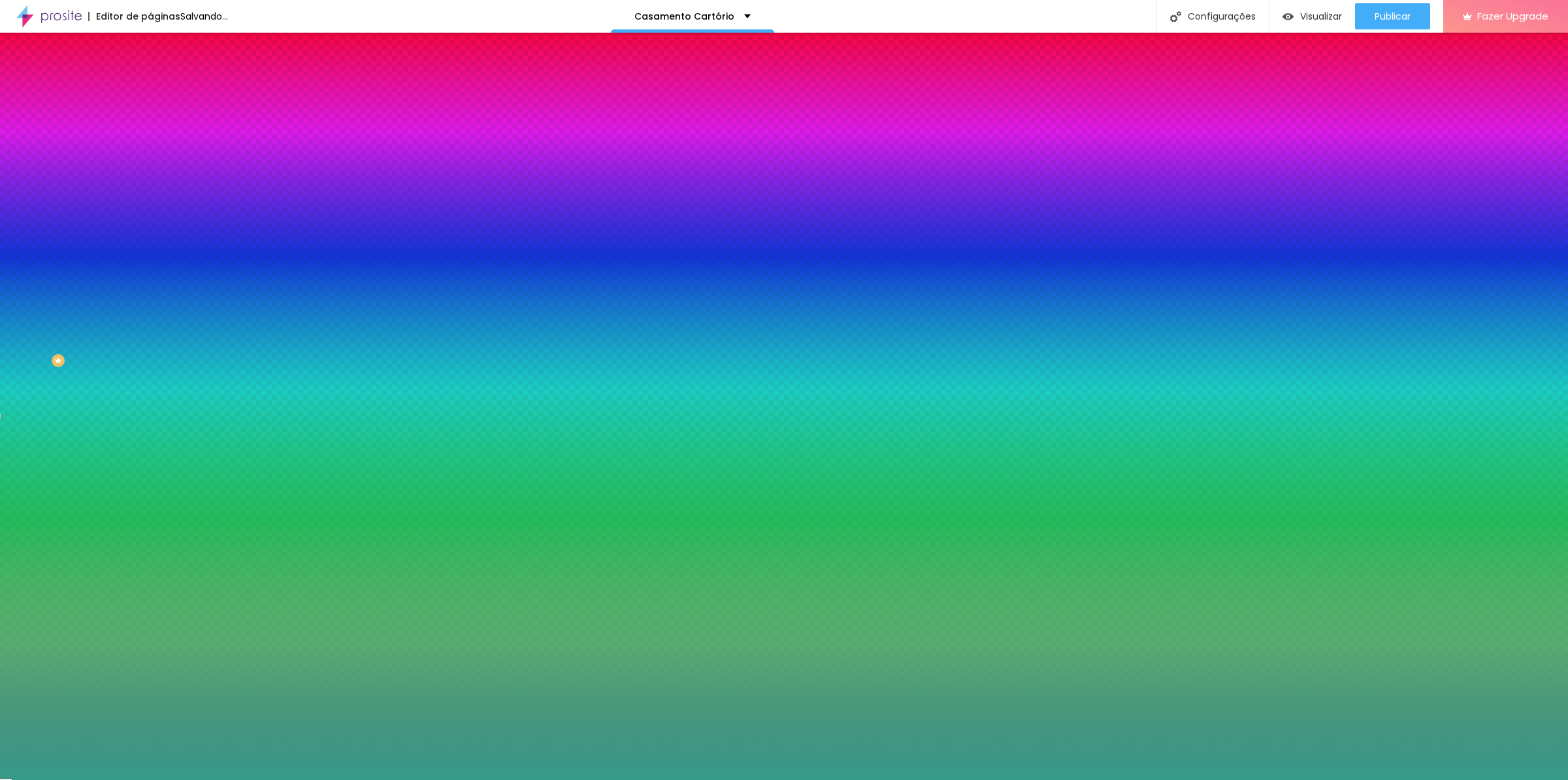
click at [76, 290] on div at bounding box center [784, 390] width 1568 height 780
type input "#38A18E"
click at [77, 285] on div at bounding box center [784, 390] width 1568 height 780
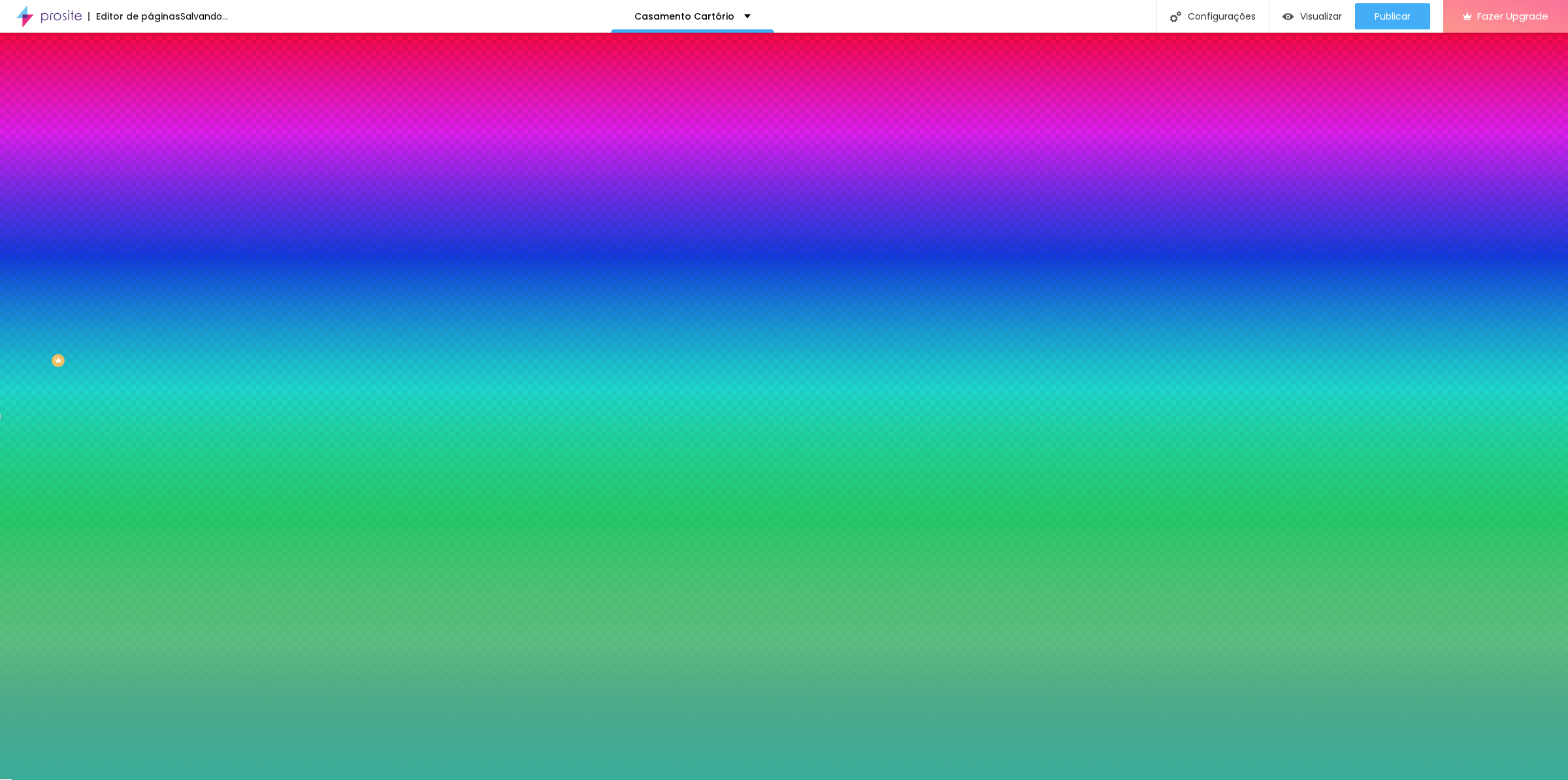
click at [150, 191] on input "#38A18E" at bounding box center [228, 184] width 157 height 13
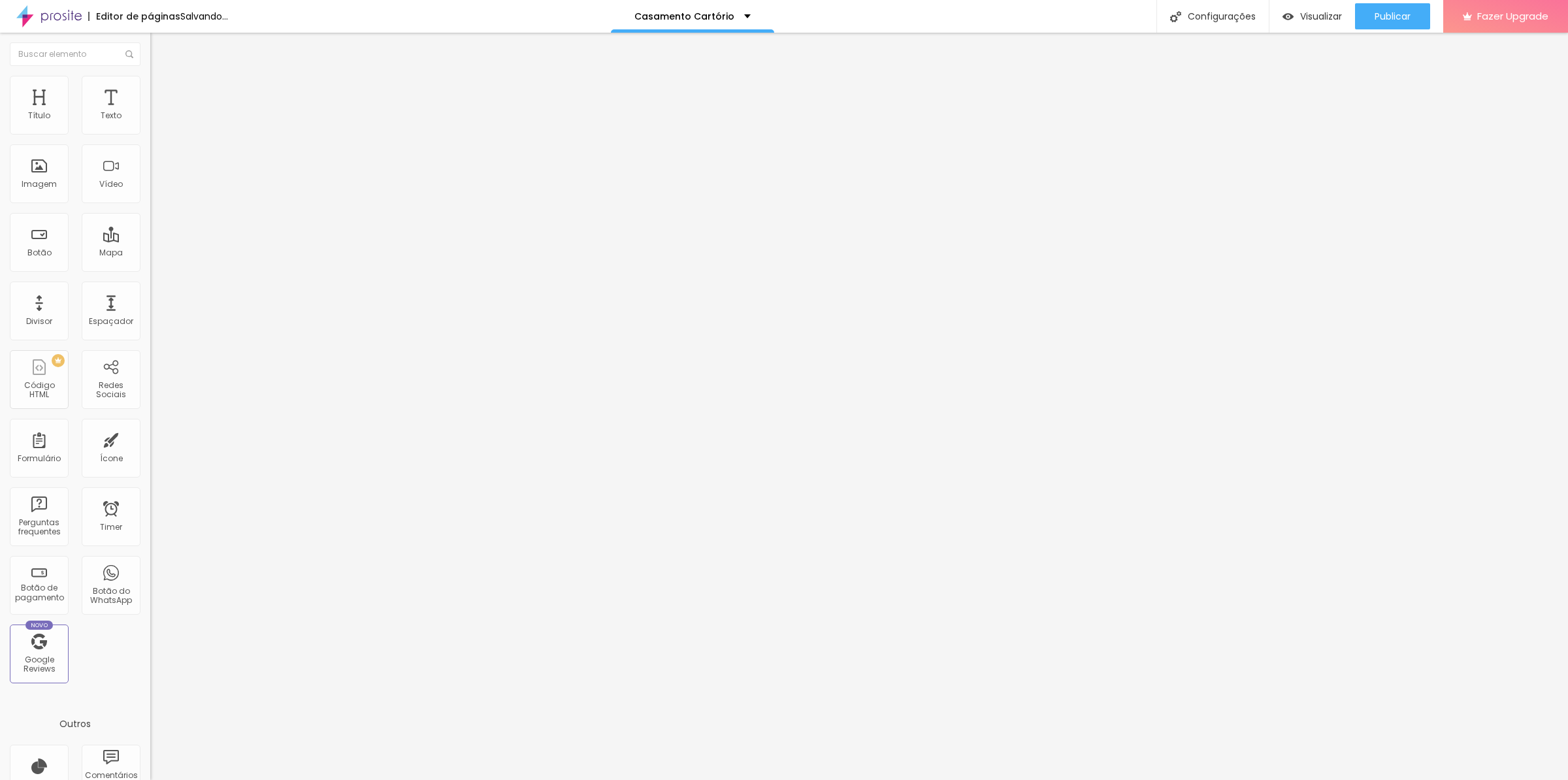
click at [150, 112] on span "Trocar imagem" at bounding box center [186, 107] width 71 height 11
click at [150, 269] on input "https://" at bounding box center [228, 262] width 157 height 13
paste input "[DOMAIN_NAME][URL]"
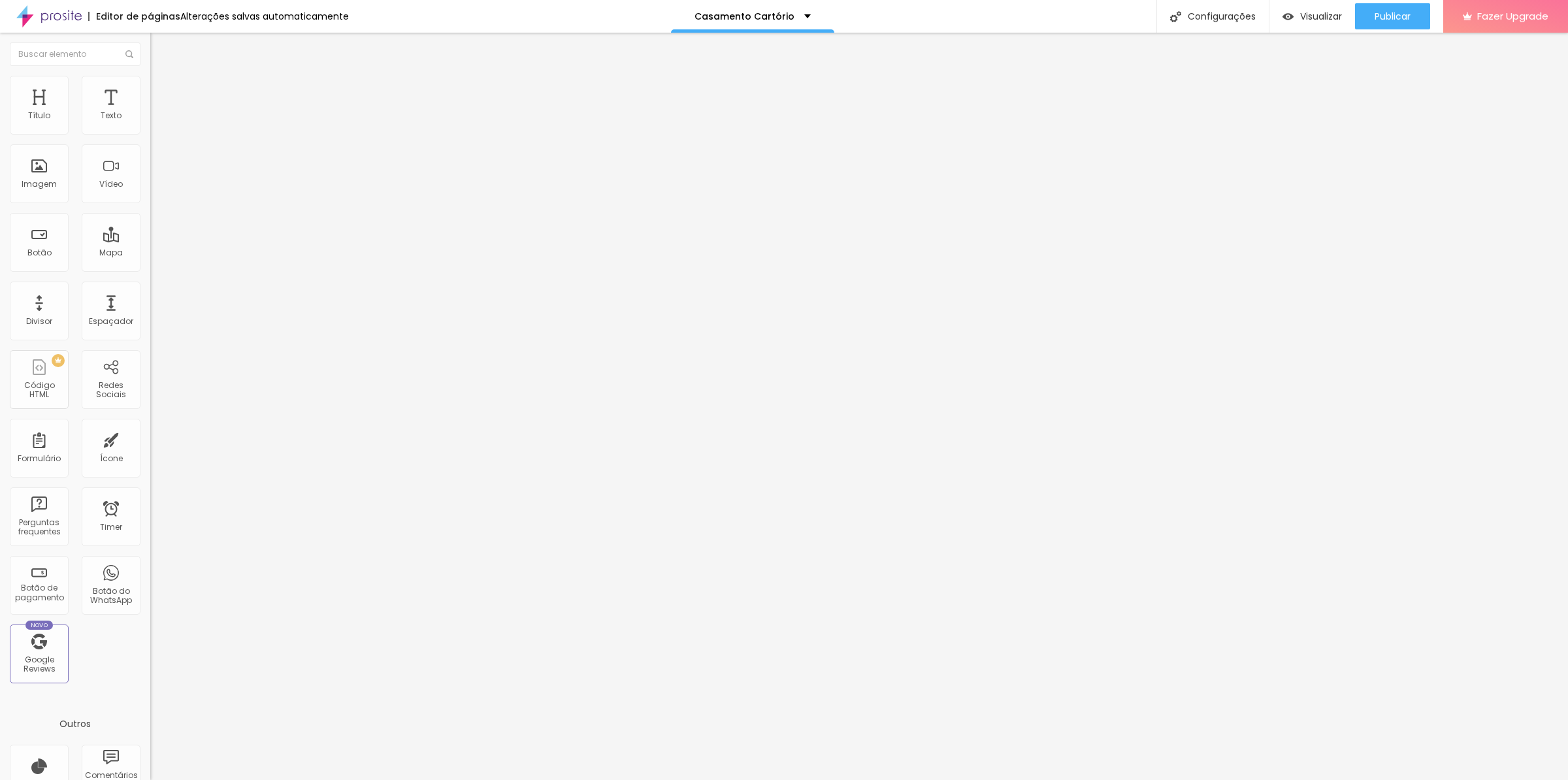
scroll to position [0, 47]
type input "[URL][DOMAIN_NAME]"
click at [150, 371] on div "Editar Botão Conteúdo Estilo Avançado Texto Quero adquirir Alinhamento Tamanho …" at bounding box center [225, 406] width 150 height 747
click at [150, 269] on input "[URL][DOMAIN_NAME]" at bounding box center [228, 262] width 157 height 13
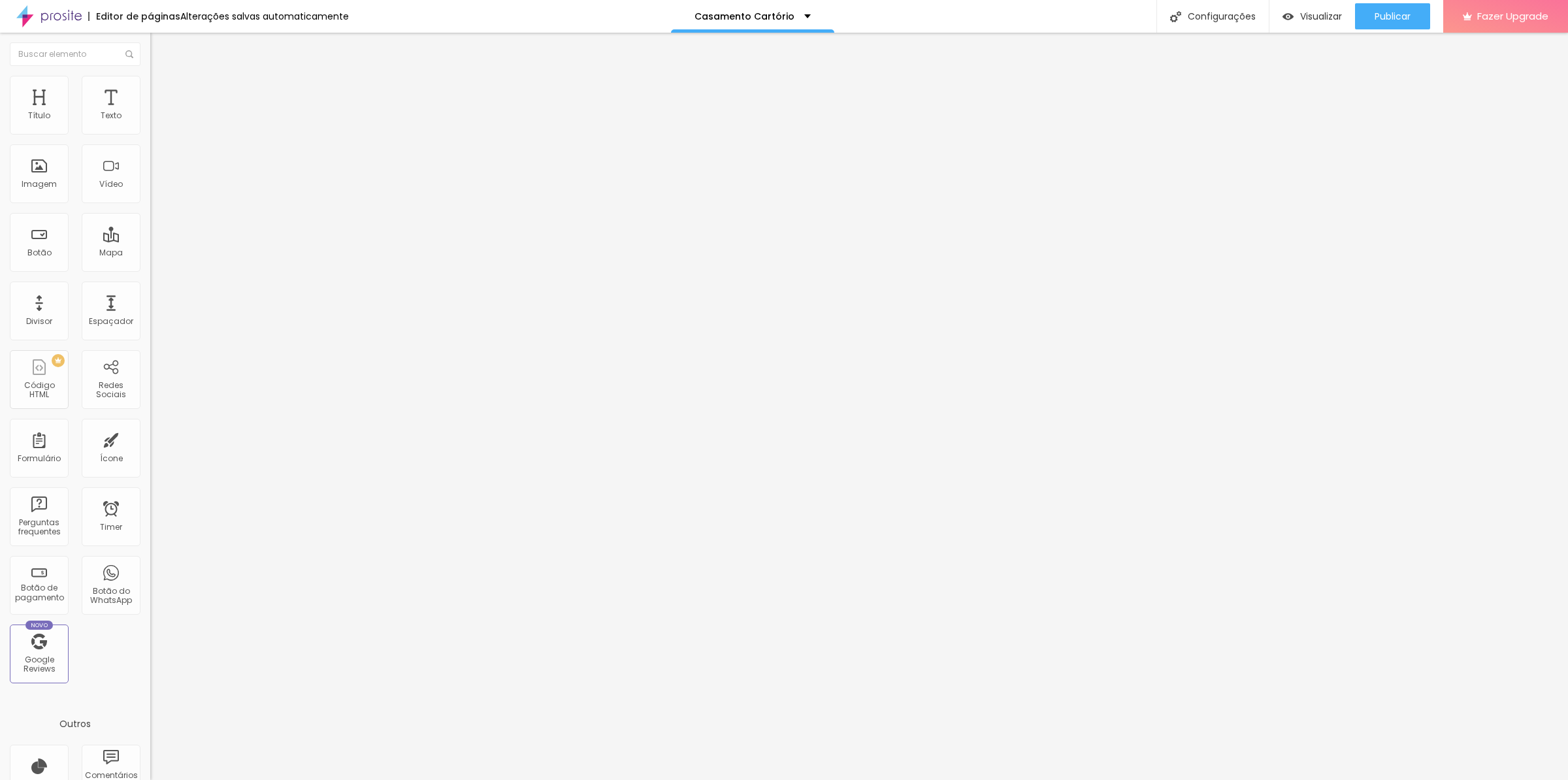
click at [150, 358] on div "Editar Botão Conteúdo Estilo Avançado Texto Quero adquirir Alinhamento Tamanho …" at bounding box center [225, 406] width 150 height 747
click at [150, 269] on input "https://" at bounding box center [228, 262] width 157 height 13
paste input "[DOMAIN_NAME][URL]"
type input "[URL][DOMAIN_NAME]"
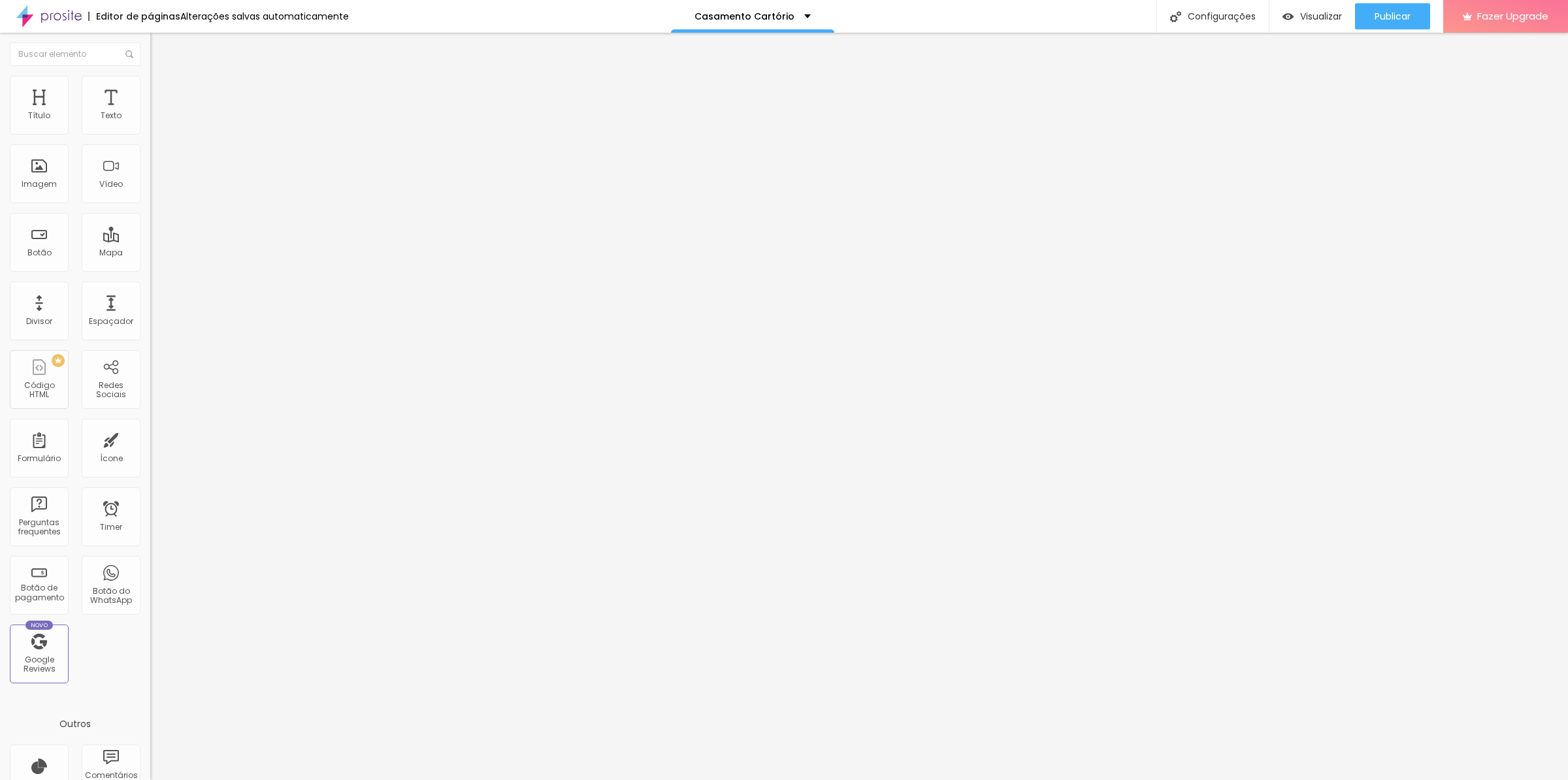
click at [150, 269] on input "https://" at bounding box center [228, 262] width 157 height 13
paste input "[DOMAIN_NAME][URL]"
type input "[URL][DOMAIN_NAME]"
click at [150, 370] on div "Editar Botão Conteúdo Estilo Avançado Texto Quero este pacote Alinhamento Taman…" at bounding box center [225, 406] width 150 height 747
click at [150, 233] on div "Link" at bounding box center [225, 241] width 150 height 16
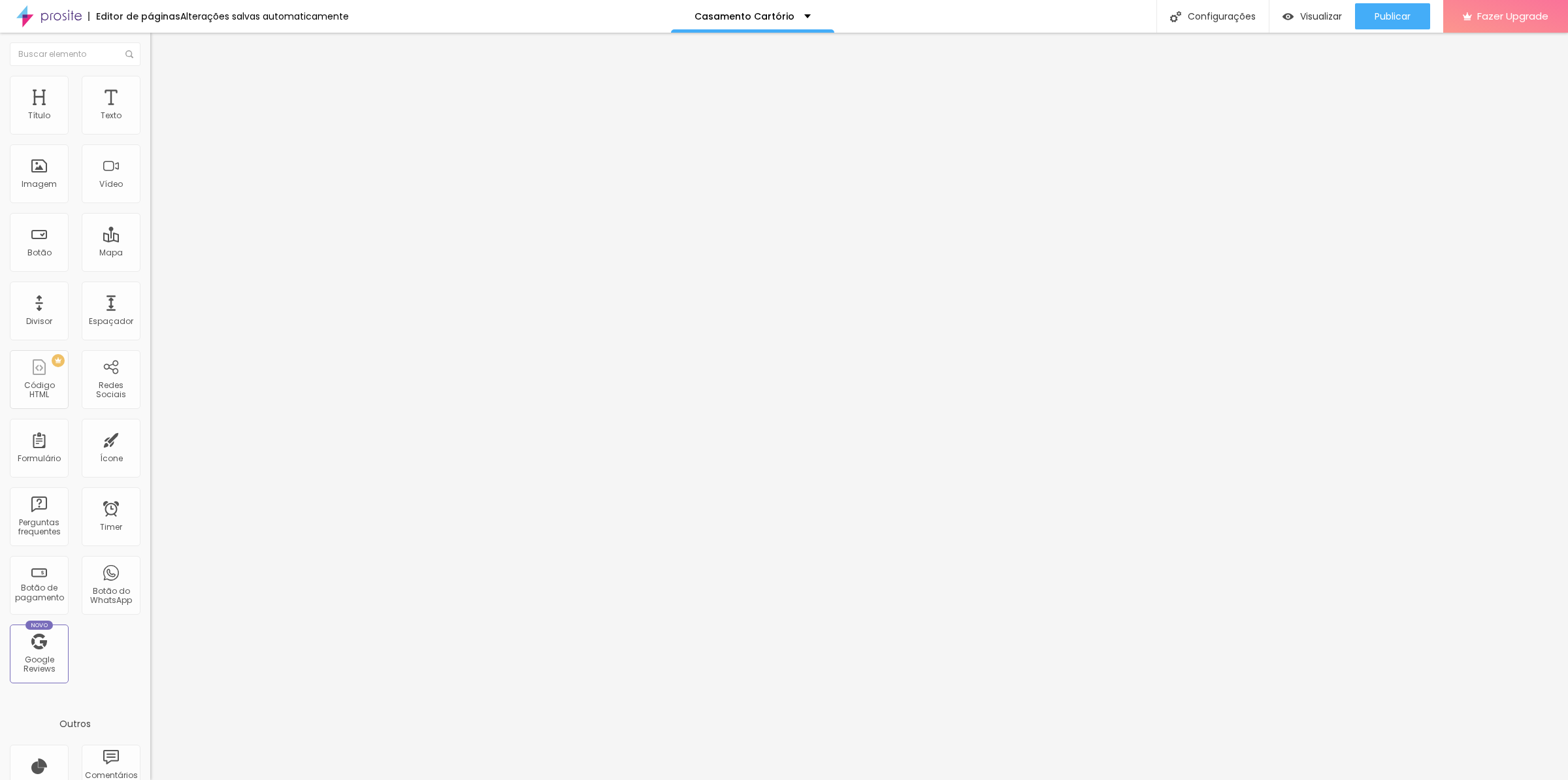
click at [150, 233] on div "Link" at bounding box center [225, 241] width 150 height 16
click at [150, 346] on div "Editar Botão Conteúdo Estilo Avançado Texto Quero este pacote Alinhamento Taman…" at bounding box center [225, 406] width 150 height 747
click at [150, 269] on input "[URL][DOMAIN_NAME]" at bounding box center [228, 262] width 157 height 13
paste input "5528999493346?text=Quero%20o%20Pacote%20Essencial%20de%20fotografia%20no%20cart…"
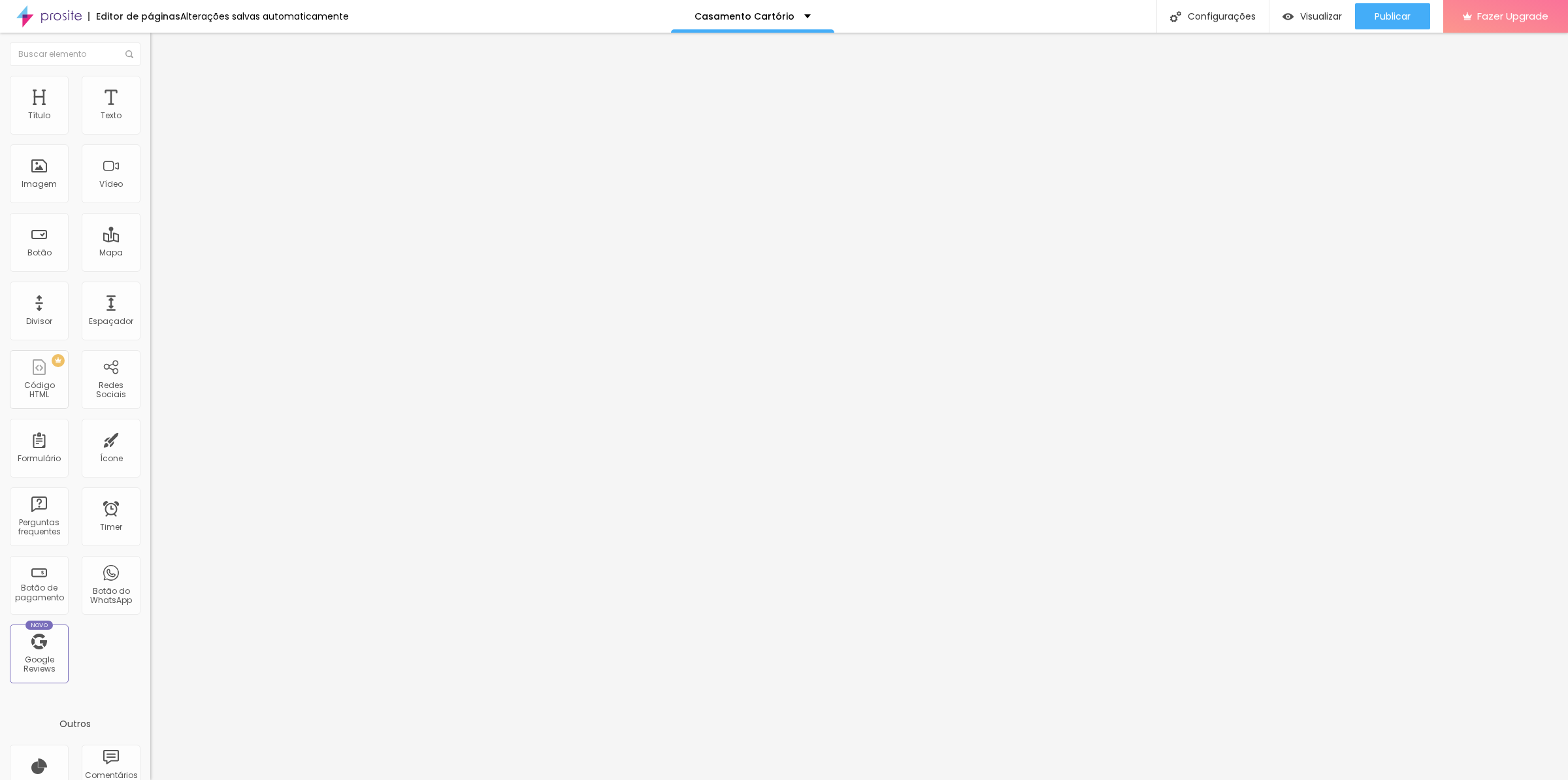
type input "[URL][DOMAIN_NAME]"
click at [150, 378] on div "Editar Botão Conteúdo Estilo Avançado Texto Quero este pacote Alinhamento Taman…" at bounding box center [225, 406] width 150 height 747
click at [150, 373] on div "Editar Botão Conteúdo Estilo Avançado Texto Quero este pacote Alinhamento Taman…" at bounding box center [225, 406] width 150 height 747
click at [150, 85] on li "Avançado" at bounding box center [225, 82] width 150 height 13
click at [150, 263] on div "URL https://" at bounding box center [225, 264] width 150 height 32
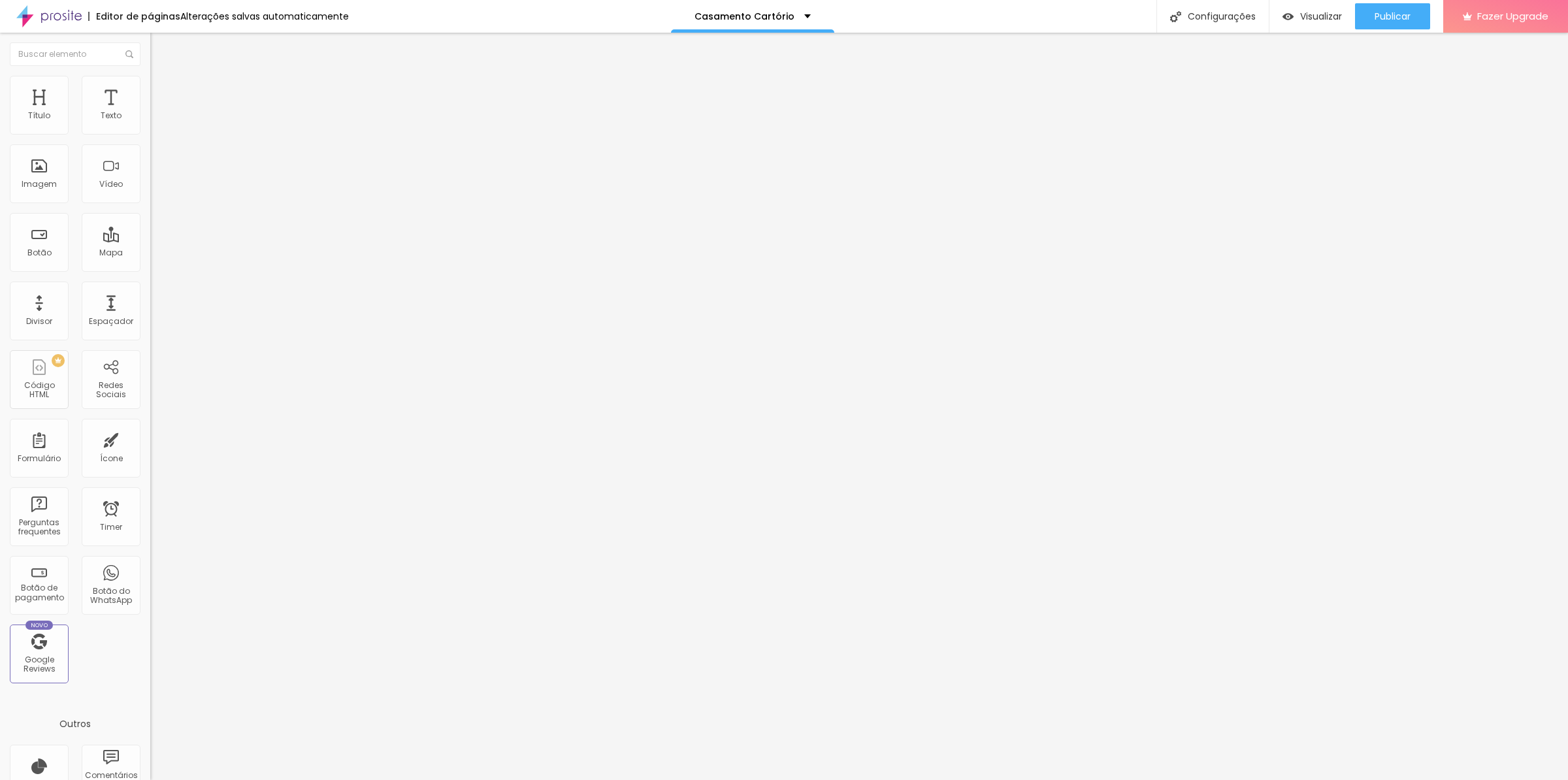
click at [150, 269] on input "https://" at bounding box center [228, 262] width 157 height 13
paste input "[DOMAIN_NAME][URL]"
type input "[URL][DOMAIN_NAME]"
click at [150, 369] on div "Editar Botão Conteúdo Estilo Avançado Texto Quero este pacote Alinhamento Taman…" at bounding box center [225, 406] width 150 height 747
click at [150, 268] on input "[URL][DOMAIN_NAME]" at bounding box center [228, 262] width 157 height 13
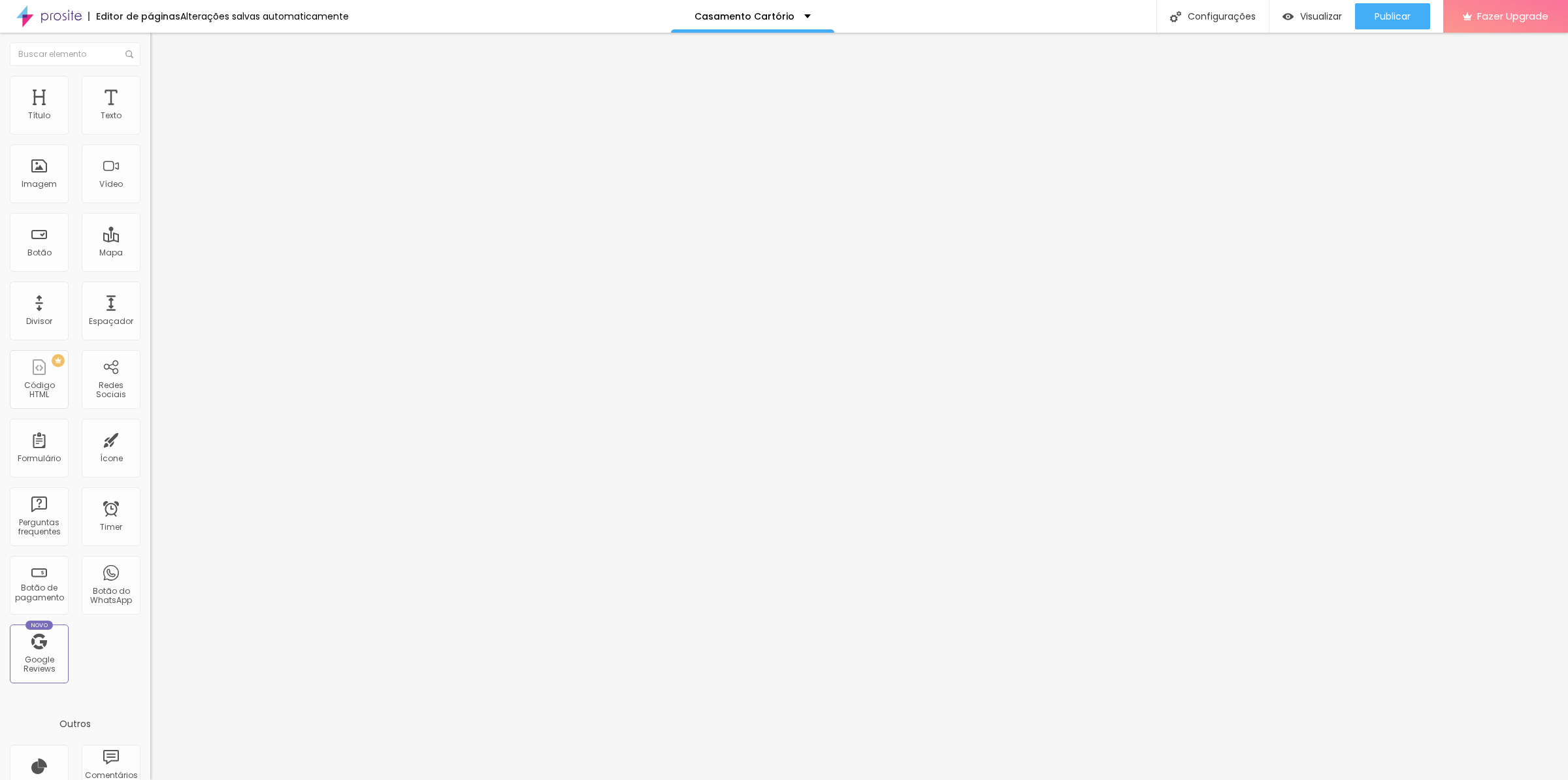
click at [150, 269] on input "[URL][DOMAIN_NAME]" at bounding box center [228, 262] width 157 height 13
click at [150, 356] on div "Editar Botão Conteúdo Estilo Avançado Texto Quero este pacote Alinhamento Taman…" at bounding box center [225, 406] width 150 height 747
click at [150, 269] on input "[URL][DOMAIN_NAME]" at bounding box center [228, 262] width 157 height 13
paste input "pacote%20completo%20de%20fotografia%20em%20cart%C3%B3rio%20de%20R%24%2080"
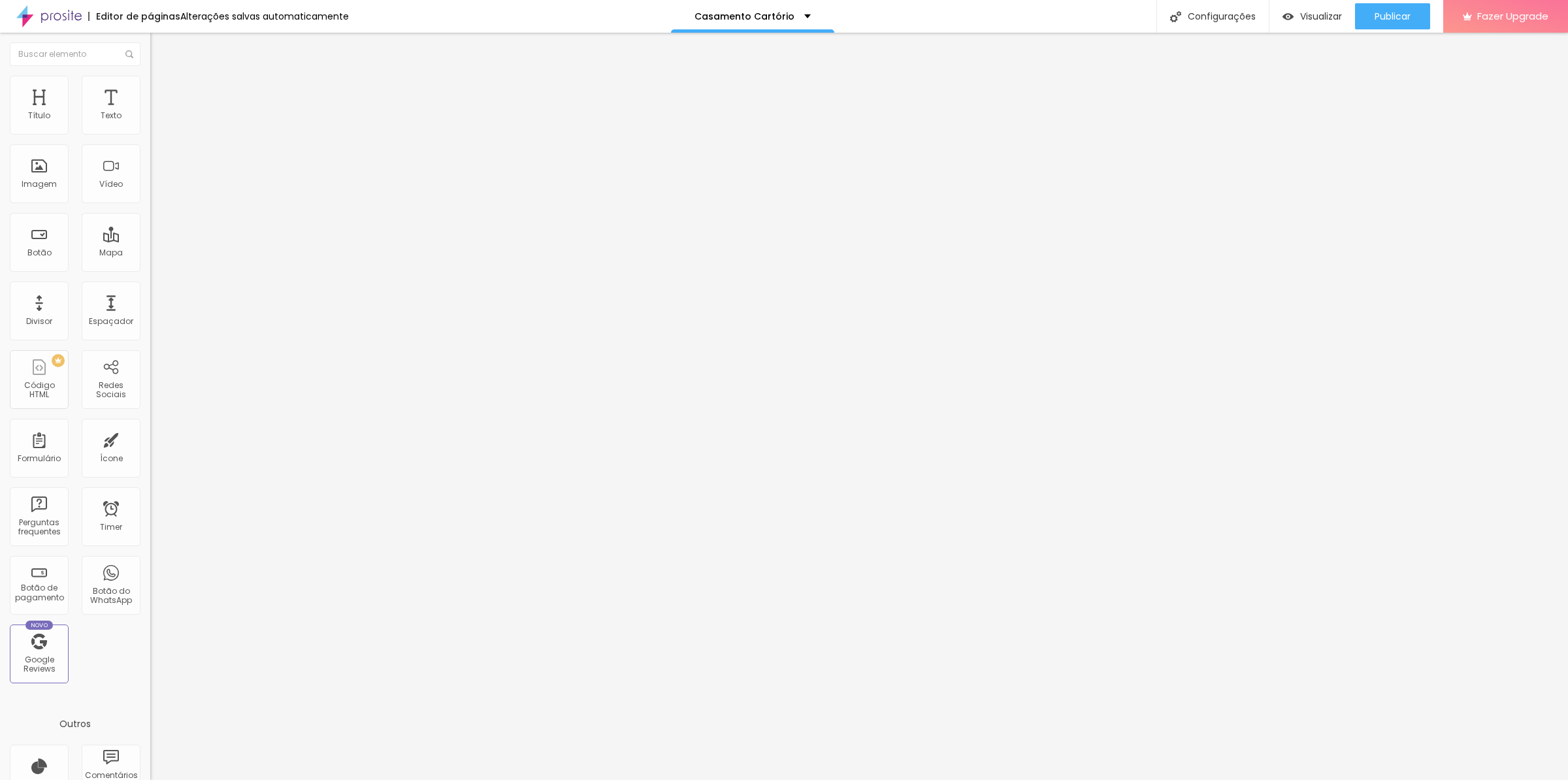
type input "[URL][DOMAIN_NAME]"
click at [150, 346] on div "Editar Botão Conteúdo Estilo Avançado Texto Quero este pacote Alinhamento Taman…" at bounding box center [225, 406] width 150 height 747
click at [150, 269] on input "[URL][DOMAIN_NAME]" at bounding box center [228, 262] width 157 height 13
click at [150, 370] on div "Editar Botão Conteúdo Estilo Avançado Texto Quero este pacote Alinhamento Taman…" at bounding box center [225, 406] width 150 height 747
click at [150, 269] on input "[URL][DOMAIN_NAME]" at bounding box center [228, 262] width 157 height 13
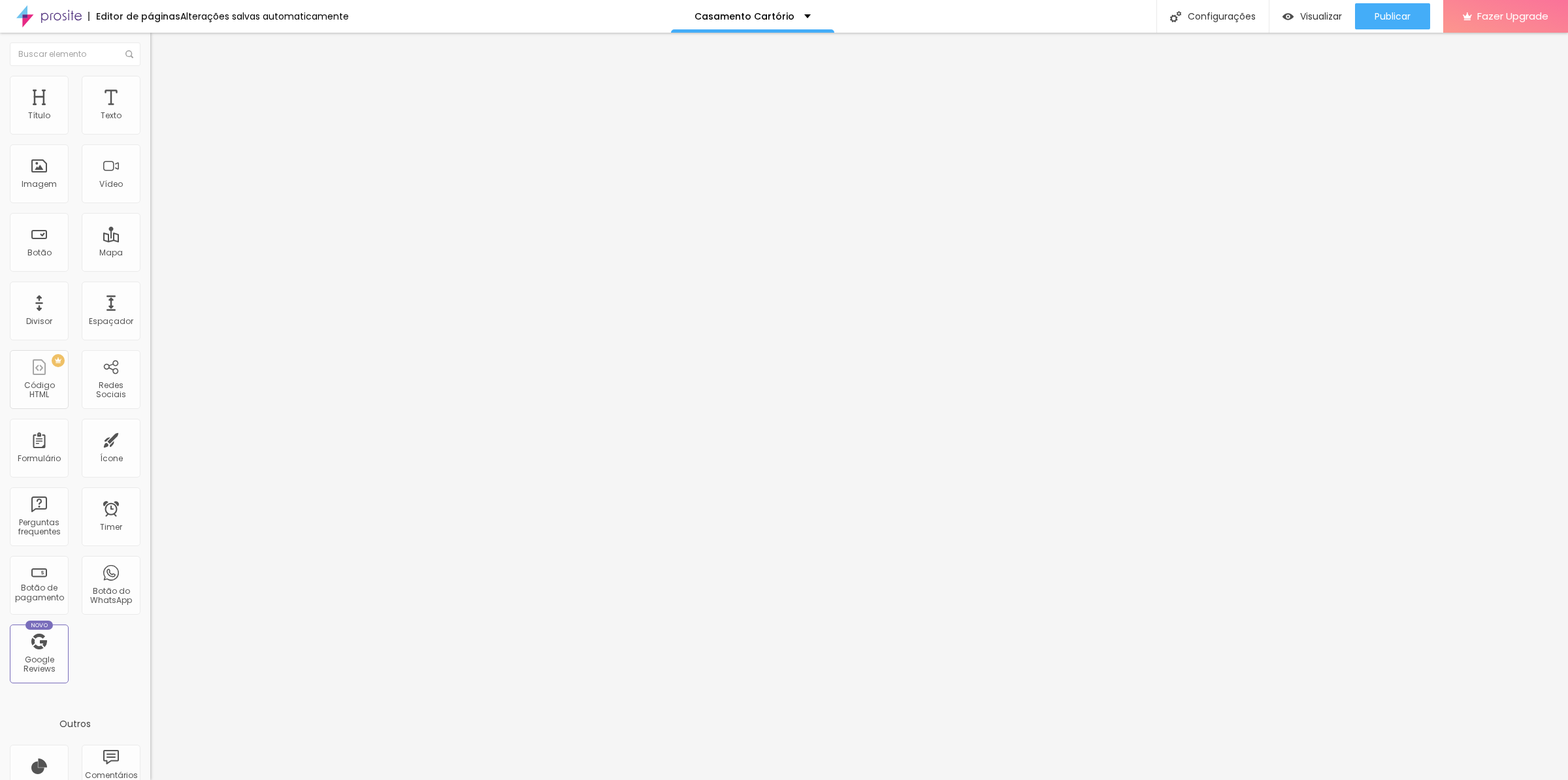
paste input "5528999493346?text=Quero%20o%20pacote%20Premium%20de%20fotografia%20em%20cart%C…"
type input "[URL][DOMAIN_NAME]"
click at [150, 347] on div "Editar Botão Conteúdo Estilo Avançado Texto Quero este pacote Alinhamento Taman…" at bounding box center [225, 406] width 150 height 747
click at [1311, 12] on span "Visualizar" at bounding box center [1321, 16] width 42 height 11
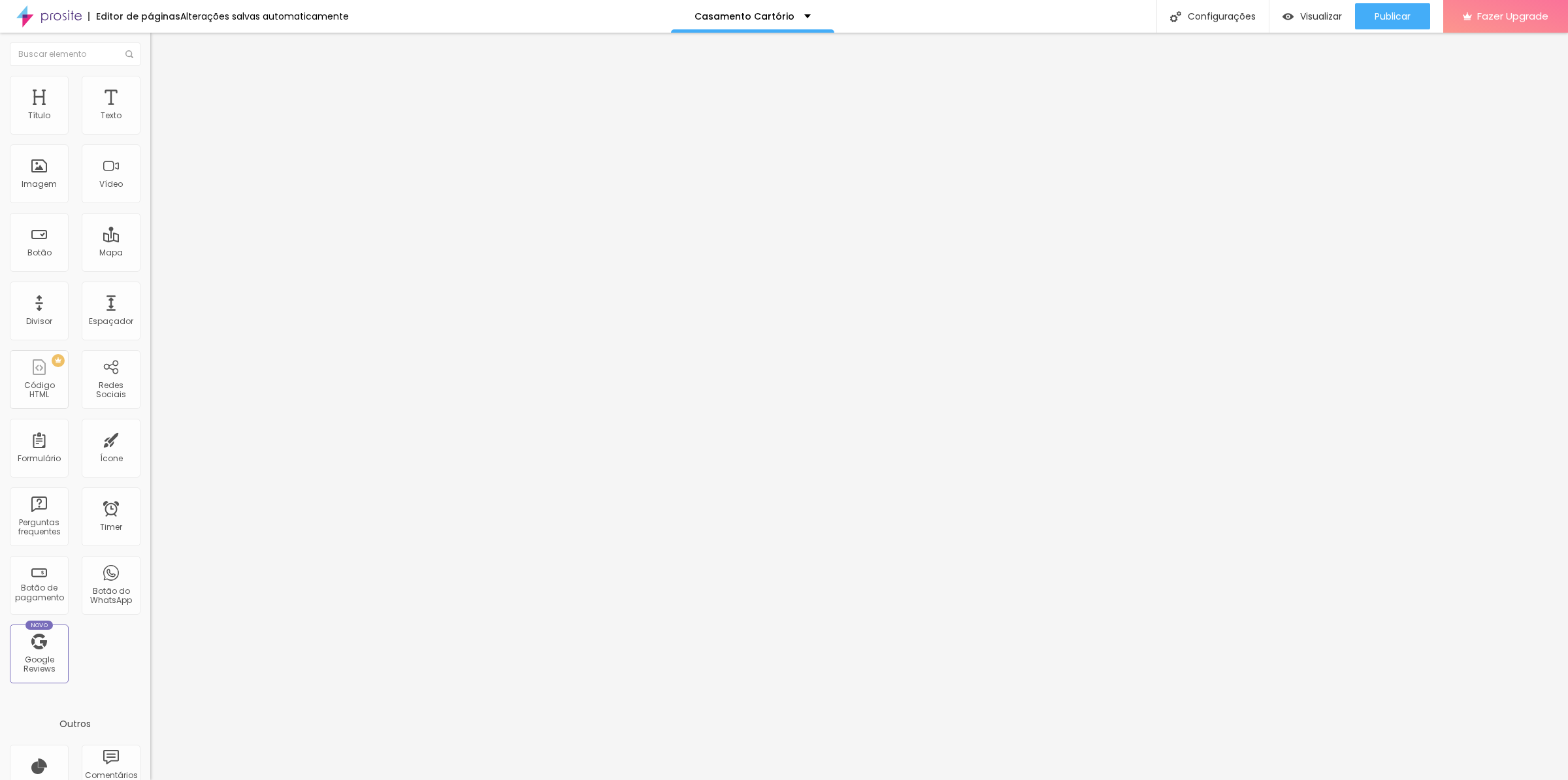
click at [150, 269] on input "[URL][DOMAIN_NAME]" at bounding box center [228, 262] width 157 height 13
click at [150, 269] on input "https://" at bounding box center [228, 262] width 157 height 13
paste input "[DOMAIN_NAME][URL]"
type input "[URL][DOMAIN_NAME]"
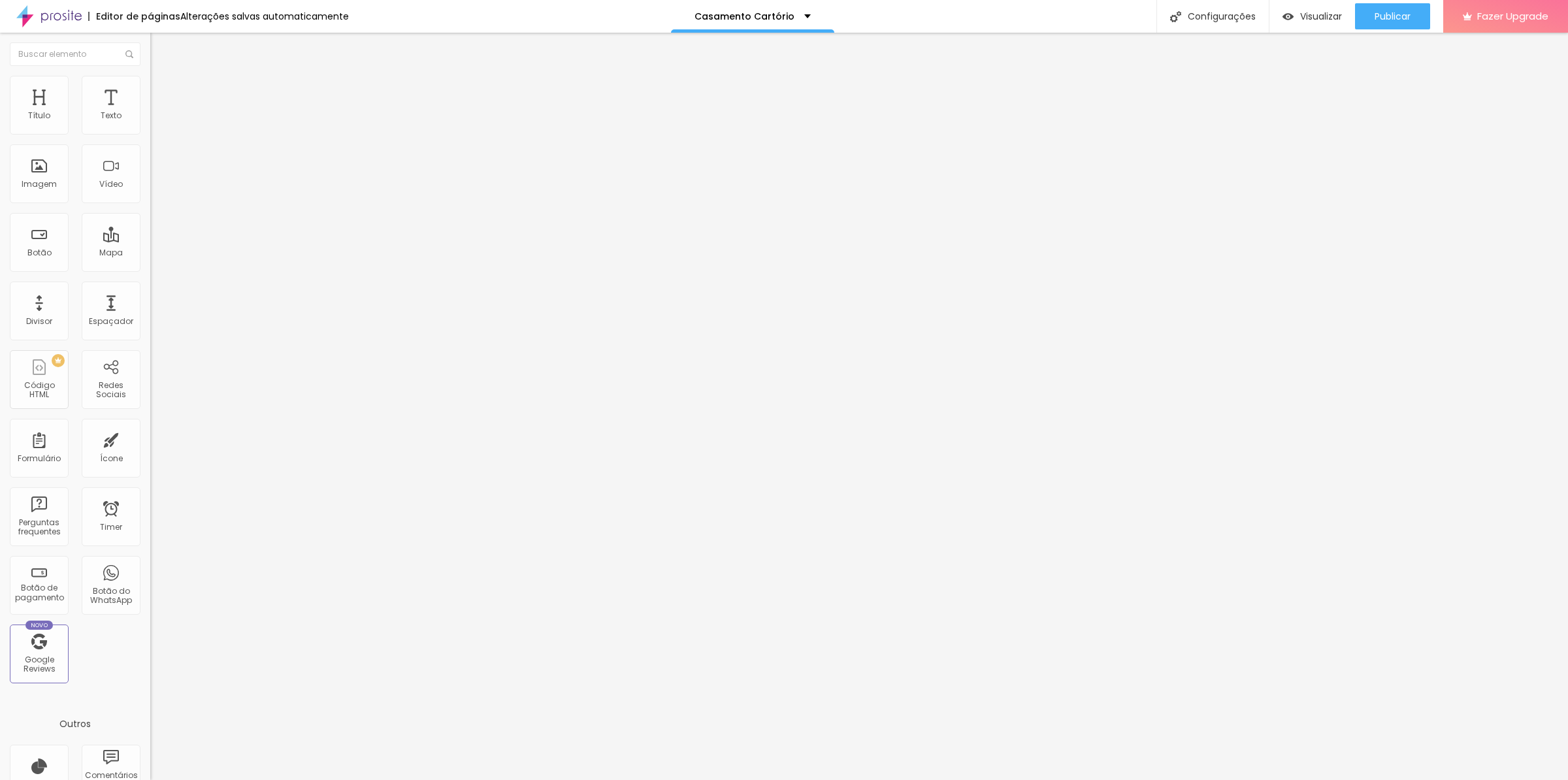
click at [162, 89] on span "Estilo" at bounding box center [172, 84] width 20 height 11
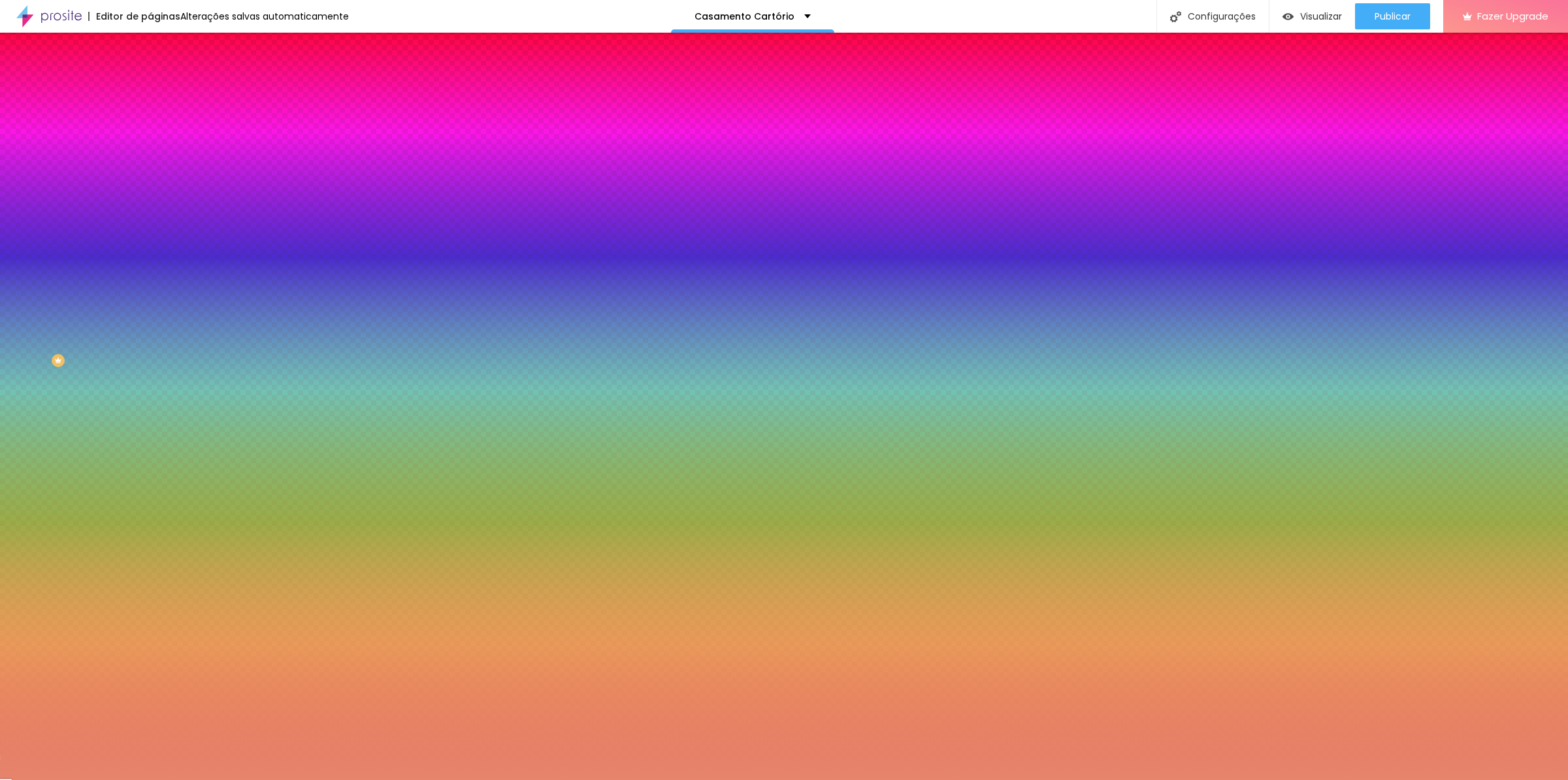
click at [150, 74] on img at bounding box center [156, 68] width 12 height 12
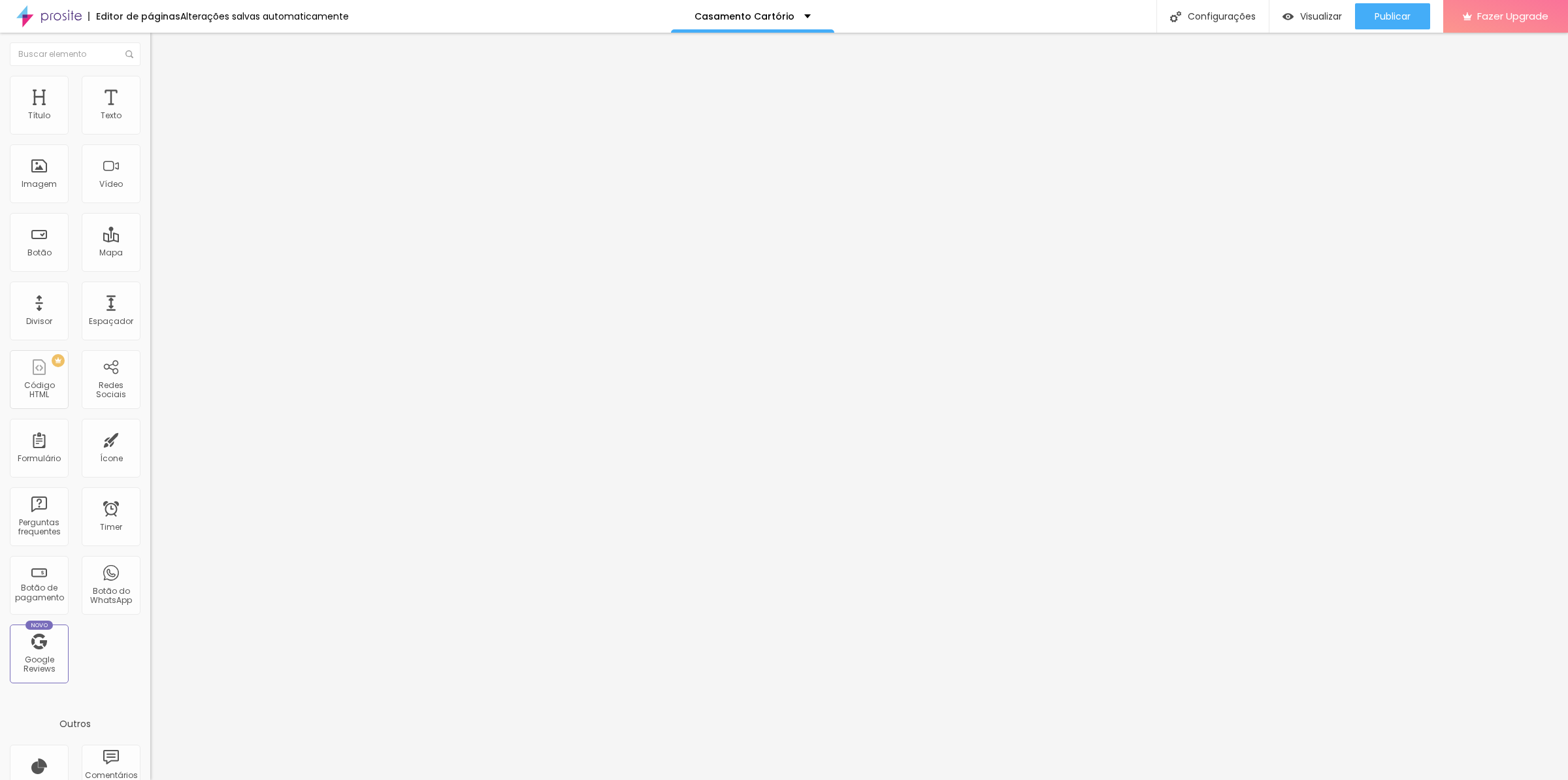
drag, startPoint x: 58, startPoint y: 140, endPoint x: 68, endPoint y: 146, distance: 11.7
click at [150, 123] on input "Quero descobrir essa estratégia" at bounding box center [228, 116] width 157 height 13
drag, startPoint x: 45, startPoint y: 147, endPoint x: 167, endPoint y: 157, distance: 122.4
click at [167, 123] on input "Quero descobrir essa estratégia" at bounding box center [228, 116] width 157 height 13
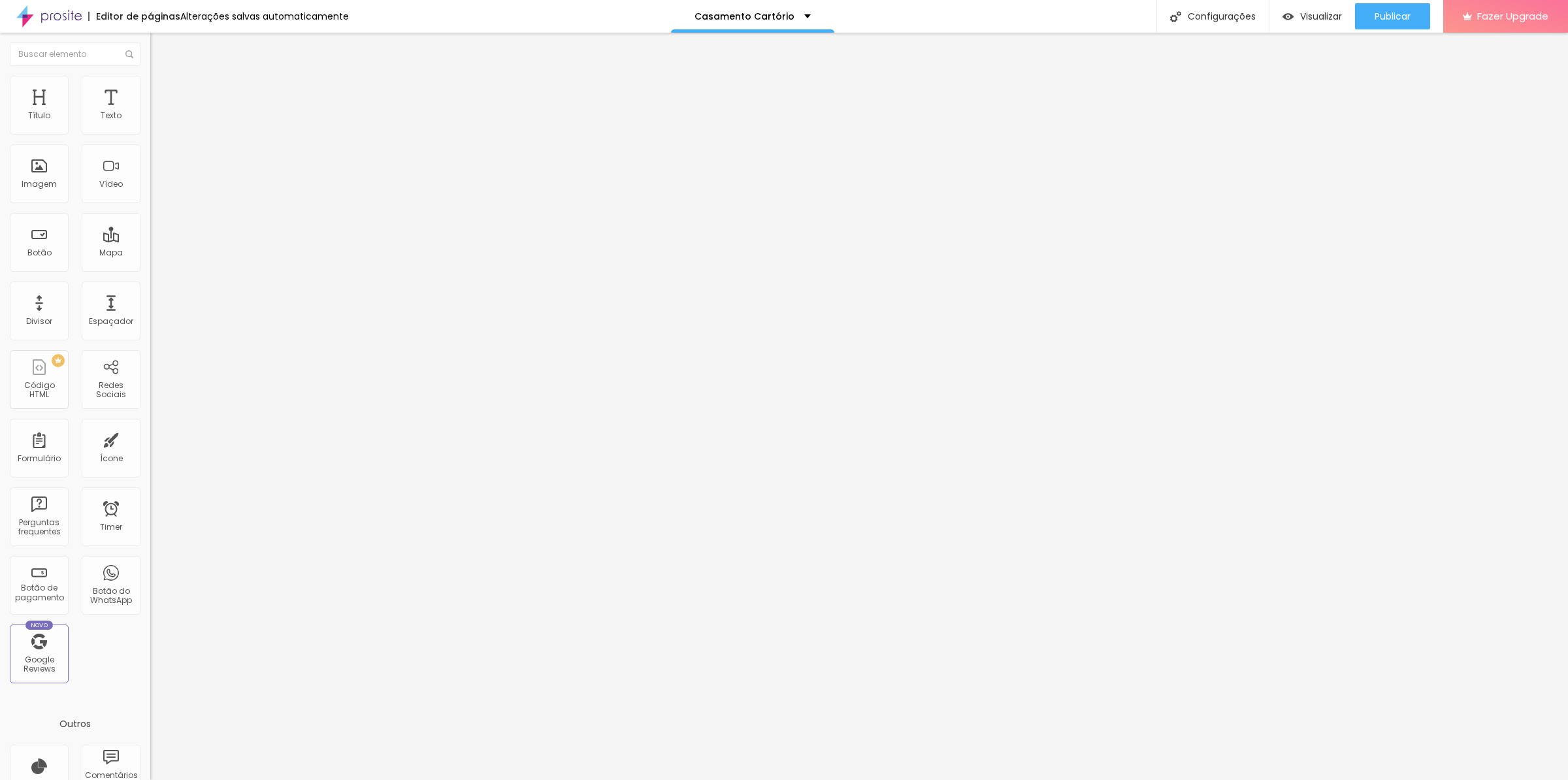
scroll to position [0, 43]
type input "Quero contratar para o meu casamento"
click at [1316, 17] on span "Visualizar" at bounding box center [1321, 16] width 42 height 11
click at [162, 90] on span "Estilo" at bounding box center [172, 84] width 20 height 11
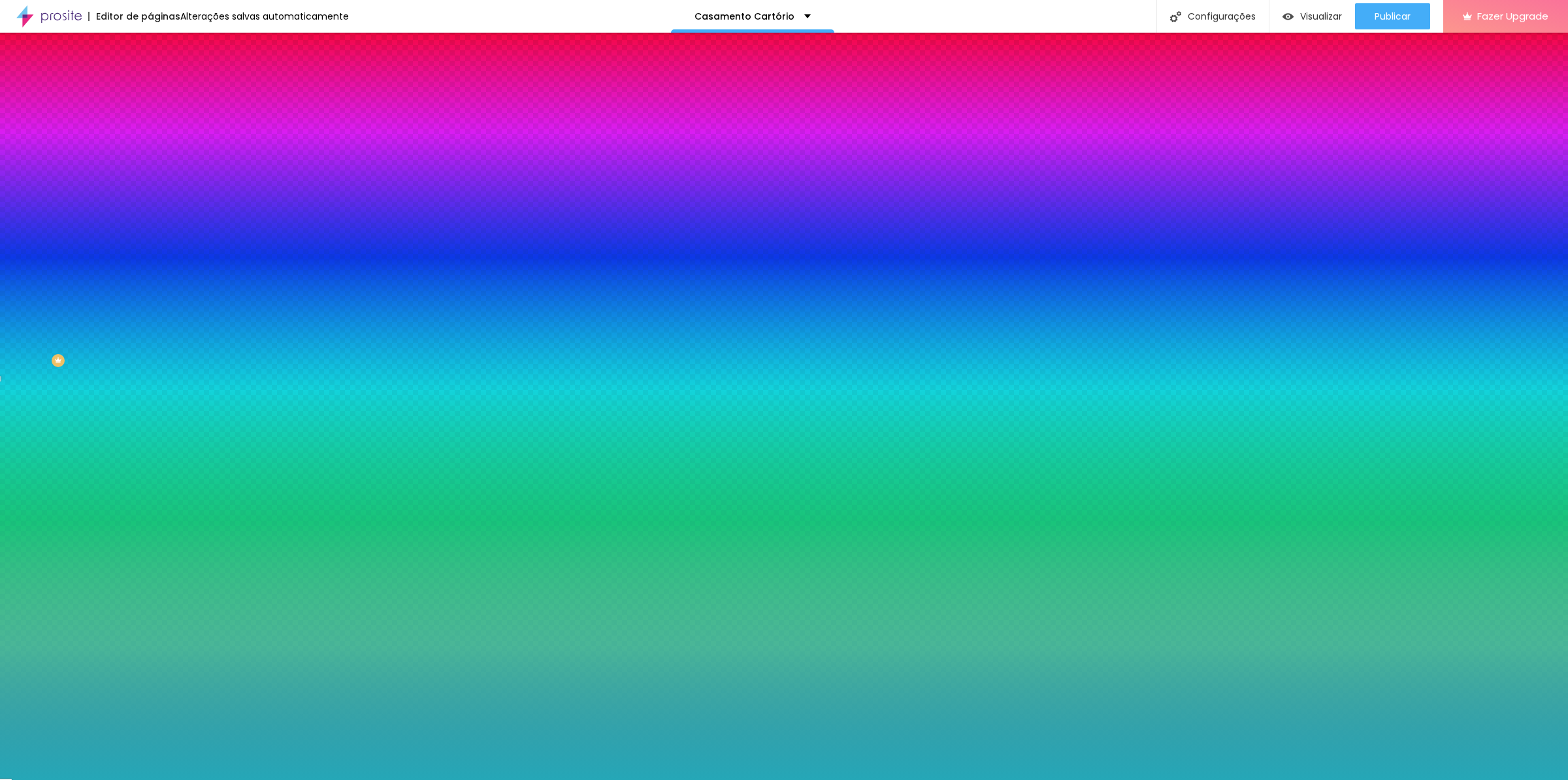
click at [150, 178] on div at bounding box center [225, 178] width 150 height 0
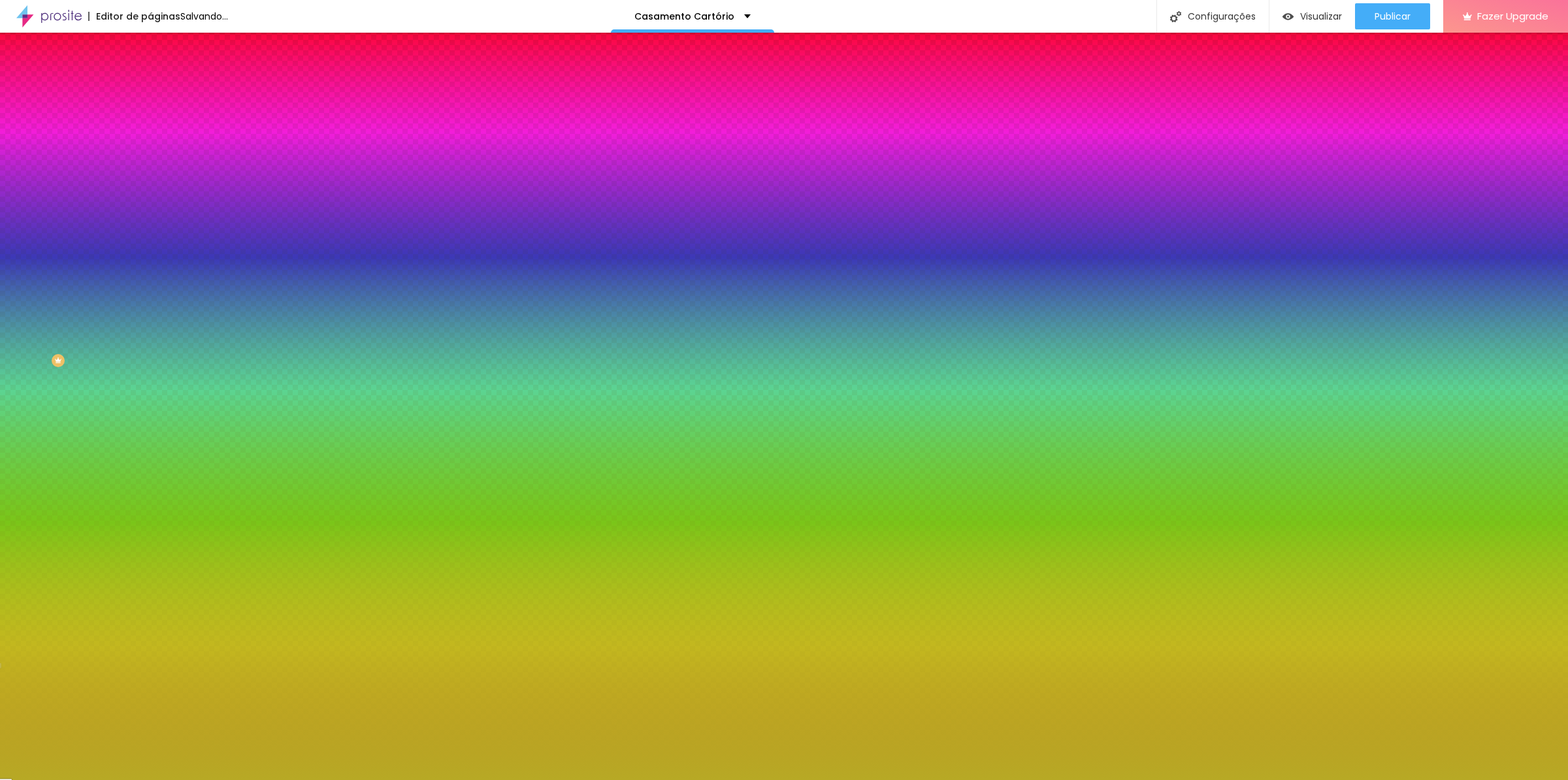
drag, startPoint x: 112, startPoint y: 324, endPoint x: 110, endPoint y: 338, distance: 14.1
click at [150, 191] on div at bounding box center [225, 191] width 150 height 0
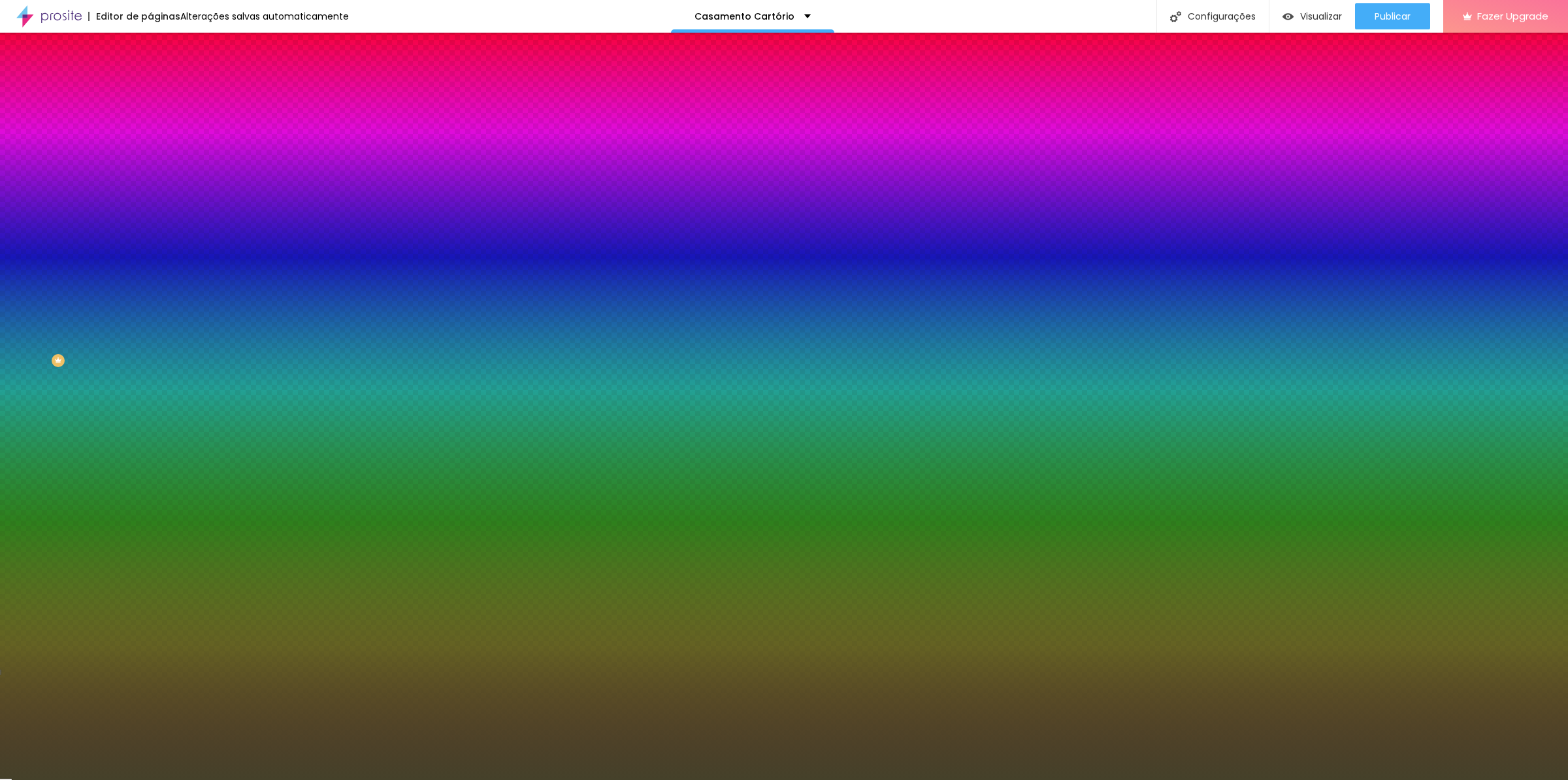
drag, startPoint x: 82, startPoint y: 307, endPoint x: 71, endPoint y: 327, distance: 22.8
click at [71, 327] on div at bounding box center [784, 390] width 1568 height 780
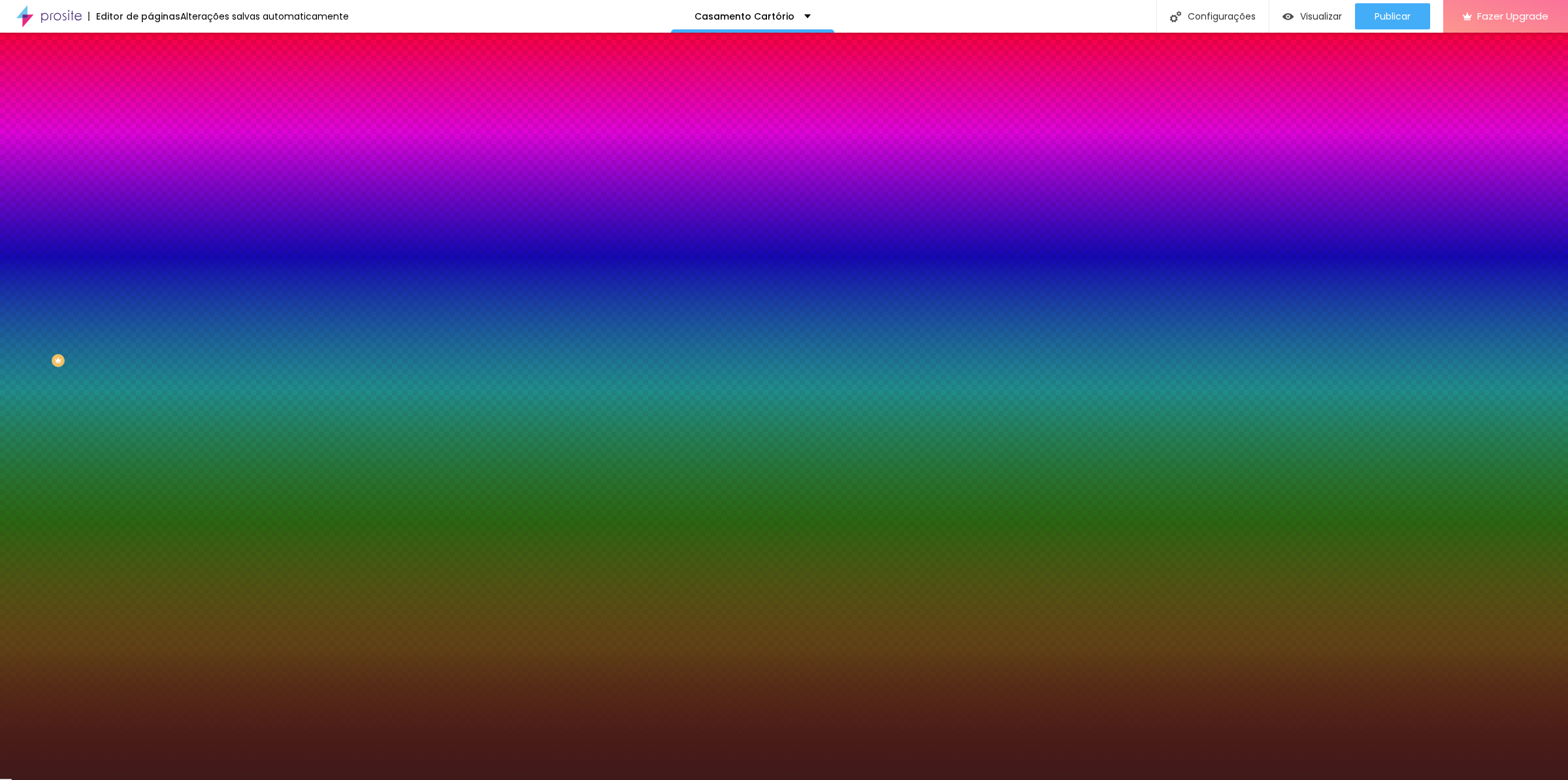
drag, startPoint x: 112, startPoint y: 335, endPoint x: 137, endPoint y: 378, distance: 49.7
click at [150, 191] on div at bounding box center [225, 191] width 150 height 0
click at [150, 271] on div "Efeito superior DESATIVADO Voltar ao padrão Efeito inferior DESATIVADO Voltar a…" at bounding box center [225, 235] width 150 height 72
click at [150, 178] on div at bounding box center [225, 178] width 150 height 0
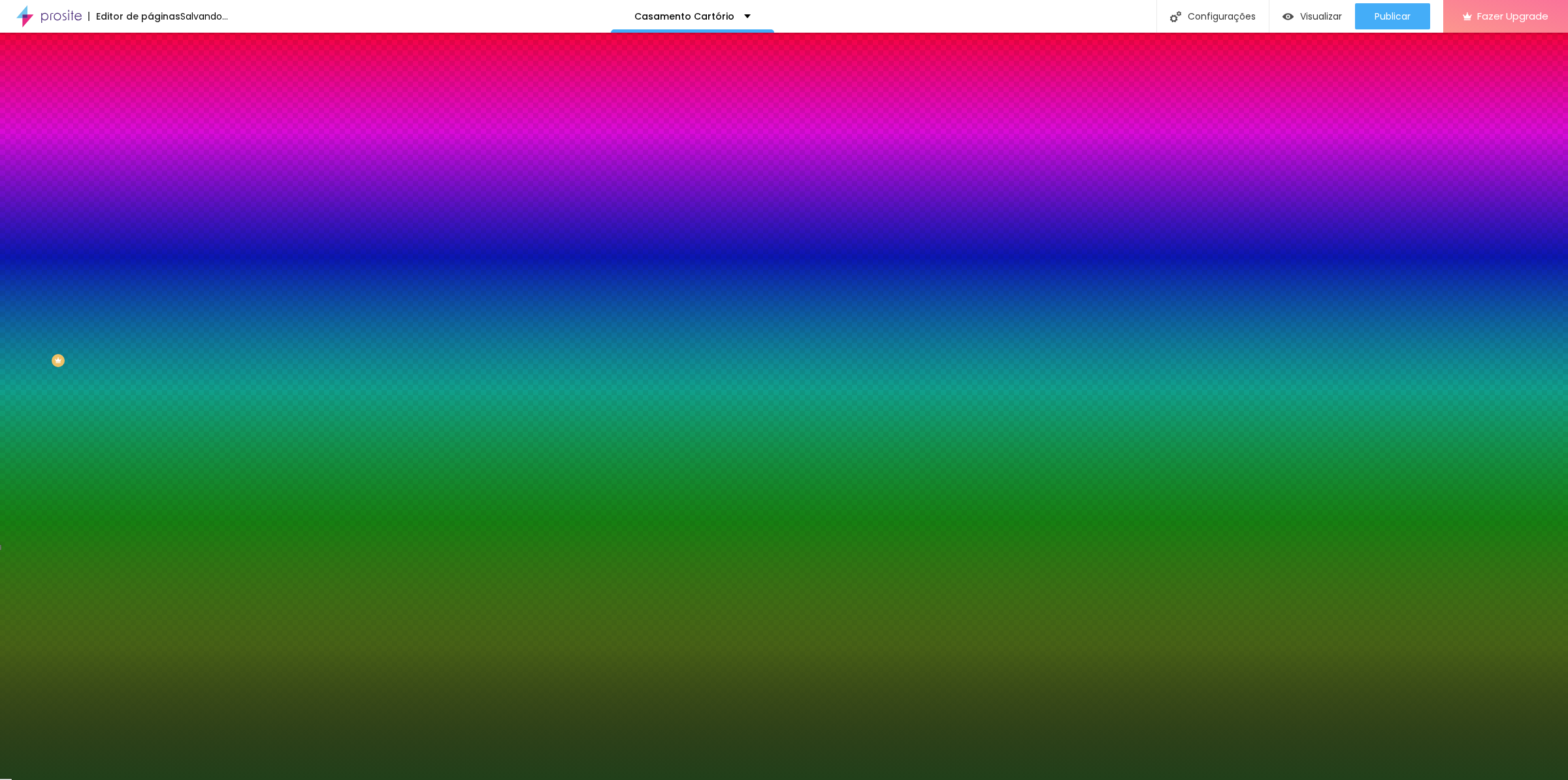
drag, startPoint x: 118, startPoint y: 301, endPoint x: 114, endPoint y: 322, distance: 21.4
click at [114, 322] on div at bounding box center [784, 390] width 1568 height 780
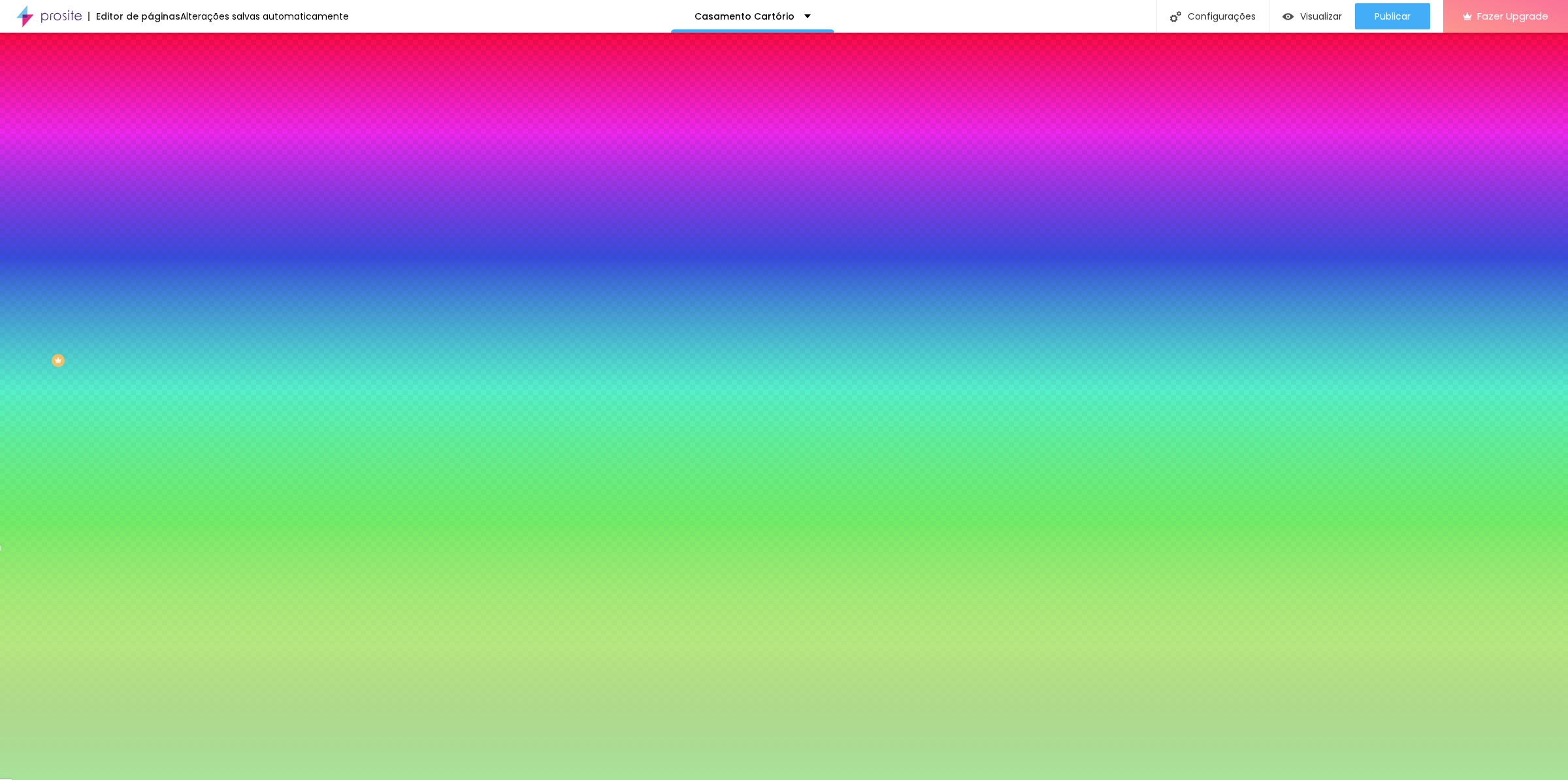
drag, startPoint x: 57, startPoint y: 278, endPoint x: 48, endPoint y: 267, distance: 14.2
click at [46, 264] on div at bounding box center [784, 390] width 1568 height 780
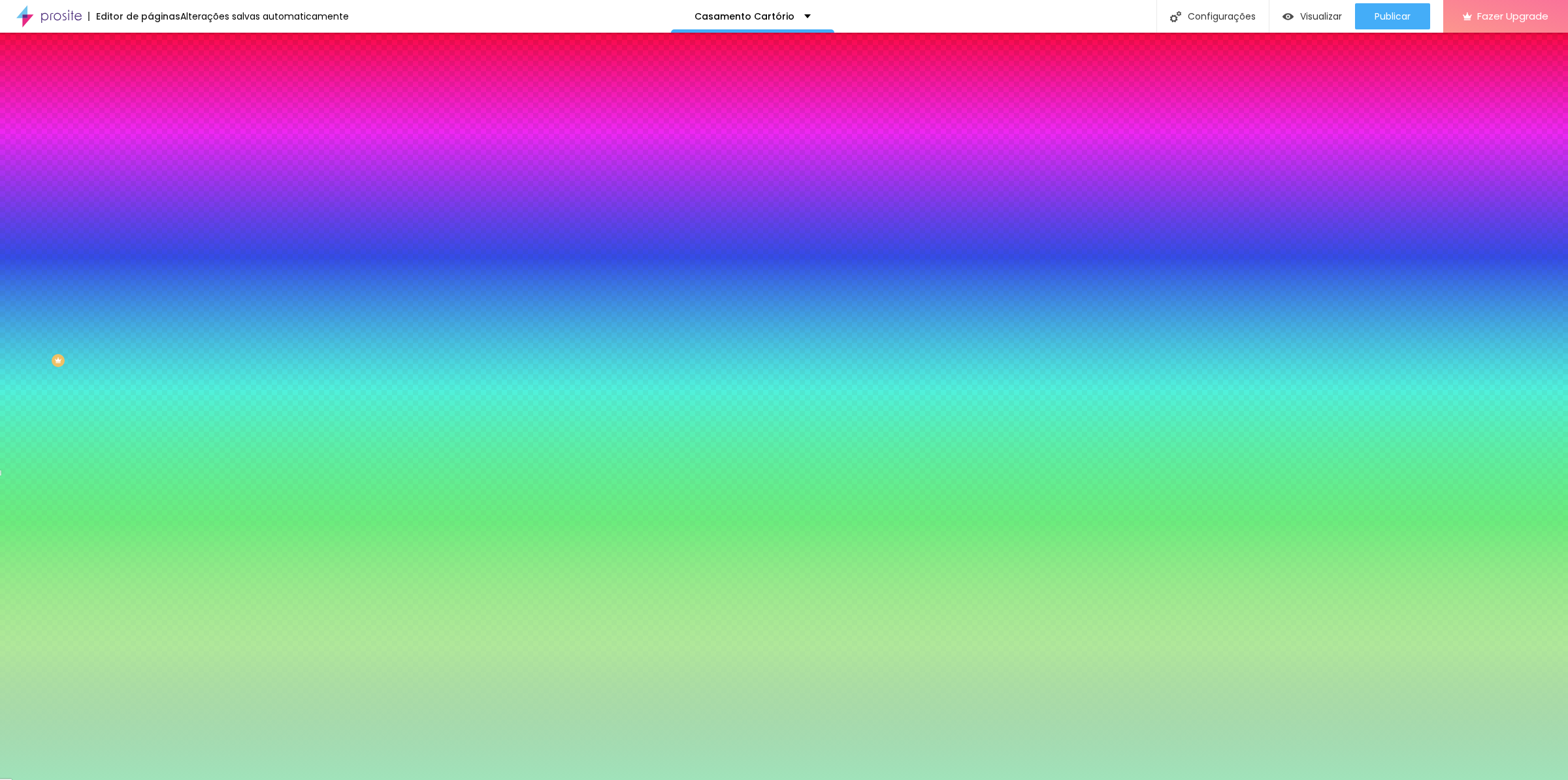
drag, startPoint x: 111, startPoint y: 324, endPoint x: 122, endPoint y: 313, distance: 15.6
click at [150, 191] on div at bounding box center [225, 191] width 150 height 0
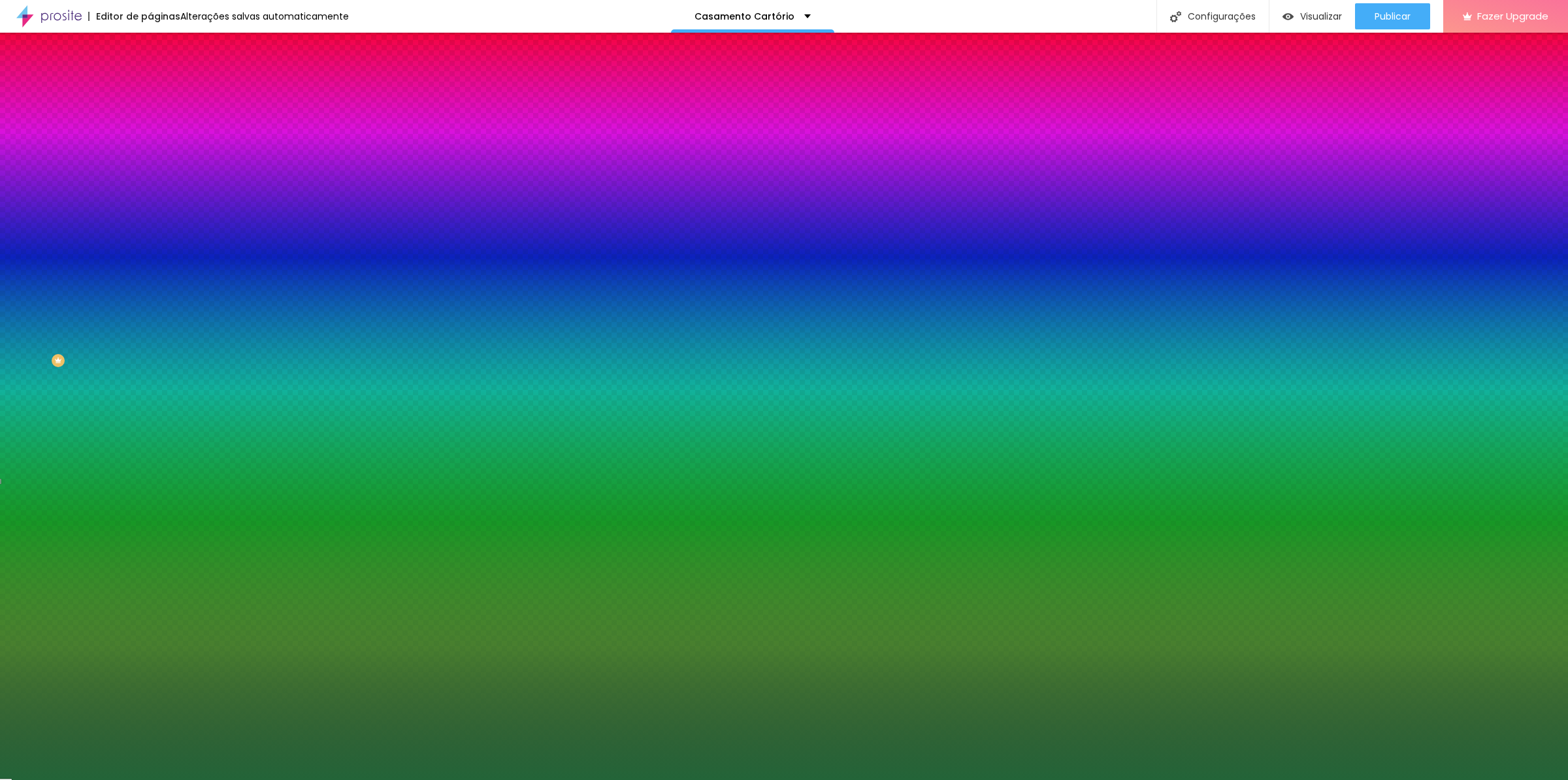
drag, startPoint x: 45, startPoint y: 266, endPoint x: 76, endPoint y: 314, distance: 57.1
click at [76, 314] on div at bounding box center [784, 390] width 1568 height 780
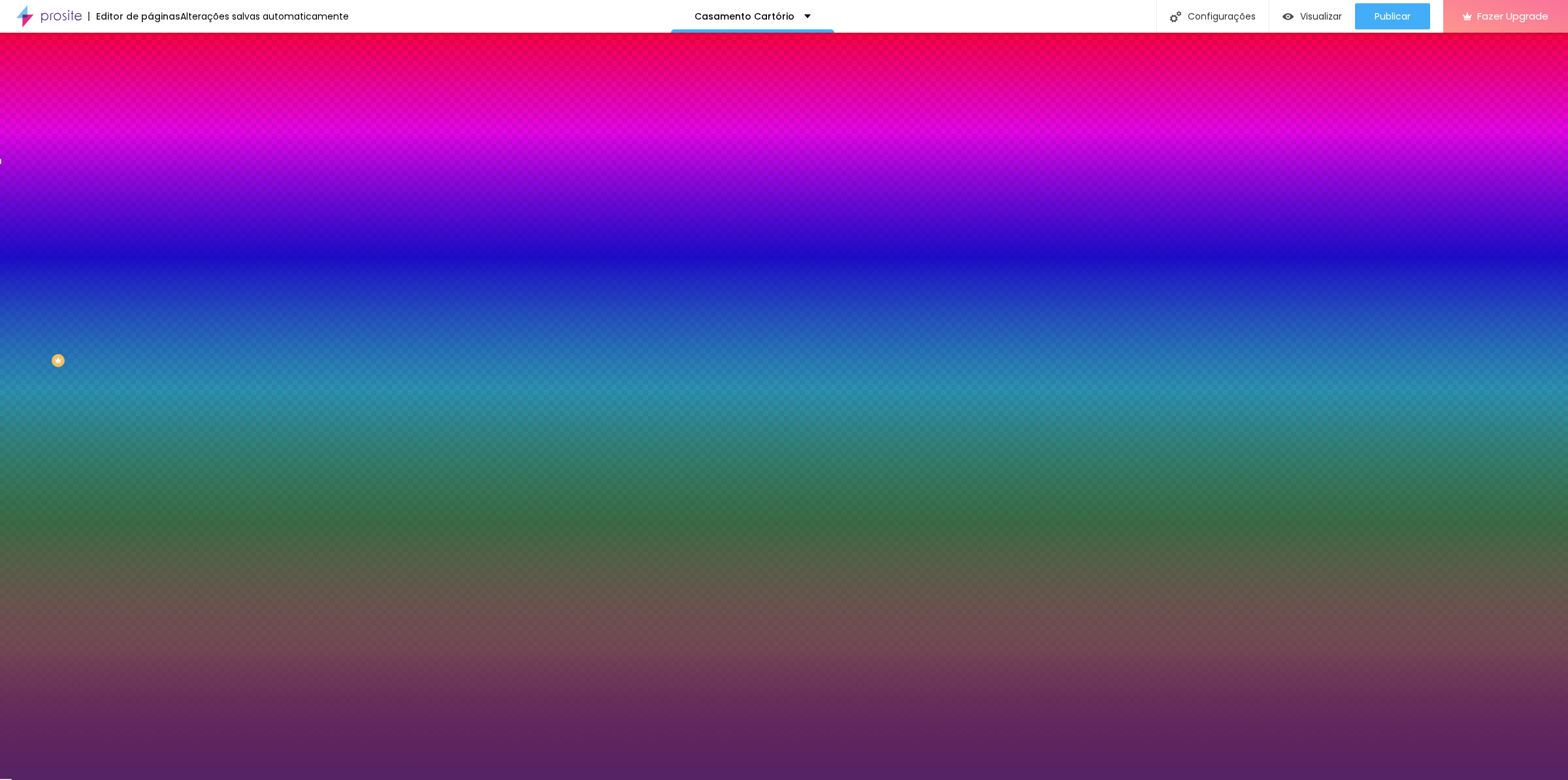
drag, startPoint x: 112, startPoint y: 316, endPoint x: 107, endPoint y: 274, distance: 42.3
click at [150, 191] on div at bounding box center [225, 191] width 150 height 0
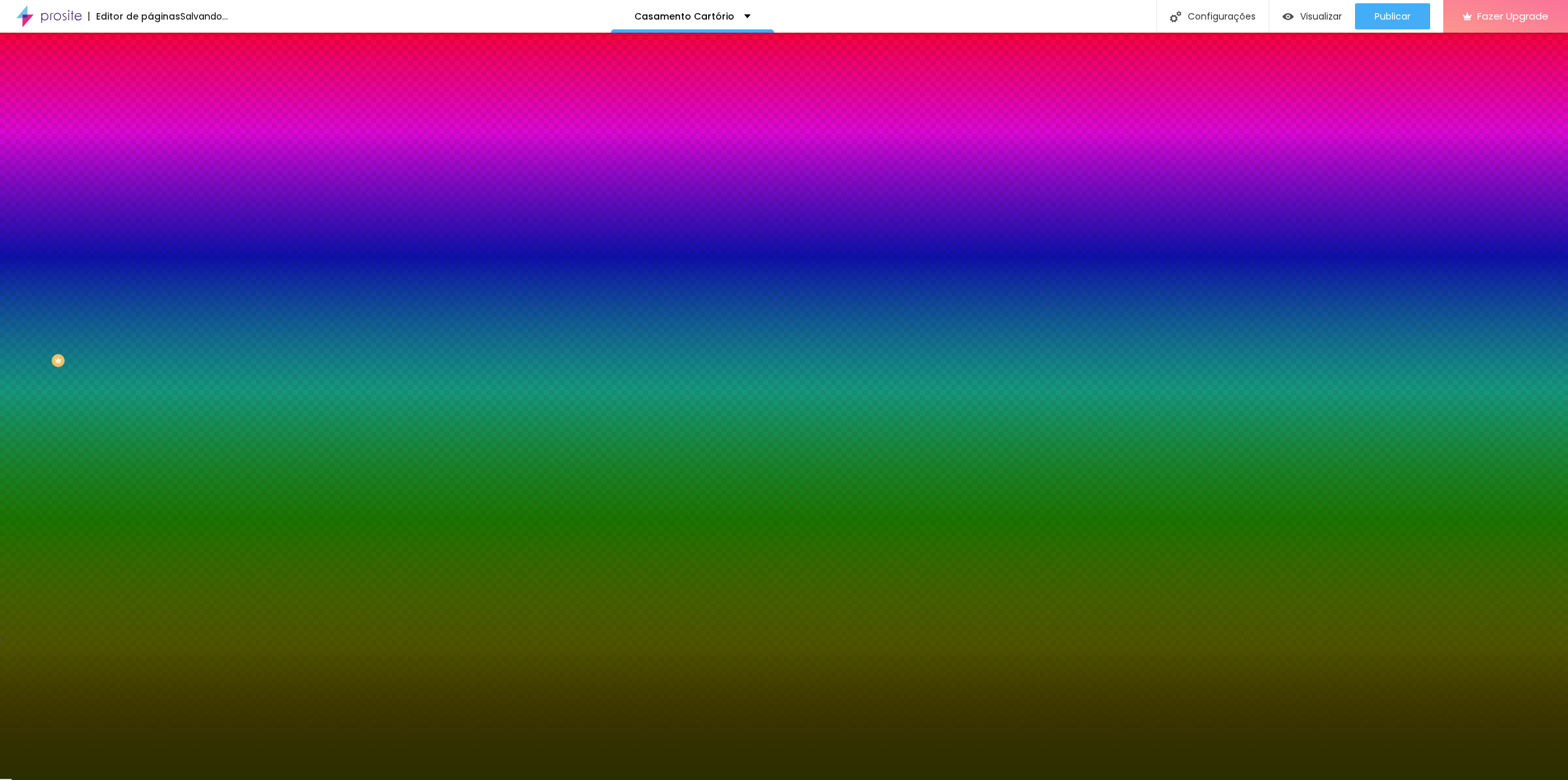
drag, startPoint x: 114, startPoint y: 324, endPoint x: 116, endPoint y: 333, distance: 9.2
click at [116, 333] on div at bounding box center [784, 390] width 1568 height 780
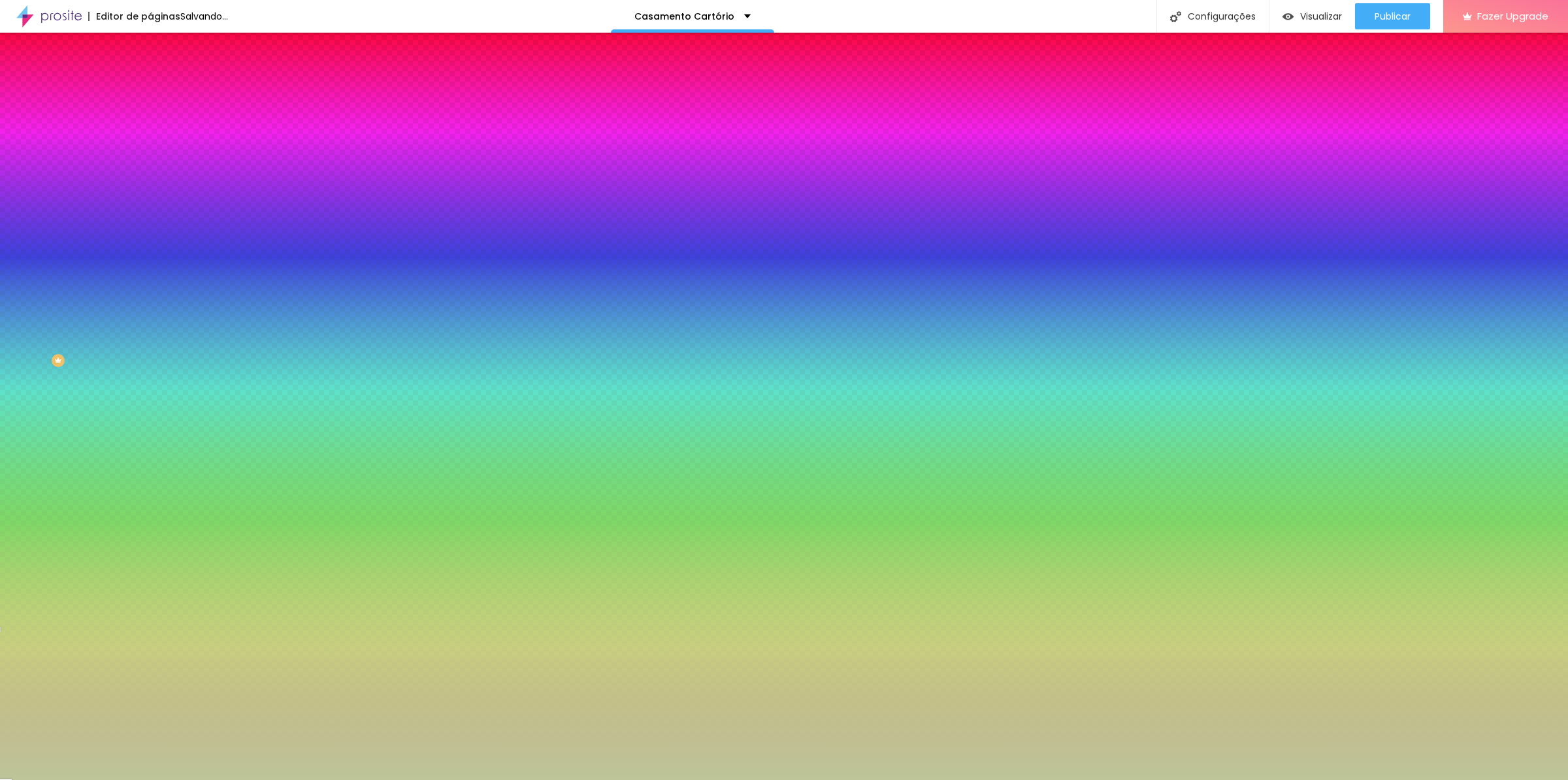
type input "#BDC599"
drag, startPoint x: 28, startPoint y: 274, endPoint x: 39, endPoint y: 277, distance: 11.4
click at [39, 277] on div at bounding box center [784, 390] width 1568 height 780
click at [150, 191] on input "#BDC599" at bounding box center [228, 184] width 157 height 13
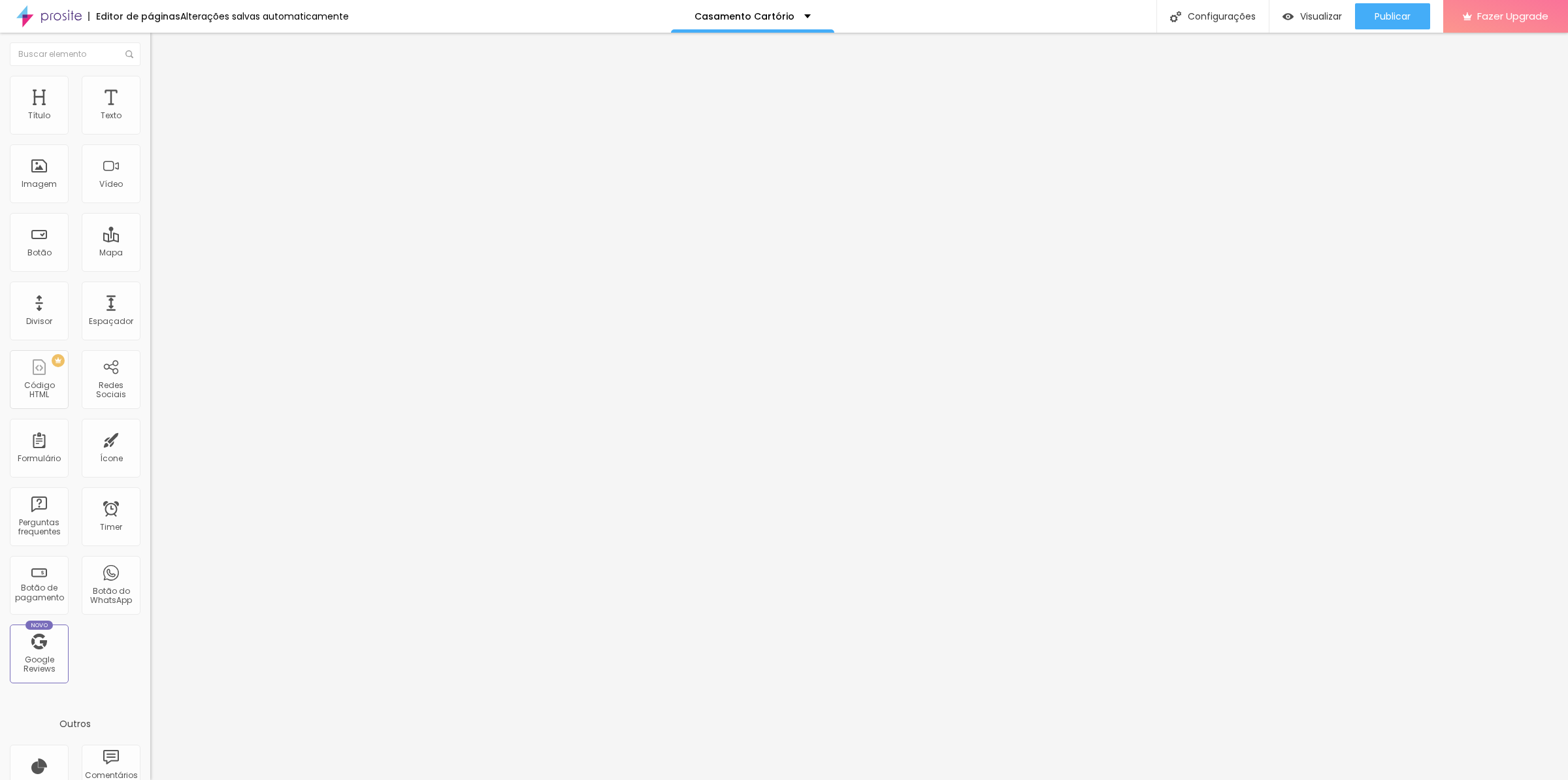
click at [162, 90] on span "Estilo" at bounding box center [172, 84] width 20 height 11
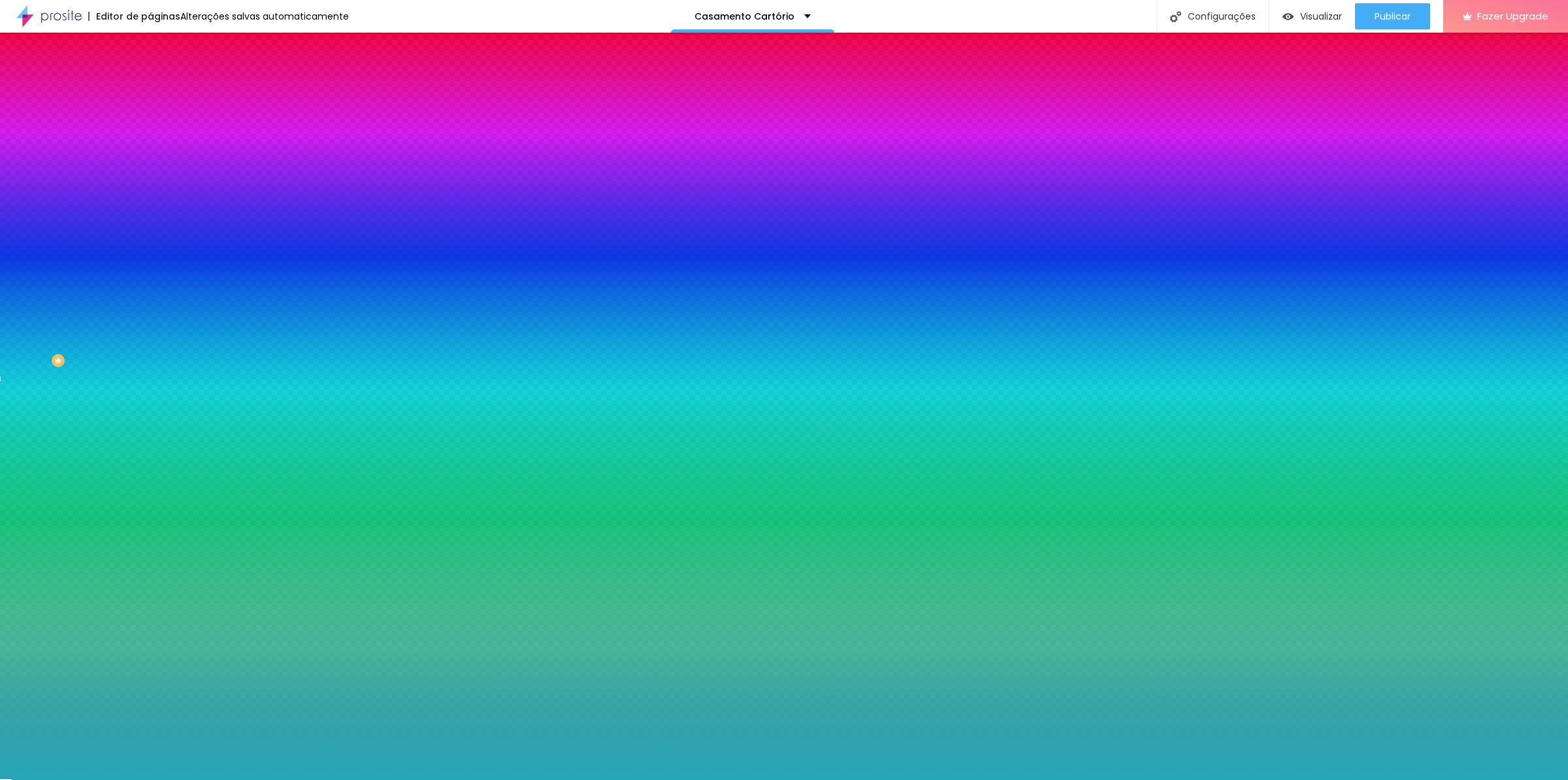
click at [150, 133] on input "#25A7B7" at bounding box center [228, 132] width 157 height 13
paste input "BDC599"
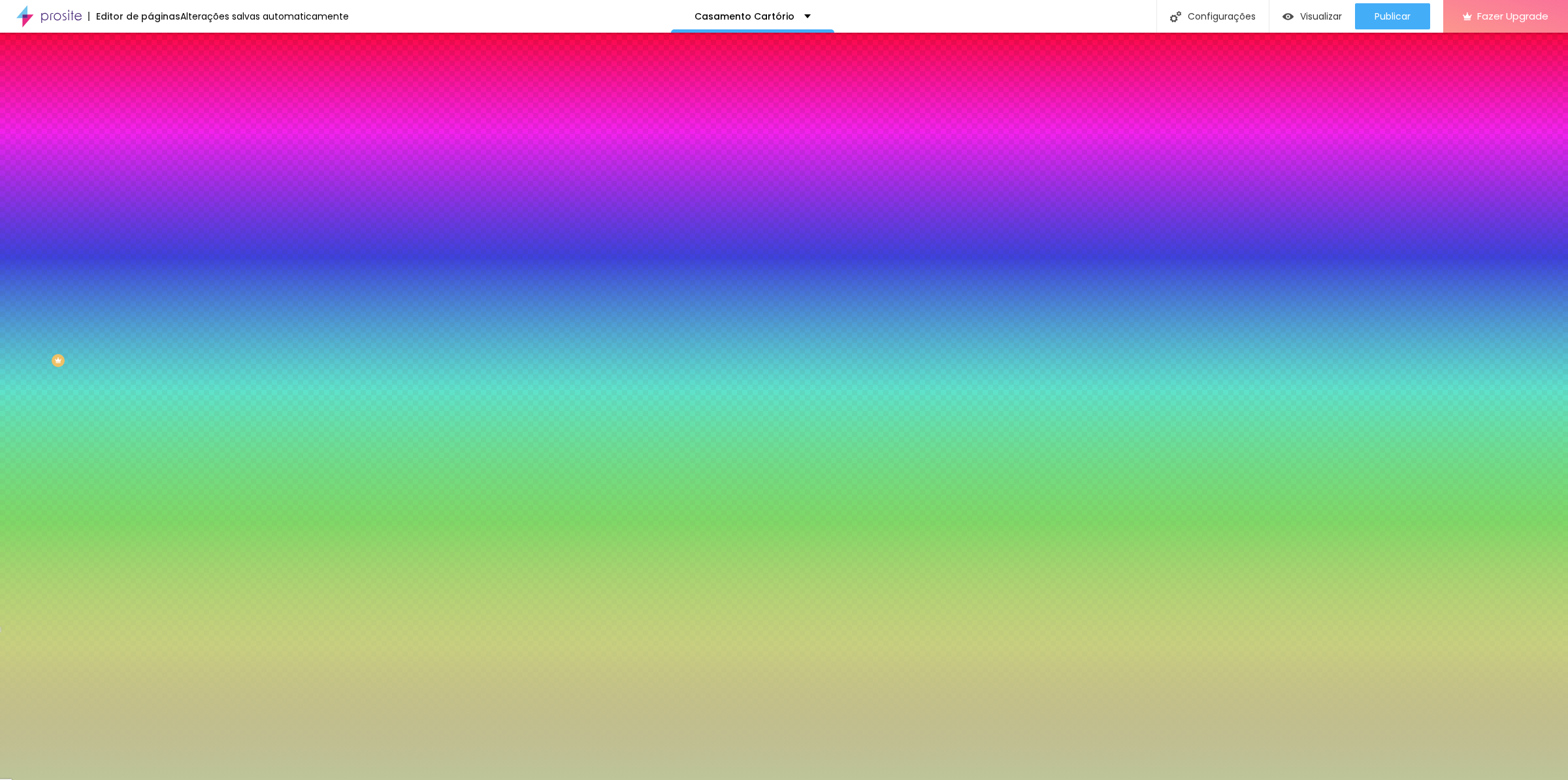
type input "#BDC599"
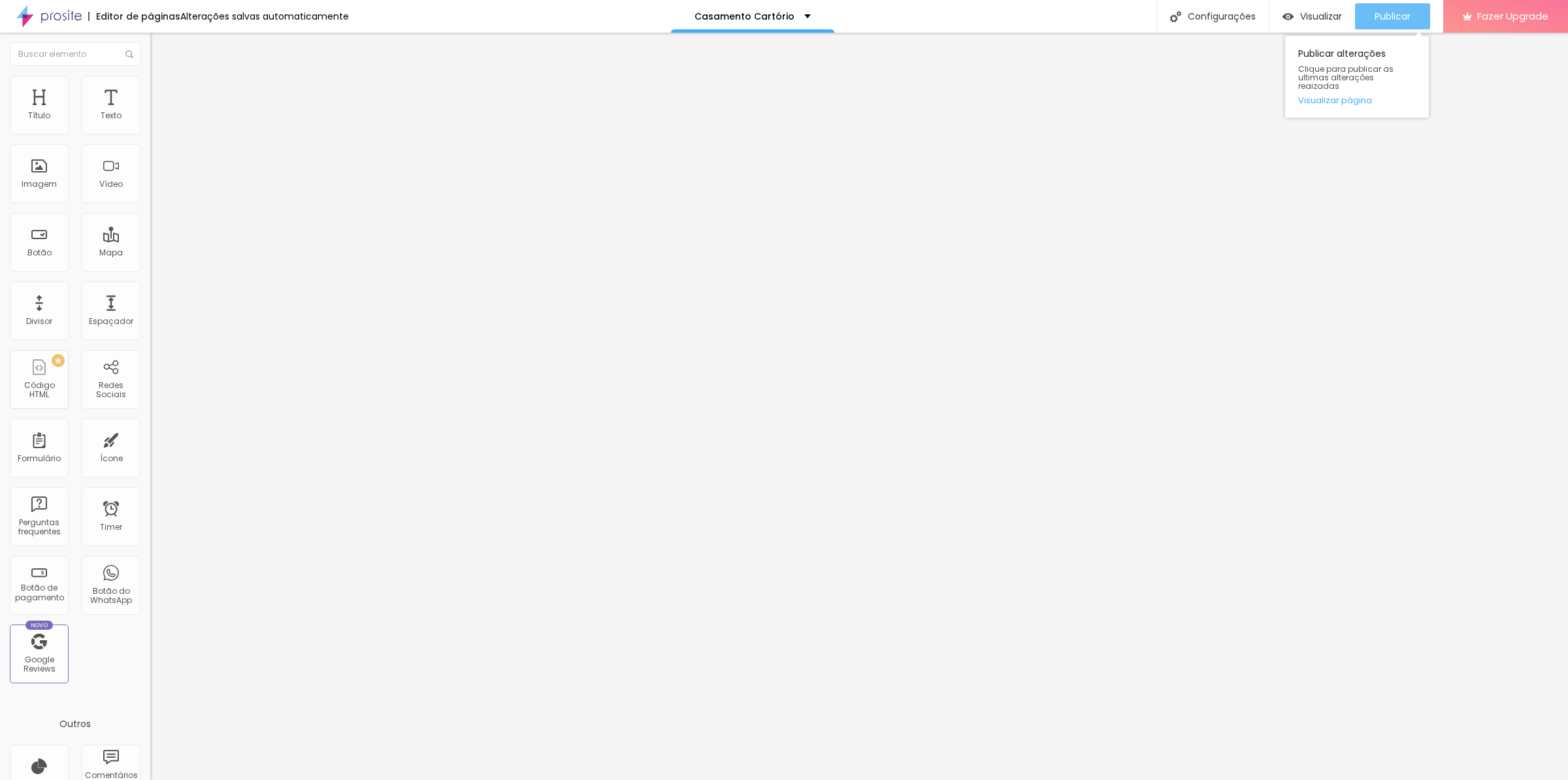
click at [1401, 16] on span "Publicar" at bounding box center [1392, 16] width 36 height 11
click at [150, 112] on span "Trocar imagem" at bounding box center [186, 107] width 71 height 11
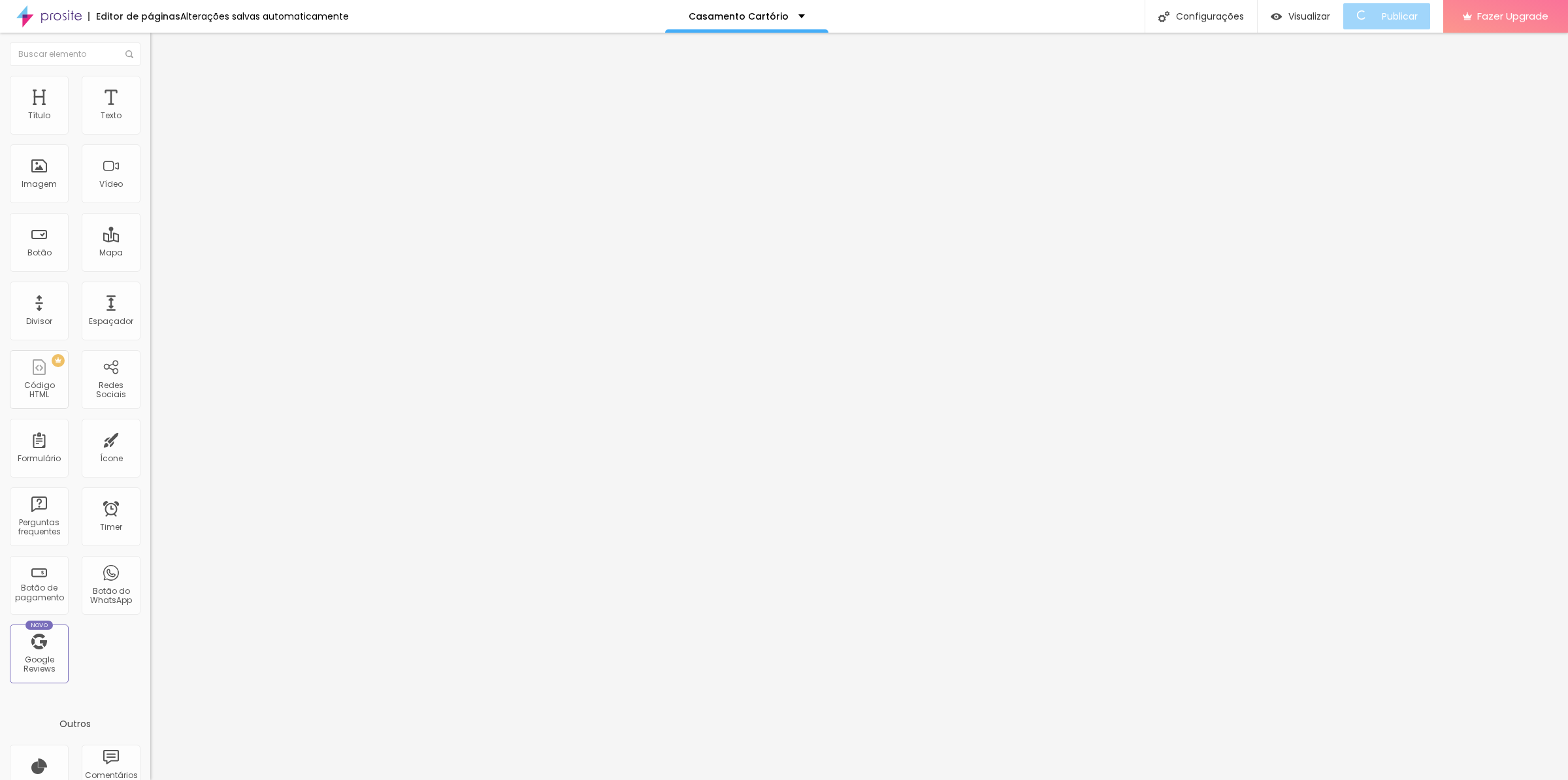
click at [38, 189] on div "Imagem" at bounding box center [39, 184] width 36 height 9
click at [160, 47] on img "button" at bounding box center [165, 48] width 11 height 11
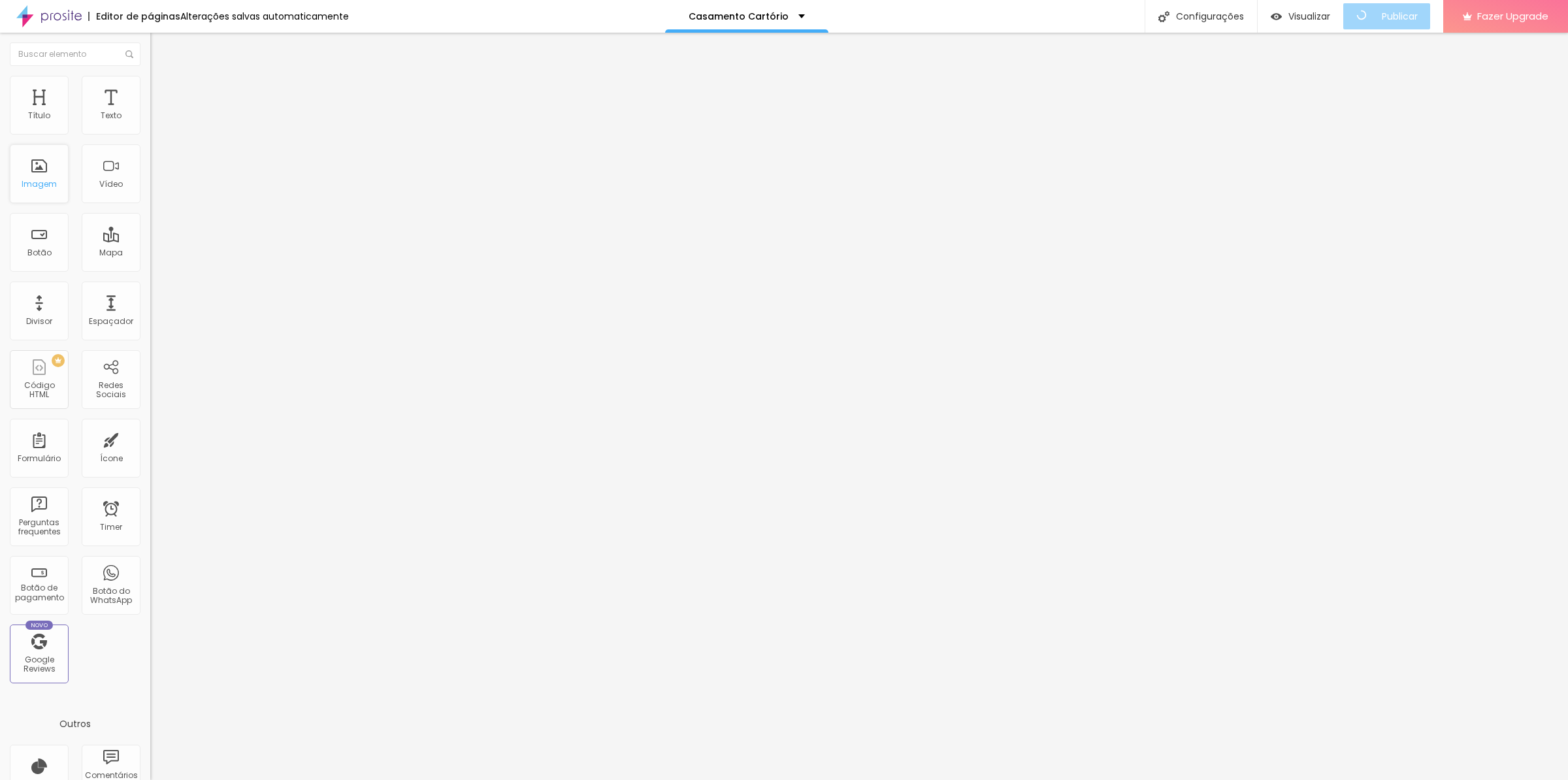
click at [37, 203] on div "Imagem" at bounding box center [39, 173] width 59 height 59
click at [1411, 19] on span "Publicar" at bounding box center [1392, 16] width 36 height 11
click at [1307, 17] on span "Visualizar" at bounding box center [1321, 16] width 42 height 11
click at [85, 400] on div "Redes Sociais" at bounding box center [111, 390] width 51 height 19
click at [799, 14] on div "Casamento Cartório" at bounding box center [750, 16] width 116 height 9
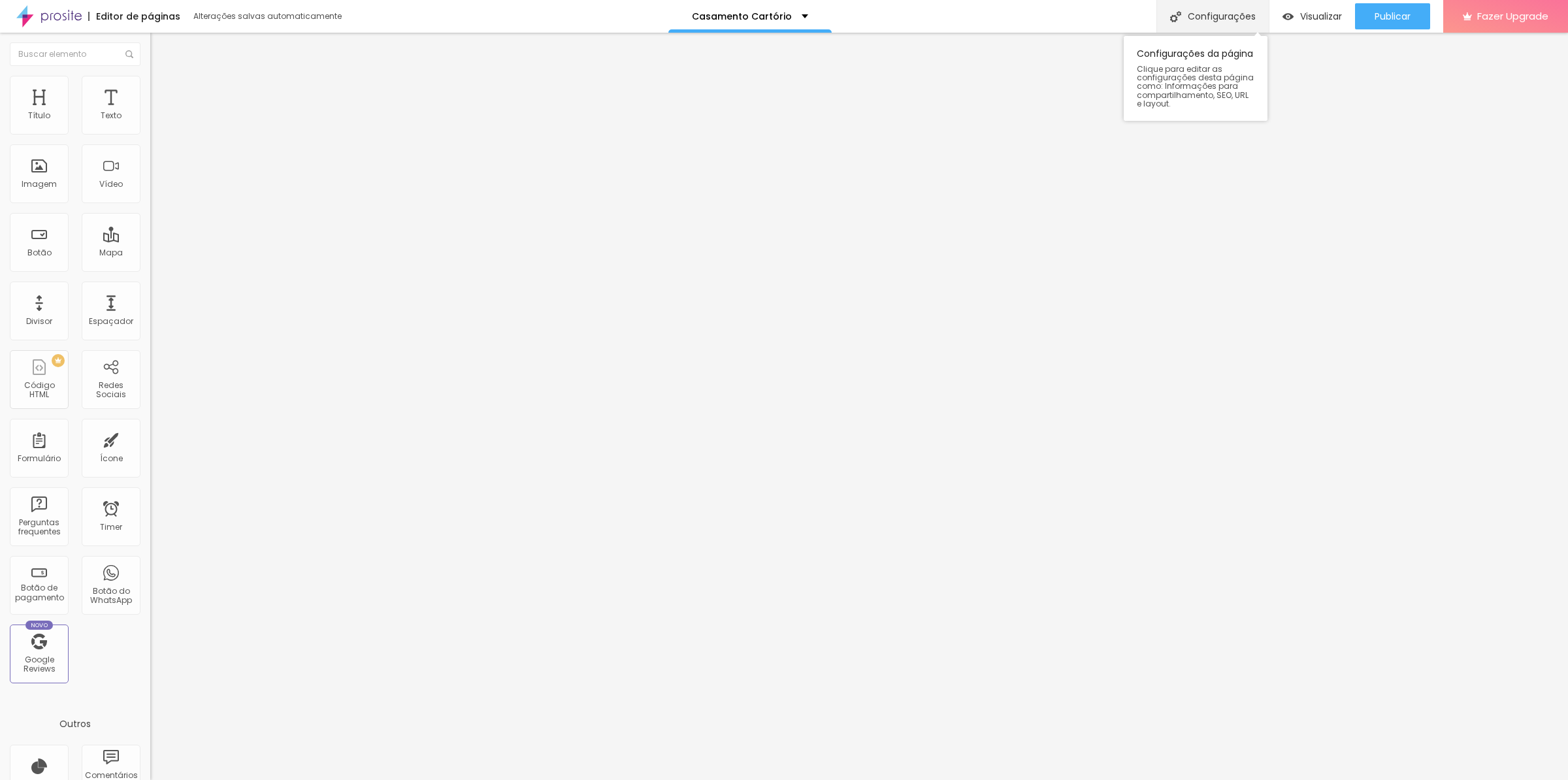
click at [1206, 14] on div "Configurações" at bounding box center [1213, 16] width 113 height 33
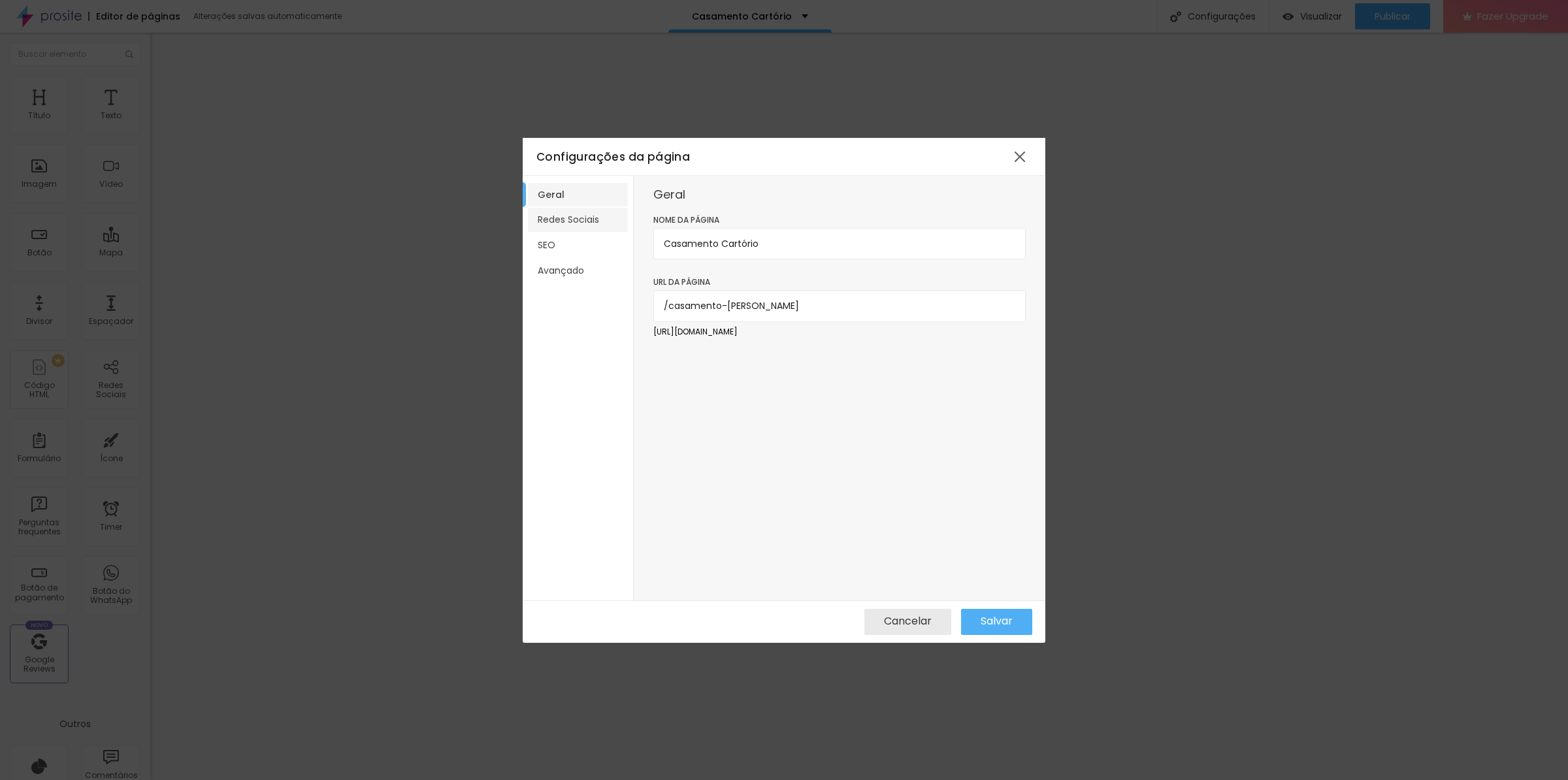
click at [572, 222] on li "Redes Sociais" at bounding box center [578, 220] width 100 height 24
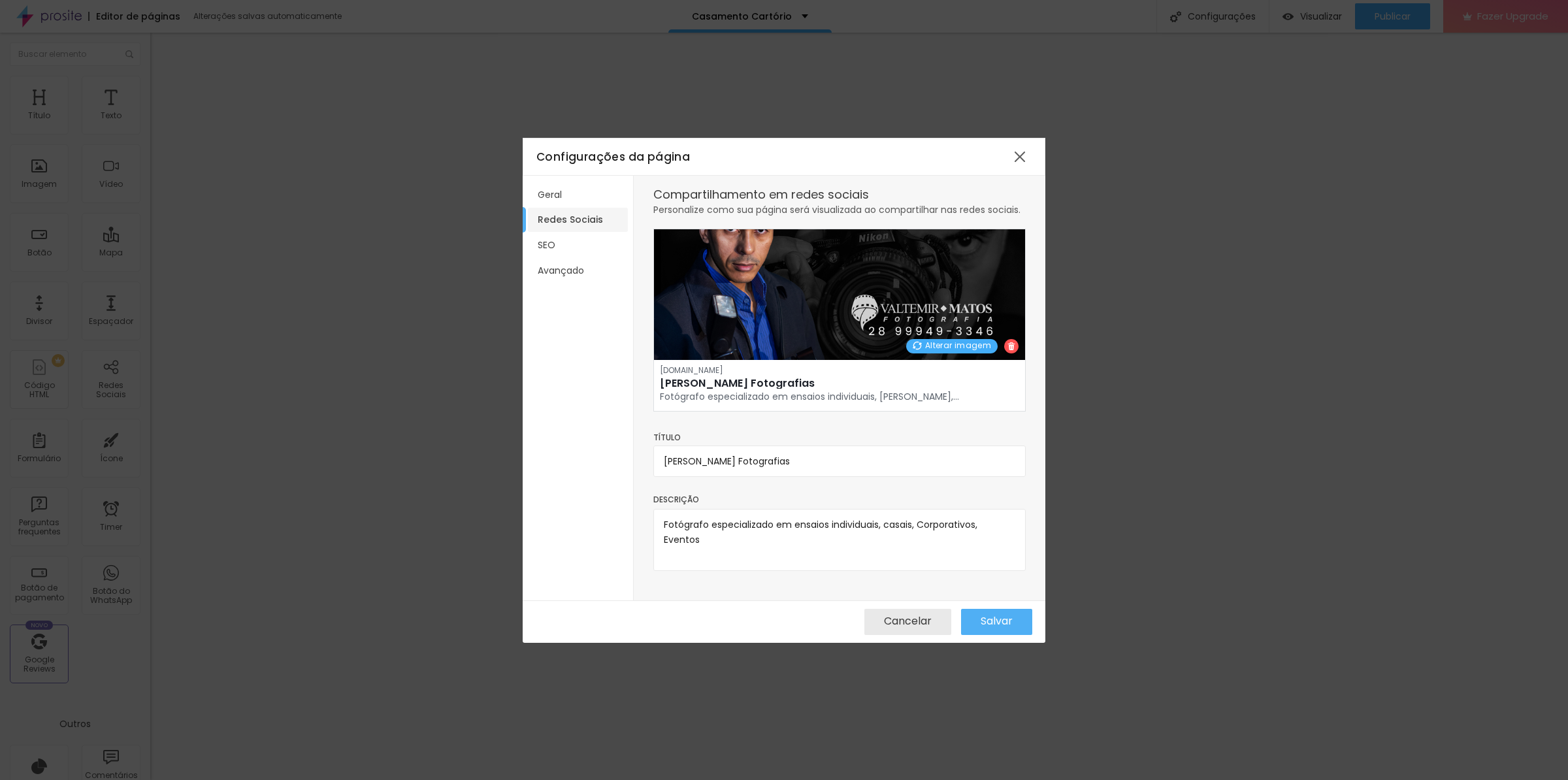
click at [945, 347] on span "Alterar imagem" at bounding box center [958, 345] width 66 height 12
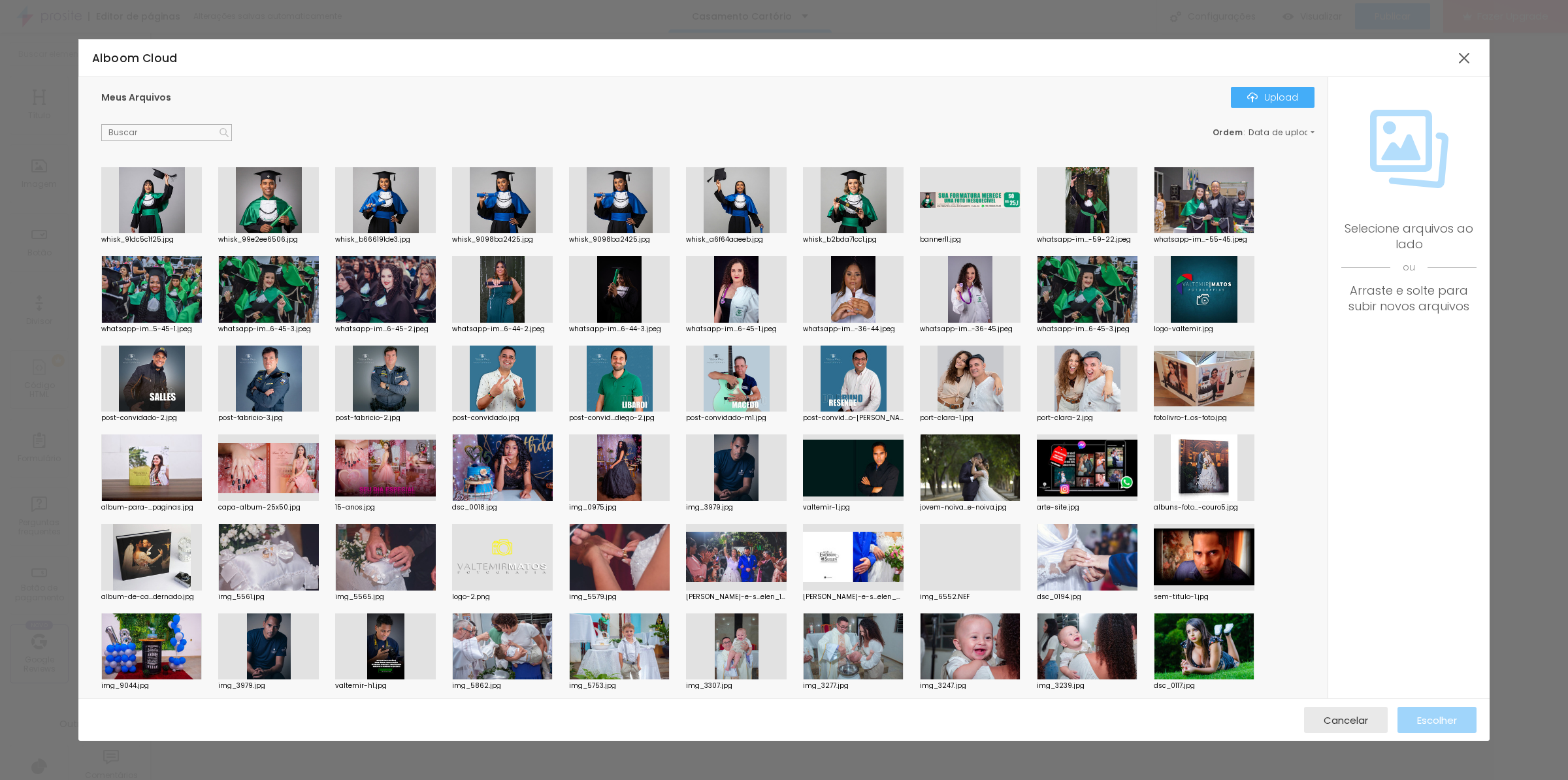
click at [162, 558] on div at bounding box center [151, 556] width 101 height 66
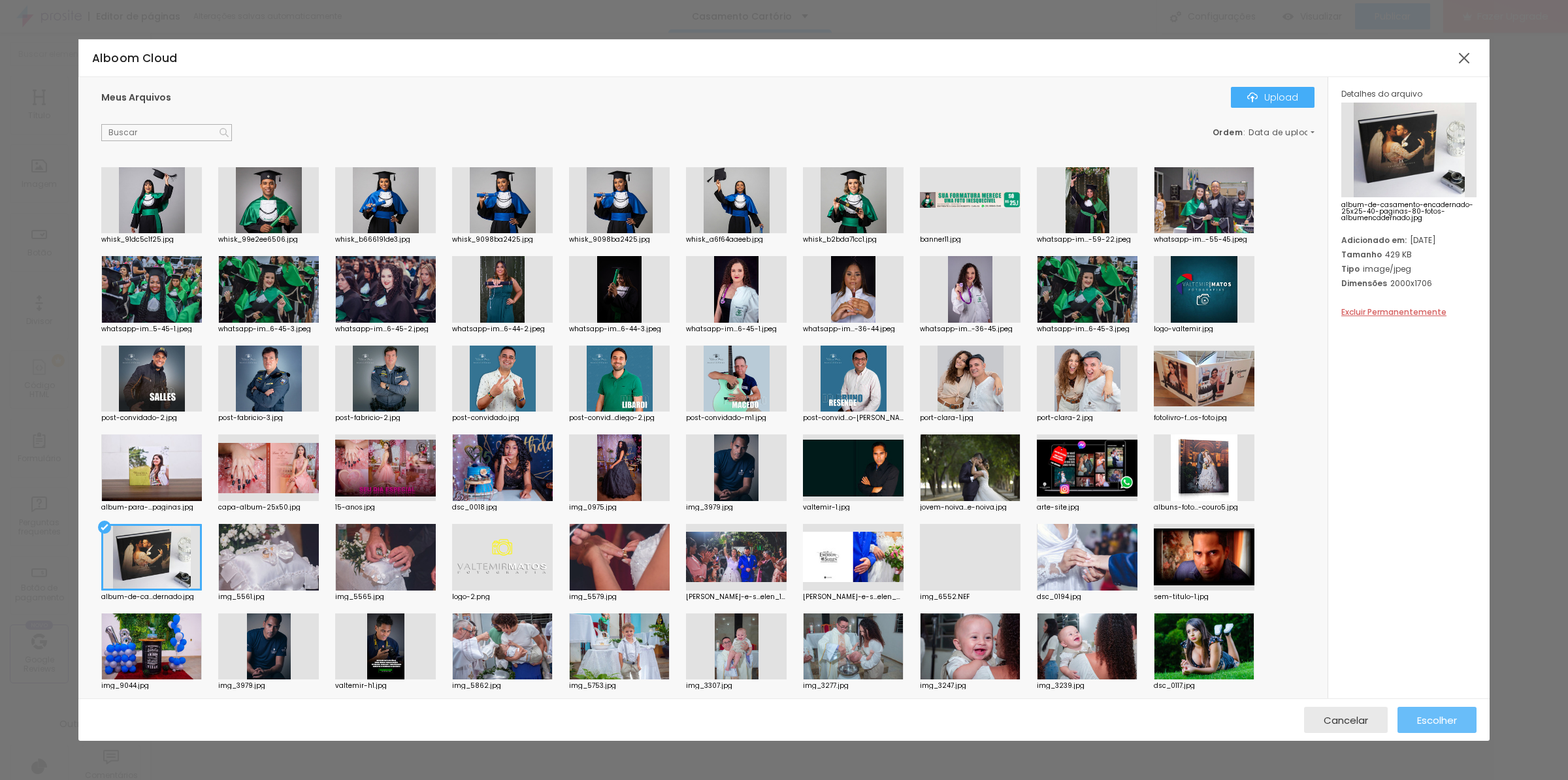
click at [1444, 721] on span "Escolher" at bounding box center [1437, 719] width 40 height 11
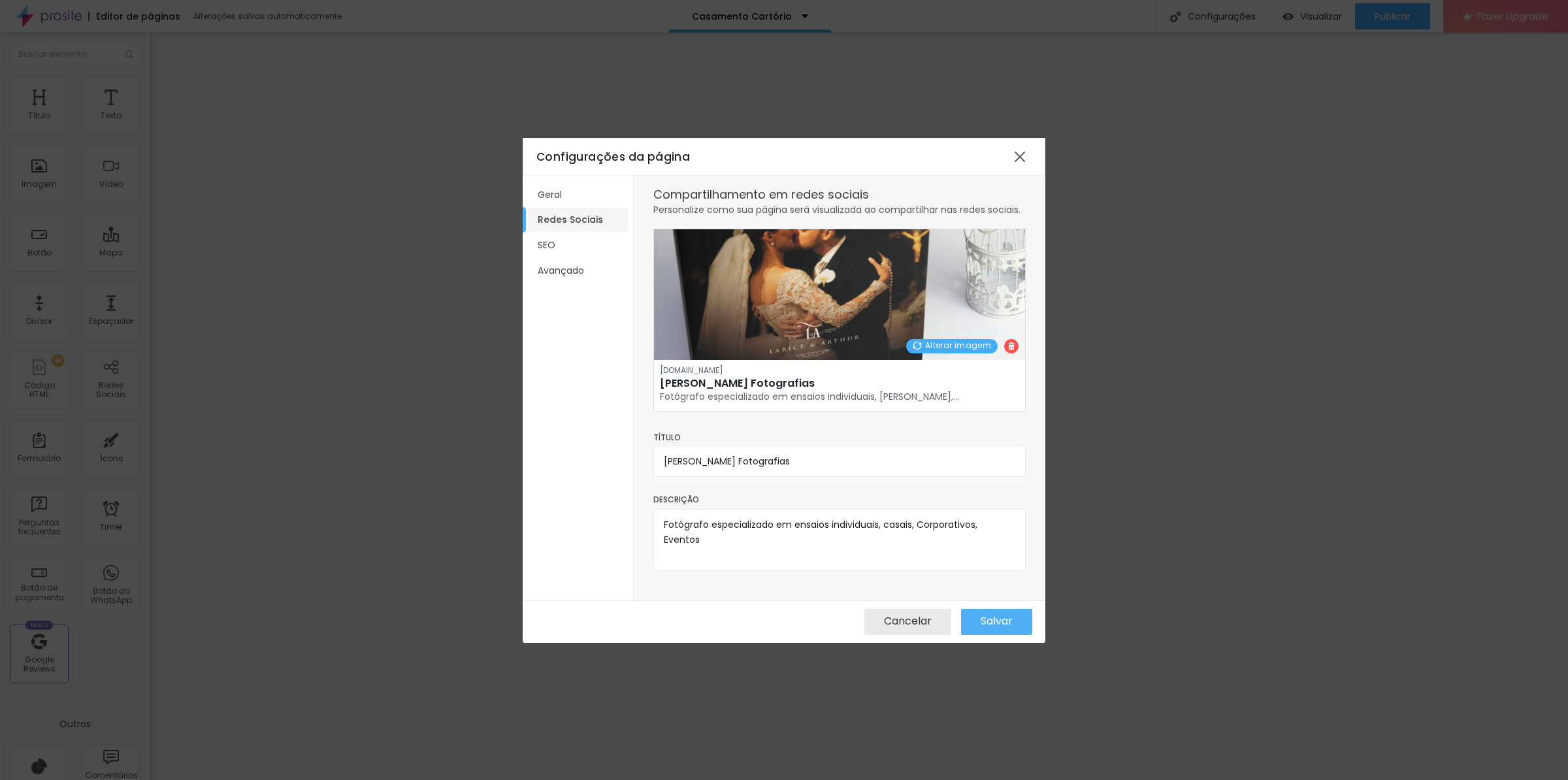
click at [812, 303] on img at bounding box center [840, 295] width 371 height 131
click at [861, 305] on img at bounding box center [840, 295] width 371 height 131
click at [547, 244] on li "SEO" at bounding box center [578, 245] width 100 height 24
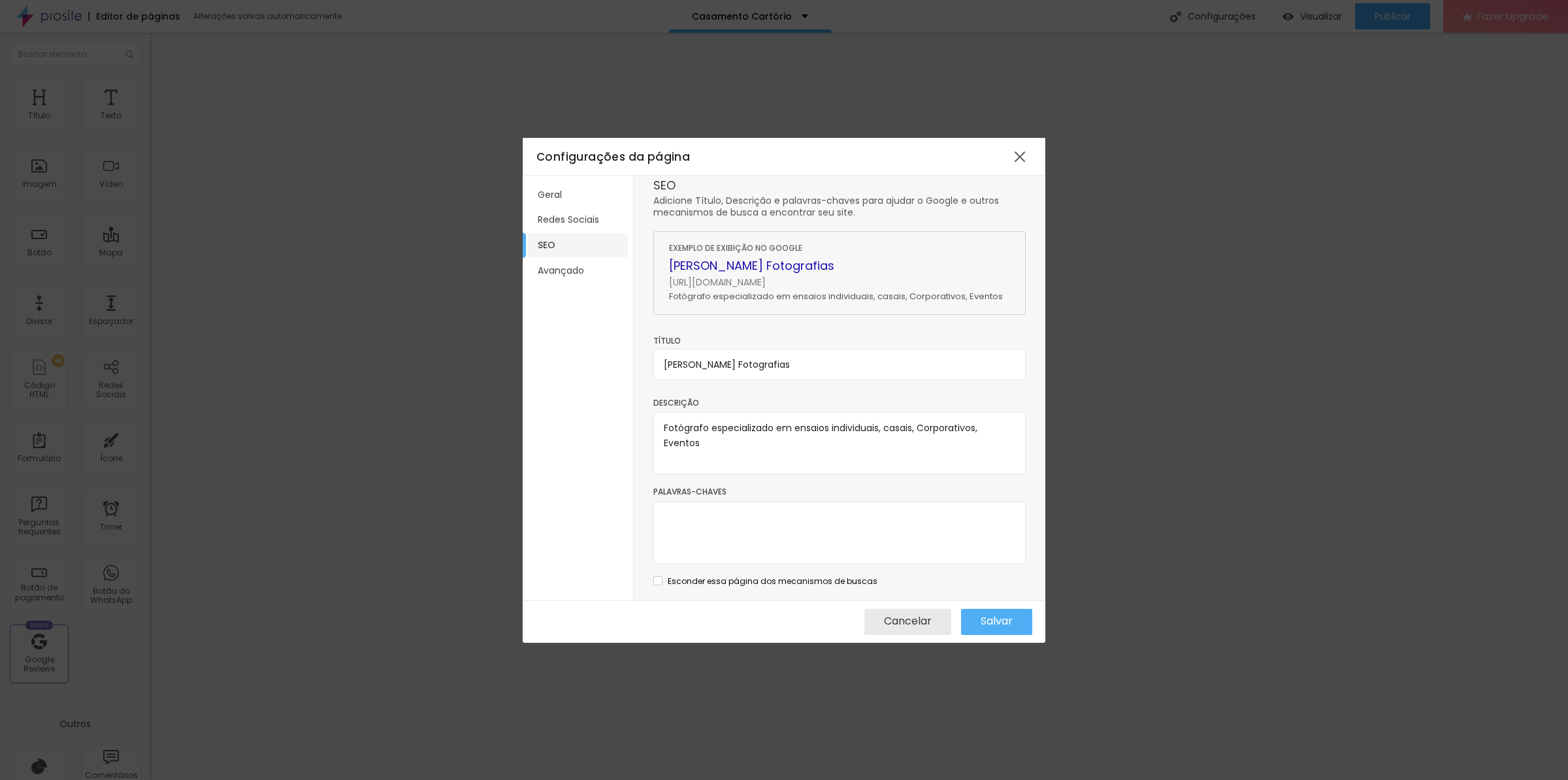
scroll to position [20, 0]
click at [565, 267] on li "Avançado" at bounding box center [578, 270] width 100 height 24
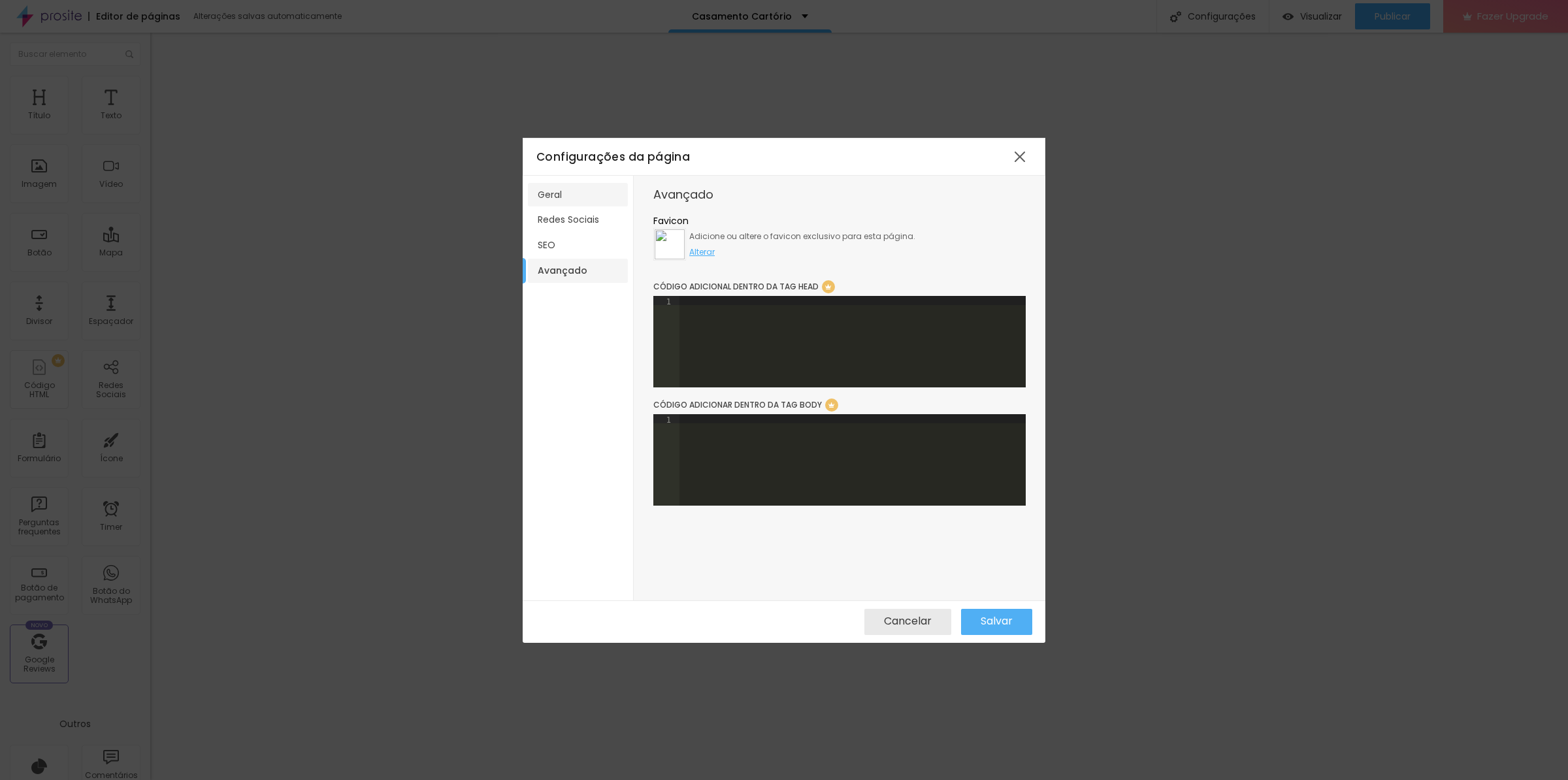
click at [558, 193] on li "Geral" at bounding box center [578, 195] width 100 height 24
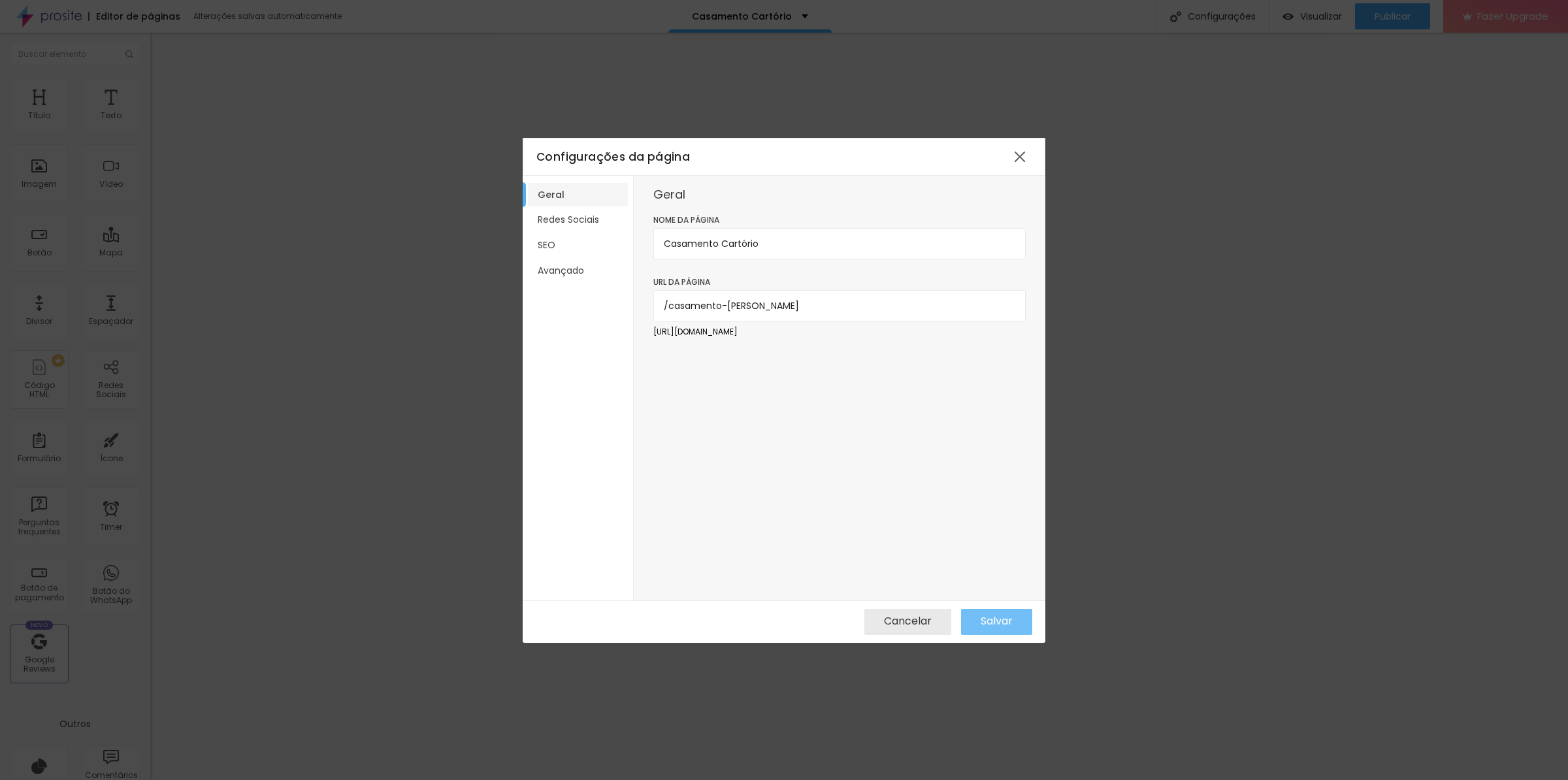
click at [1001, 616] on span "Salvar" at bounding box center [996, 621] width 32 height 12
click at [1020, 157] on div at bounding box center [1020, 157] width 24 height 24
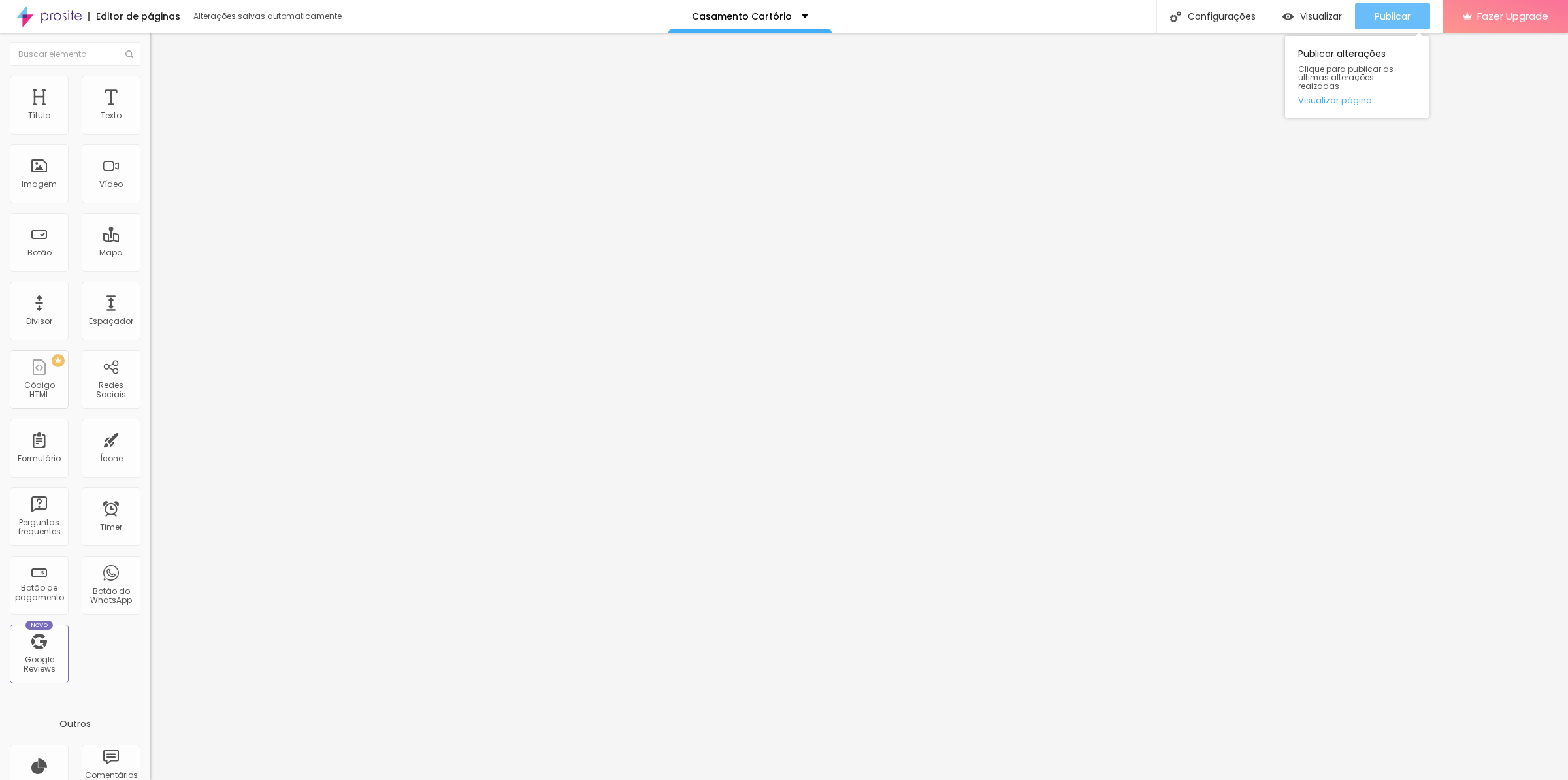
click at [1386, 18] on span "Publicar" at bounding box center [1392, 16] width 36 height 11
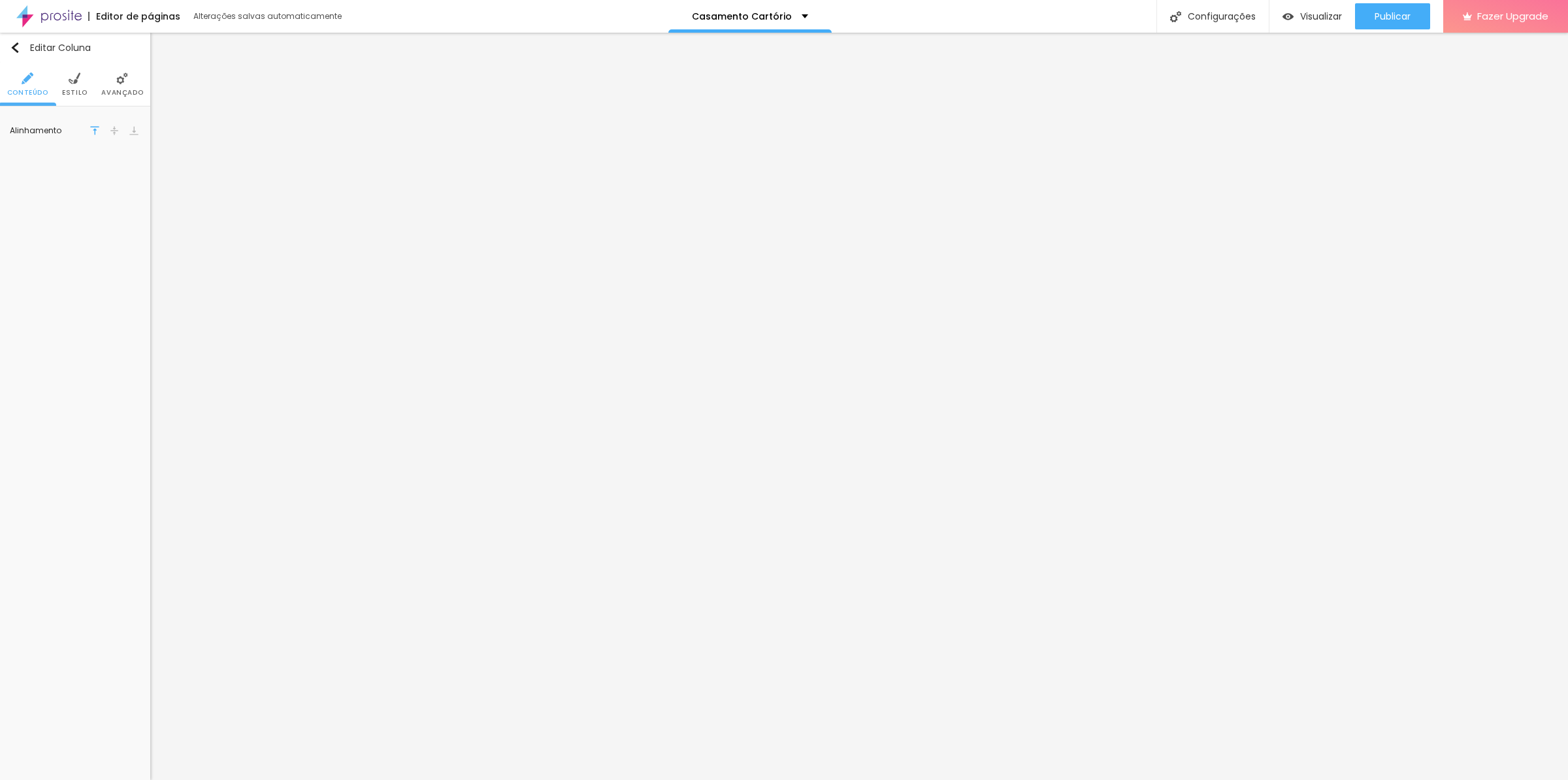
click at [78, 85] on li "Estilo" at bounding box center [74, 84] width 26 height 43
click at [87, 134] on div at bounding box center [91, 132] width 16 height 16
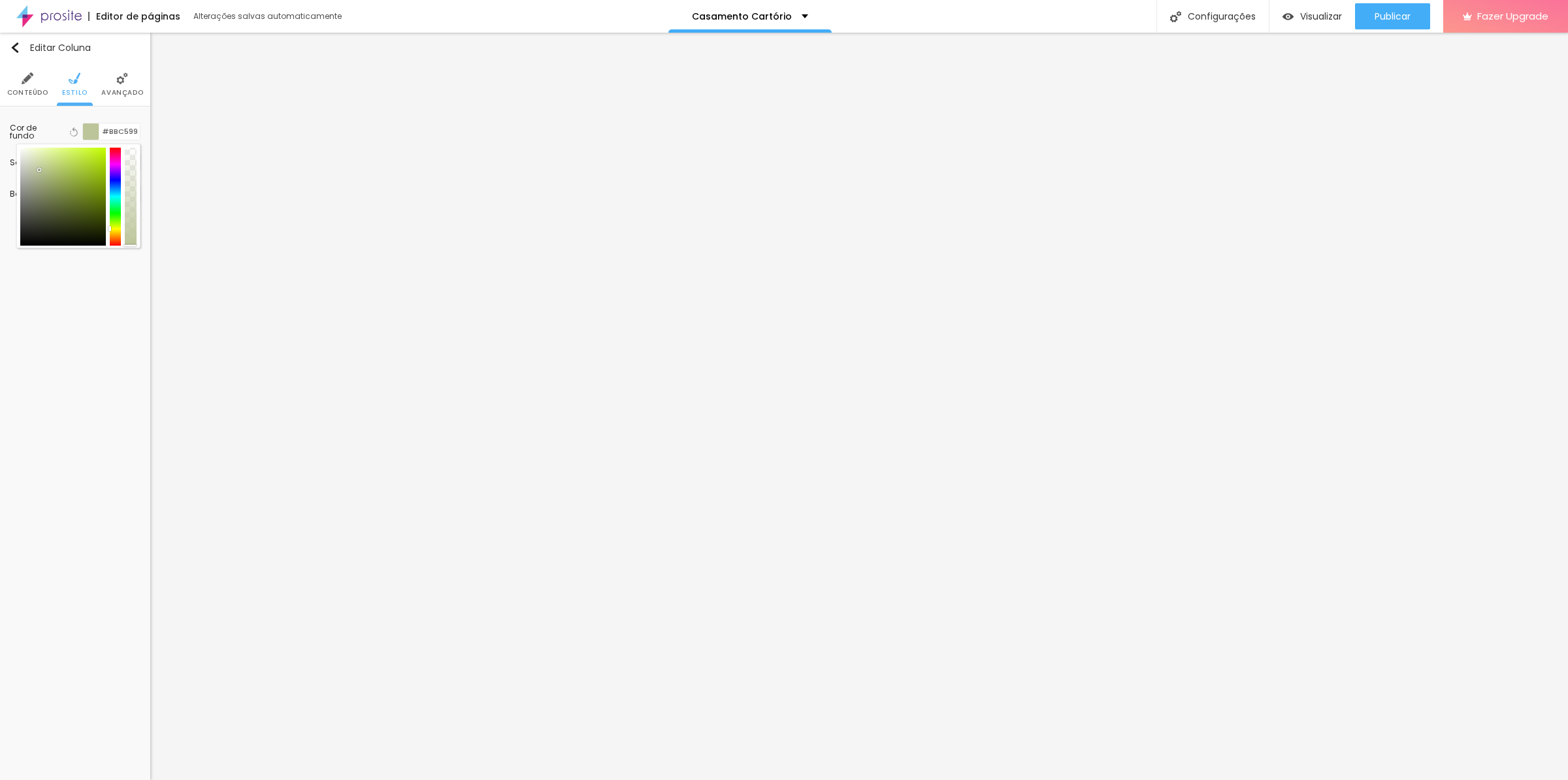
drag, startPoint x: 111, startPoint y: 196, endPoint x: 108, endPoint y: 226, distance: 30.1
click at [108, 226] on div at bounding box center [78, 196] width 116 height 98
click at [118, 239] on div at bounding box center [116, 196] width 12 height 98
drag, startPoint x: 113, startPoint y: 189, endPoint x: 78, endPoint y: 182, distance: 35.7
click at [121, 195] on div at bounding box center [116, 196] width 12 height 98
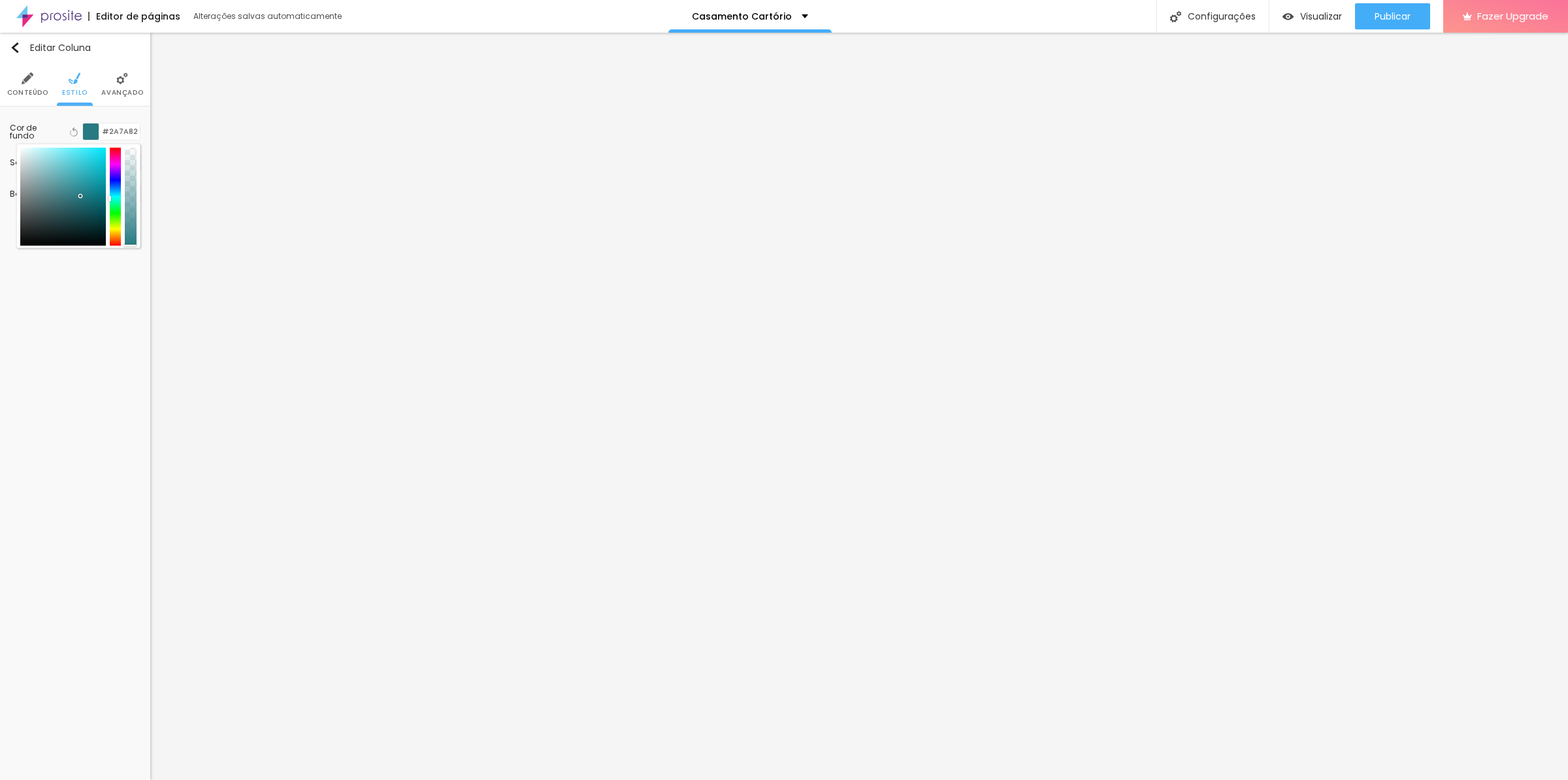
drag, startPoint x: 78, startPoint y: 182, endPoint x: 77, endPoint y: 198, distance: 16.0
click at [78, 196] on div at bounding box center [63, 196] width 86 height 98
type input "#277A82"
click at [115, 131] on input "#277A82" at bounding box center [120, 132] width 41 height 16
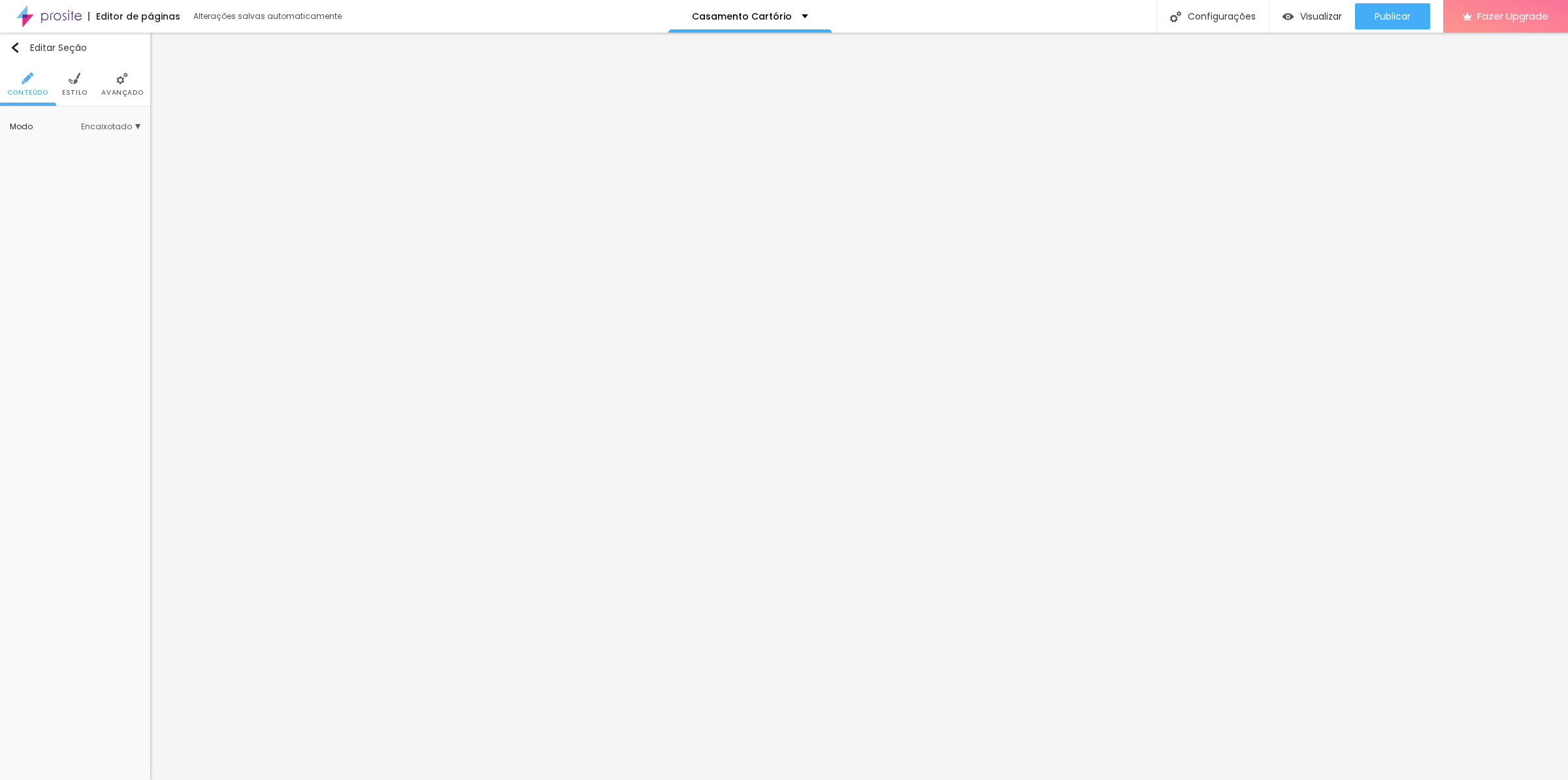
click at [75, 89] on span "Estilo" at bounding box center [74, 93] width 26 height 7
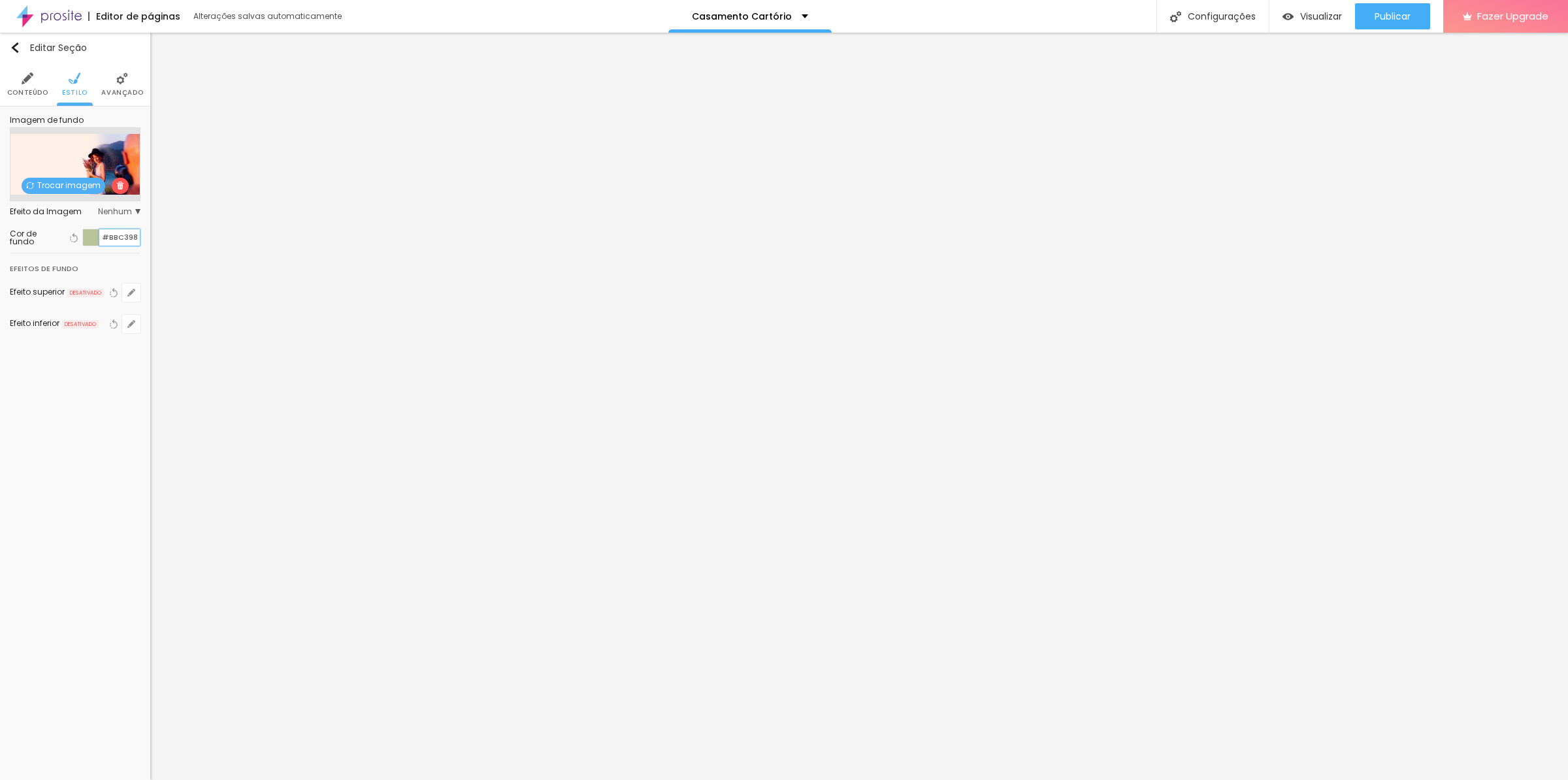
click at [121, 235] on input "#BBC398" at bounding box center [120, 237] width 41 height 16
paste input "277A82"
type input "#277A82"
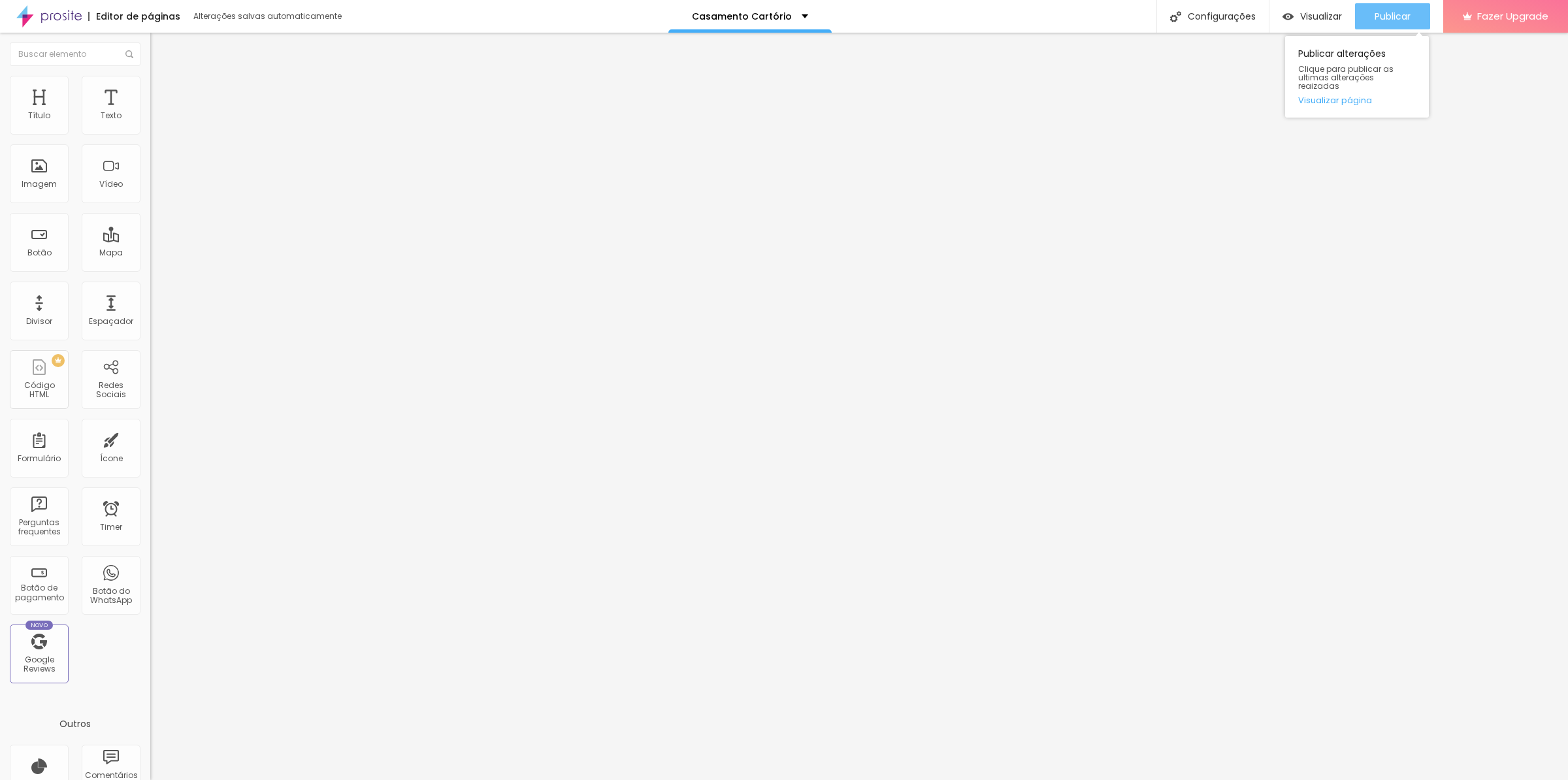
click at [1384, 16] on span "Publicar" at bounding box center [1392, 16] width 36 height 11
